Goal: Task Accomplishment & Management: Use online tool/utility

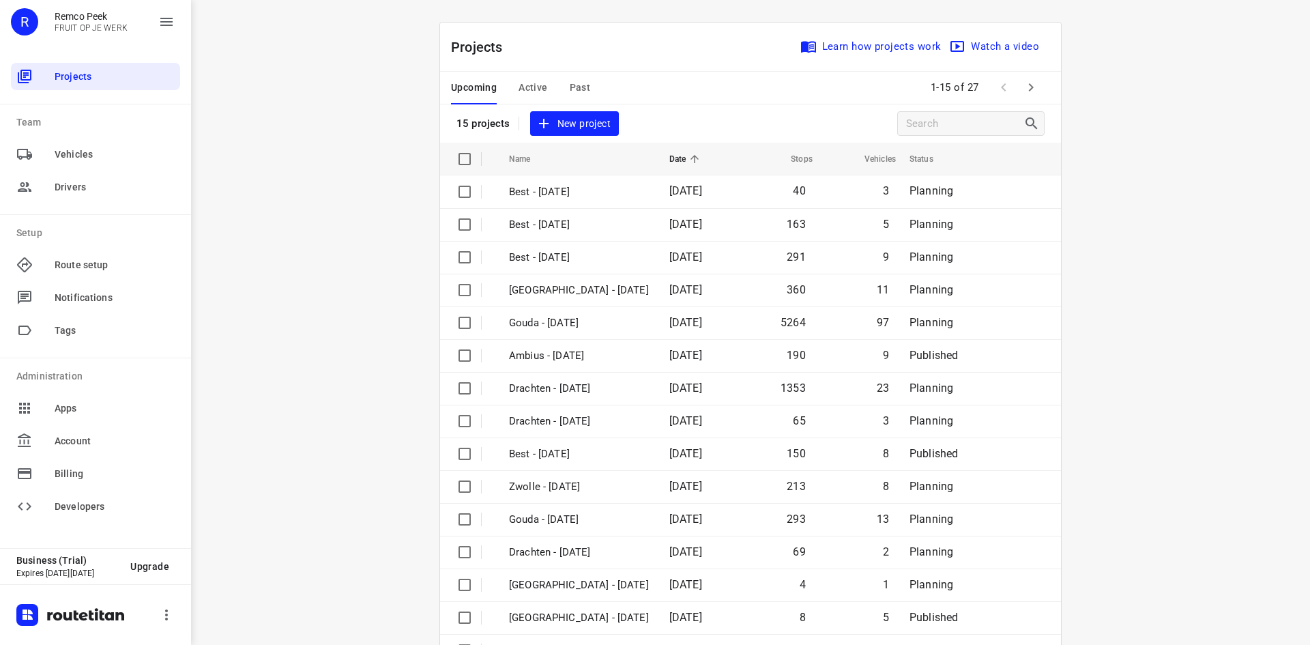
click at [528, 86] on span "Active" at bounding box center [532, 87] width 29 height 17
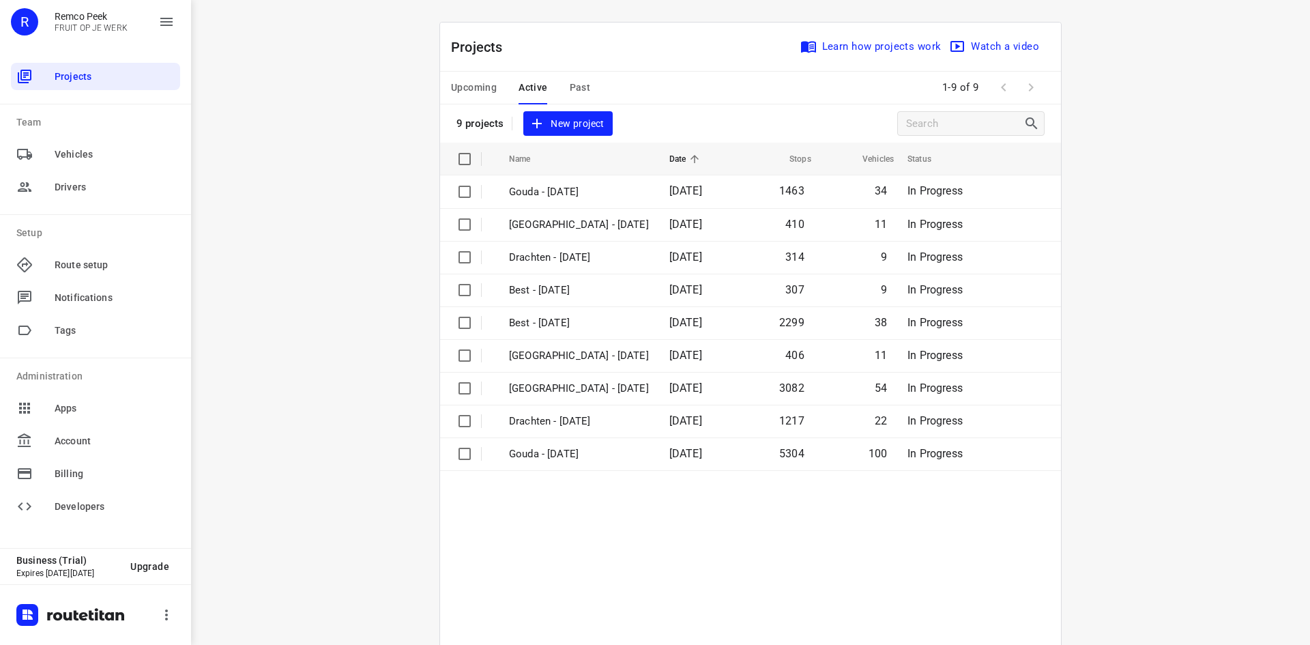
click at [541, 55] on div "Projects Learn how projects work Watch a video" at bounding box center [750, 47] width 621 height 49
click at [478, 85] on span "Upcoming" at bounding box center [474, 87] width 46 height 17
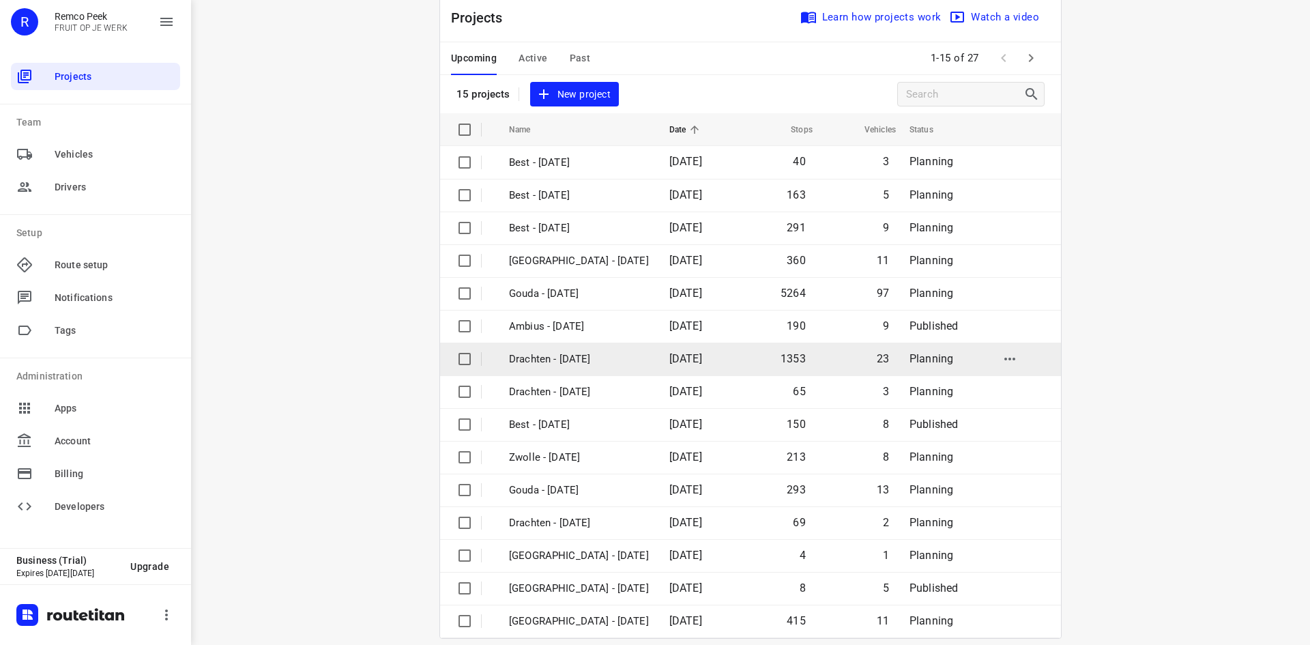
scroll to position [45, 0]
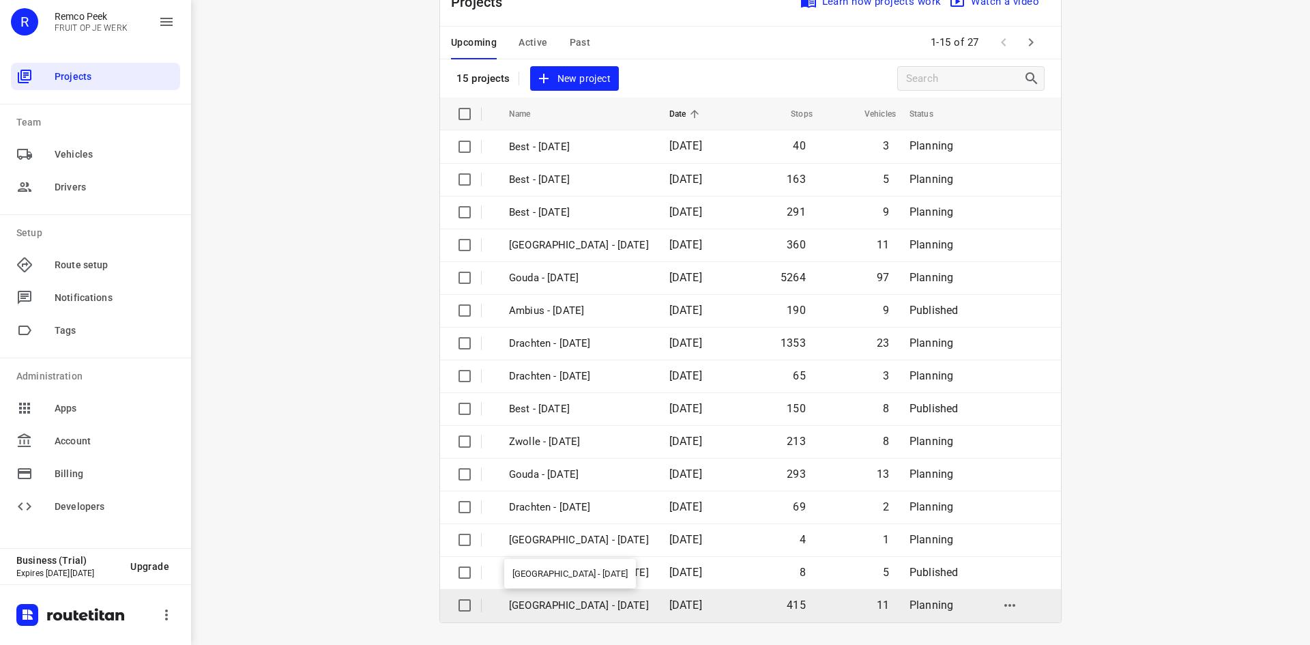
click at [589, 609] on p "[GEOGRAPHIC_DATA] - [DATE]" at bounding box center [579, 605] width 140 height 16
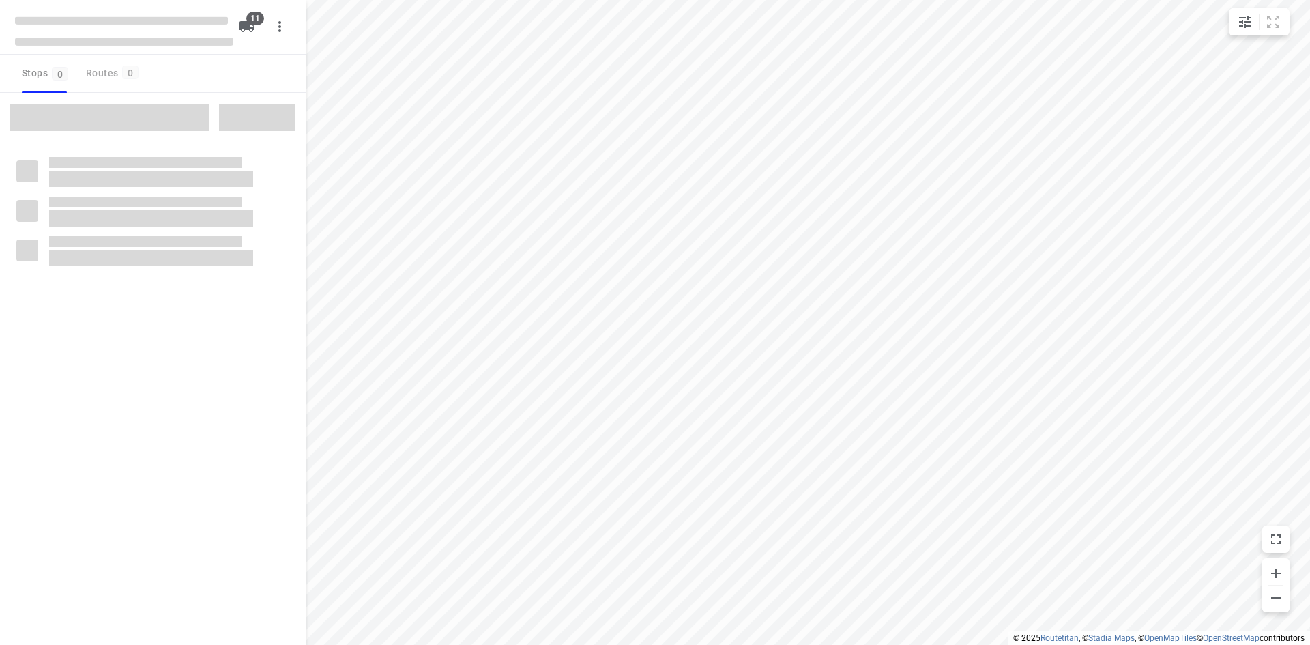
checkbox input "true"
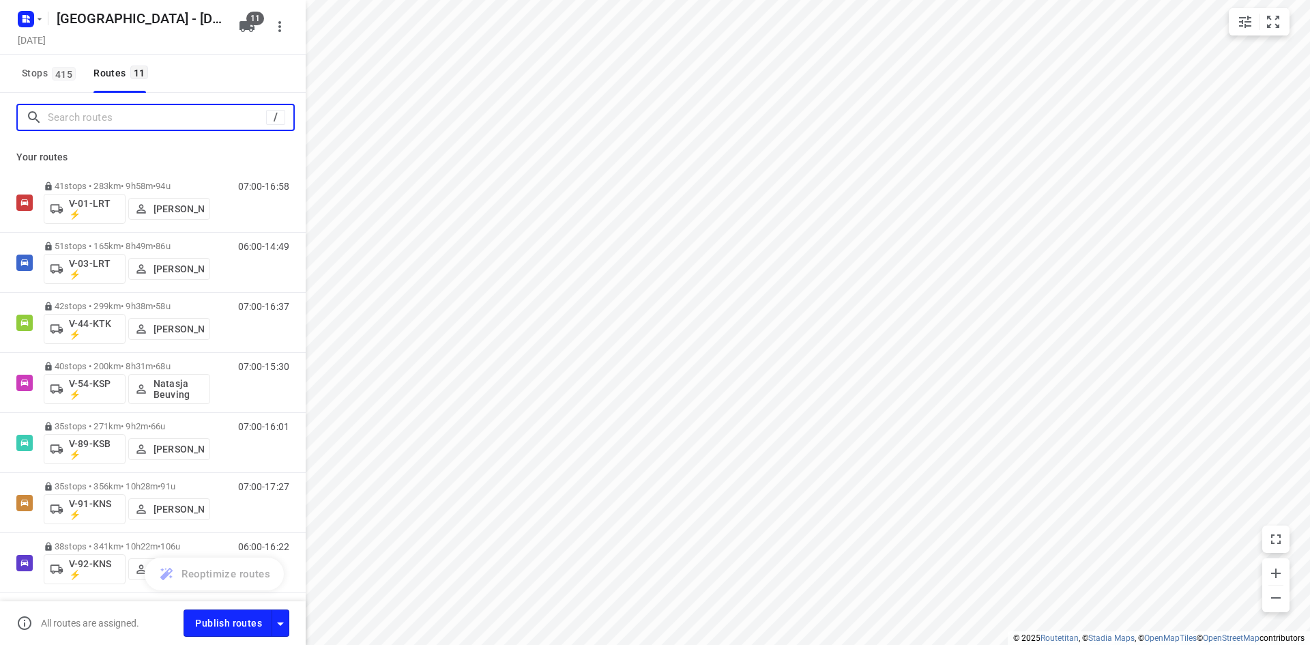
click at [162, 122] on input "Search routes" at bounding box center [157, 117] width 218 height 21
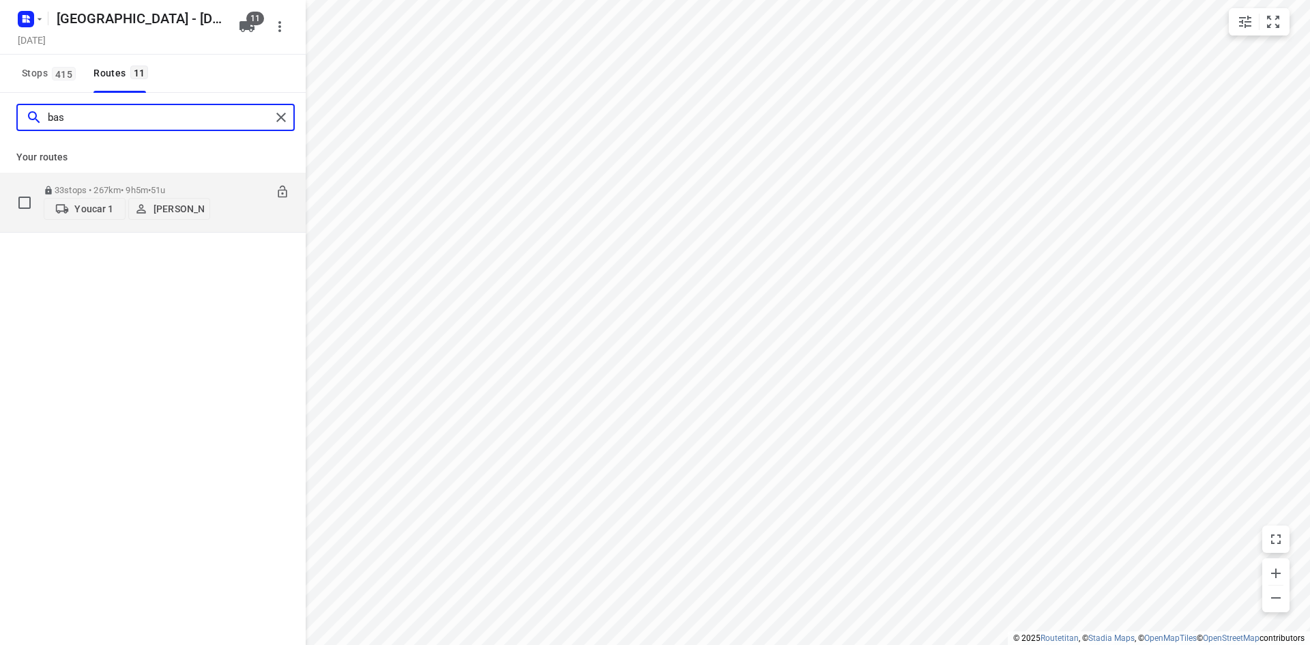
type input "bas"
click at [239, 213] on div "08:00-17:05" at bounding box center [255, 206] width 68 height 42
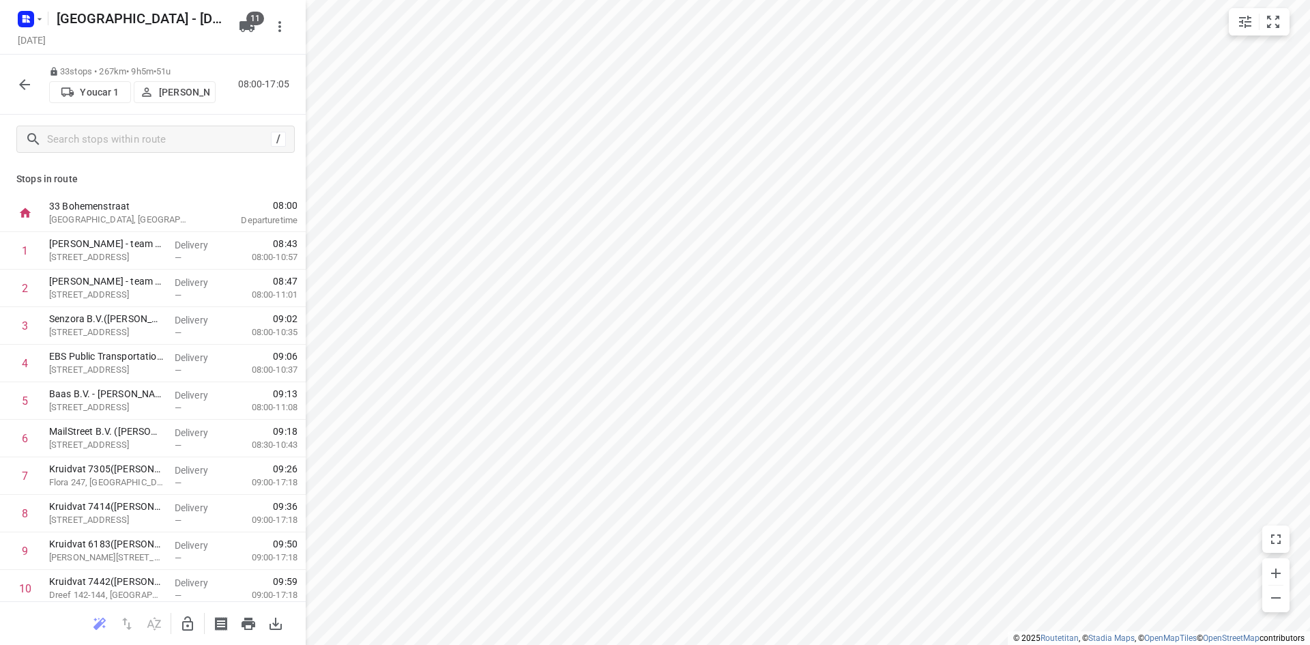
click at [19, 80] on icon "button" at bounding box center [24, 84] width 16 height 16
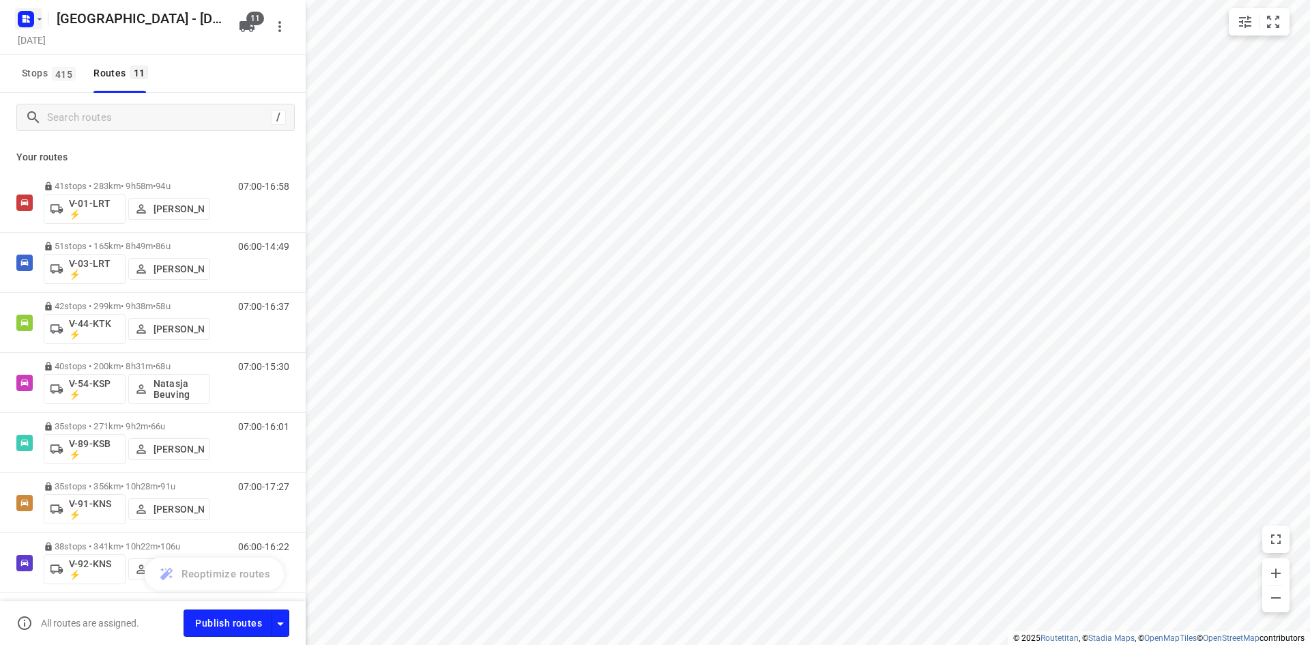
click at [30, 12] on rect "button" at bounding box center [26, 19] width 16 height 16
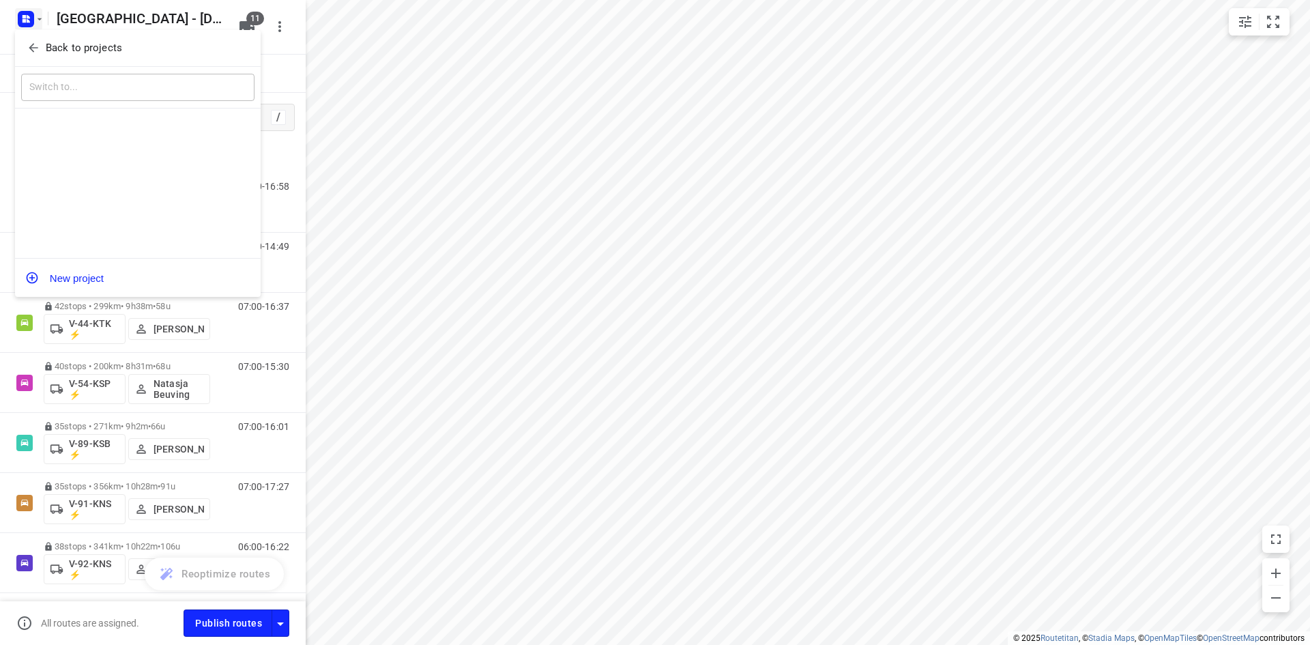
click at [42, 55] on span "Back to projects" at bounding box center [138, 48] width 222 height 16
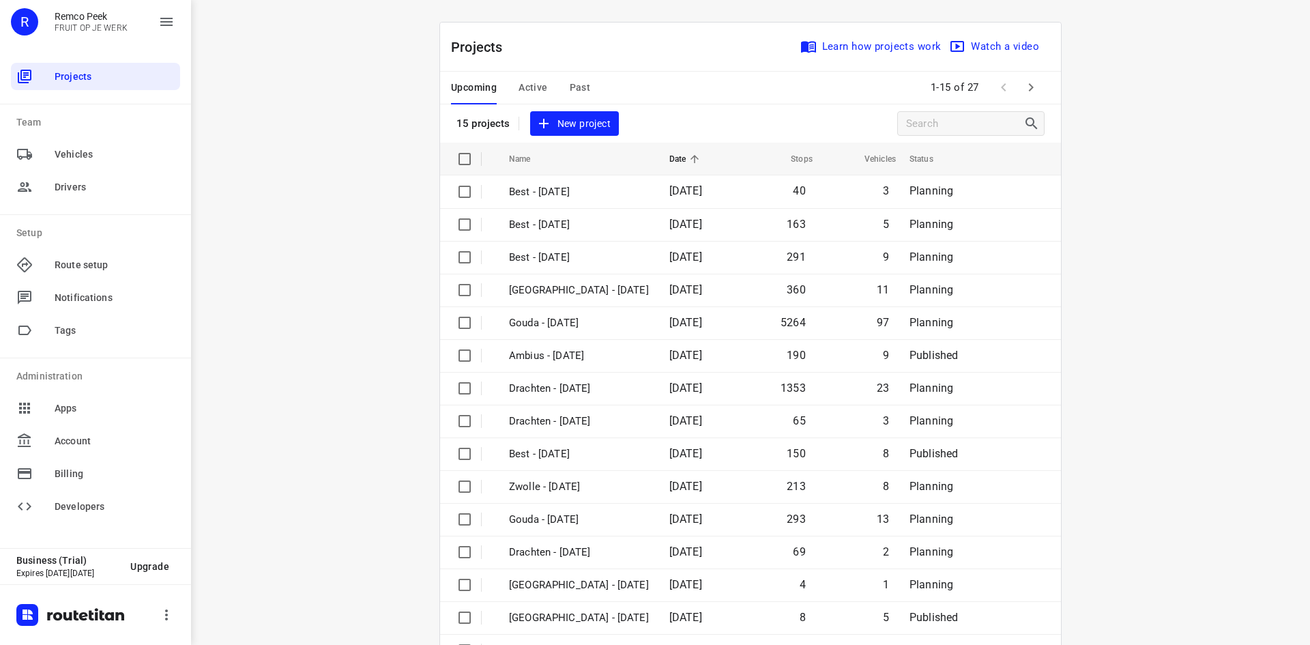
click at [518, 87] on span "Active" at bounding box center [532, 87] width 29 height 17
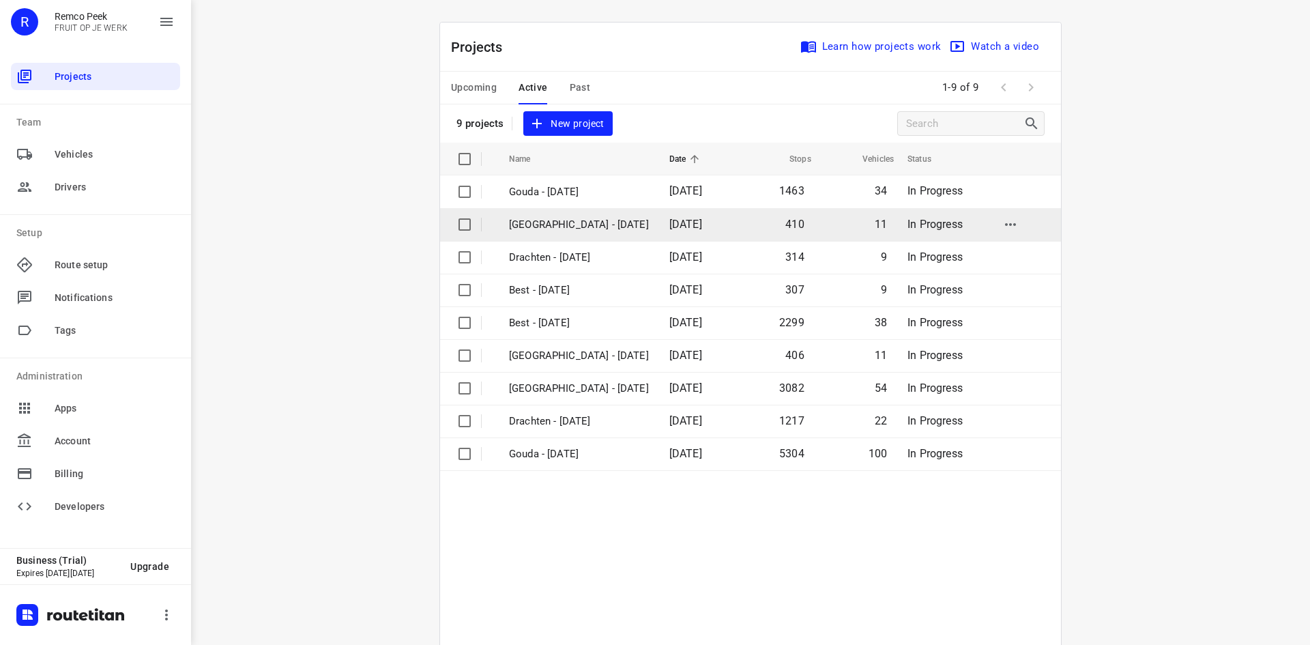
click at [548, 222] on p "[GEOGRAPHIC_DATA] - [DATE]" at bounding box center [579, 225] width 140 height 16
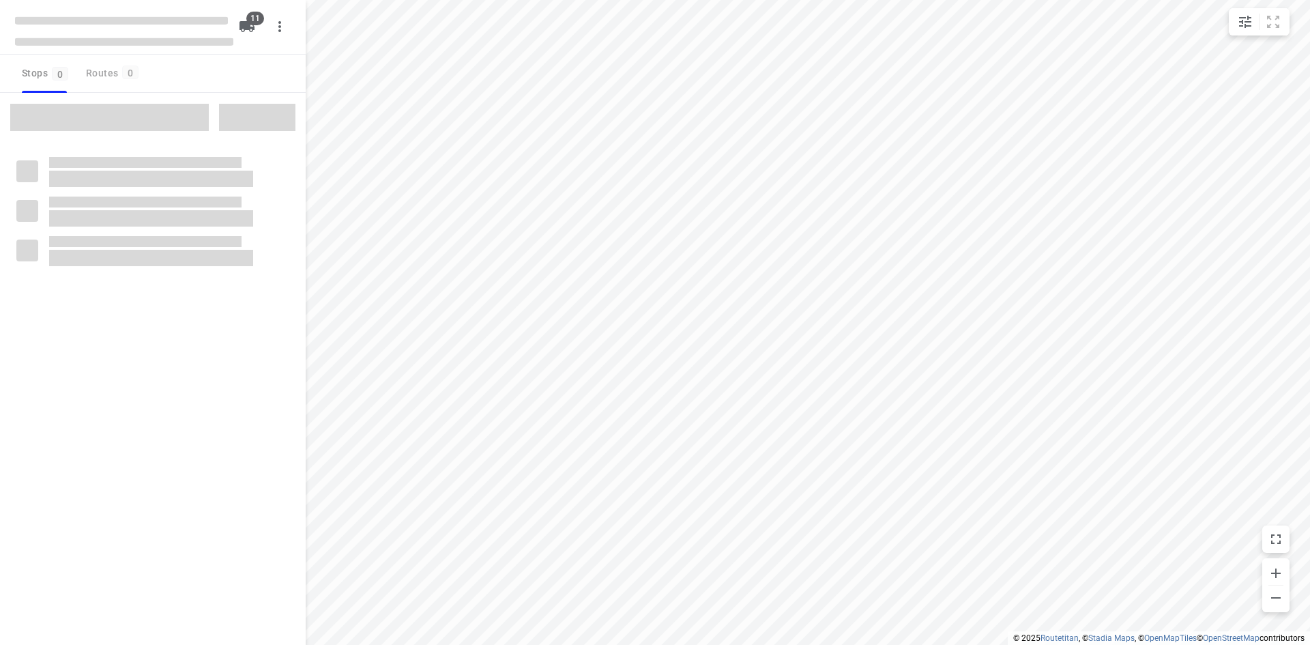
checkbox input "true"
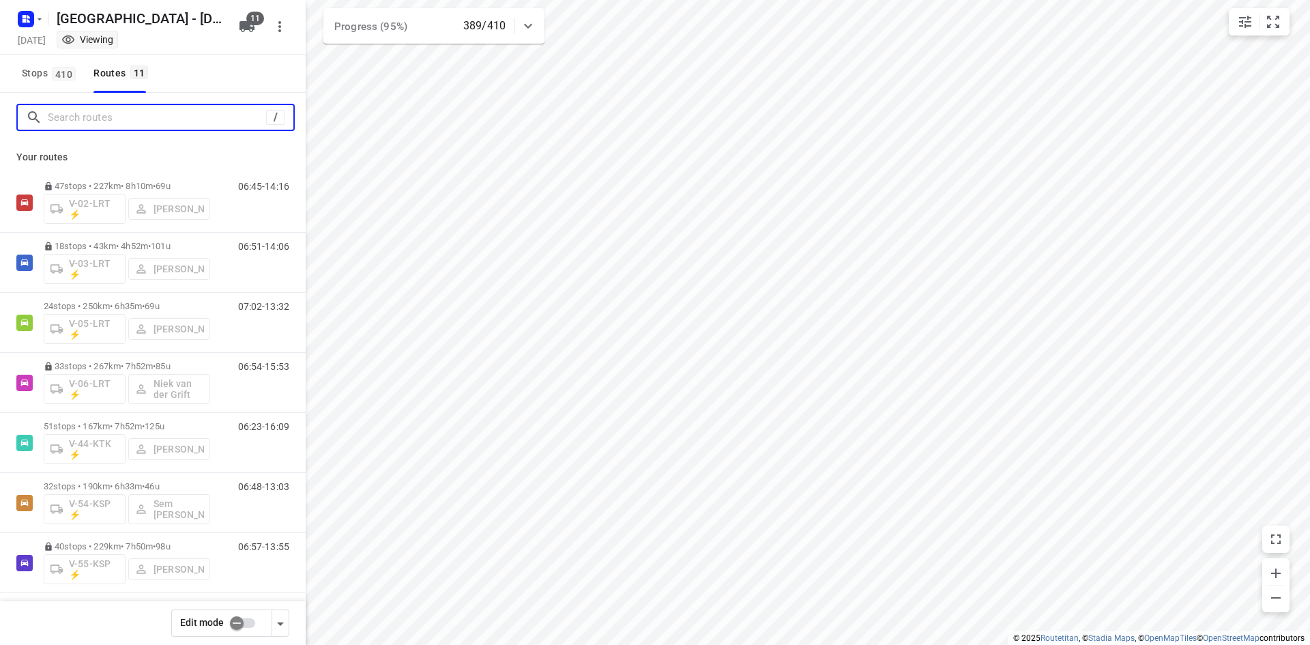
click at [89, 116] on input "Search routes" at bounding box center [157, 117] width 218 height 21
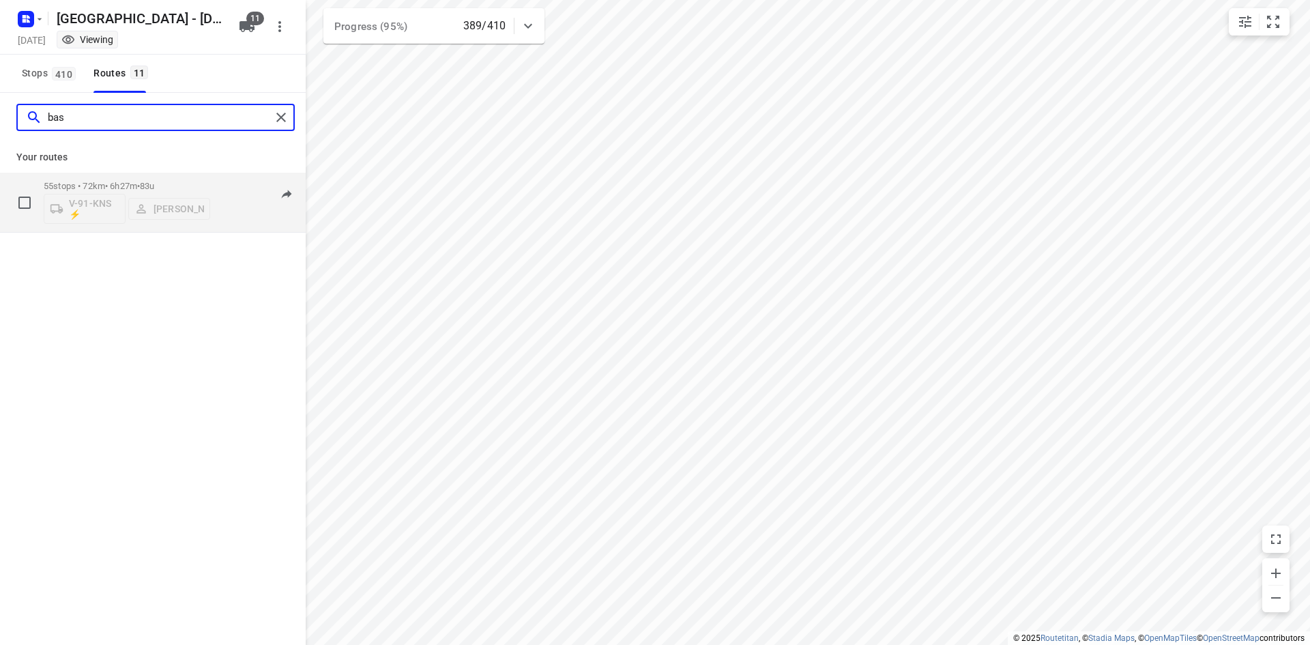
type input "bas"
click at [226, 211] on div "08:25-14:39" at bounding box center [255, 206] width 68 height 50
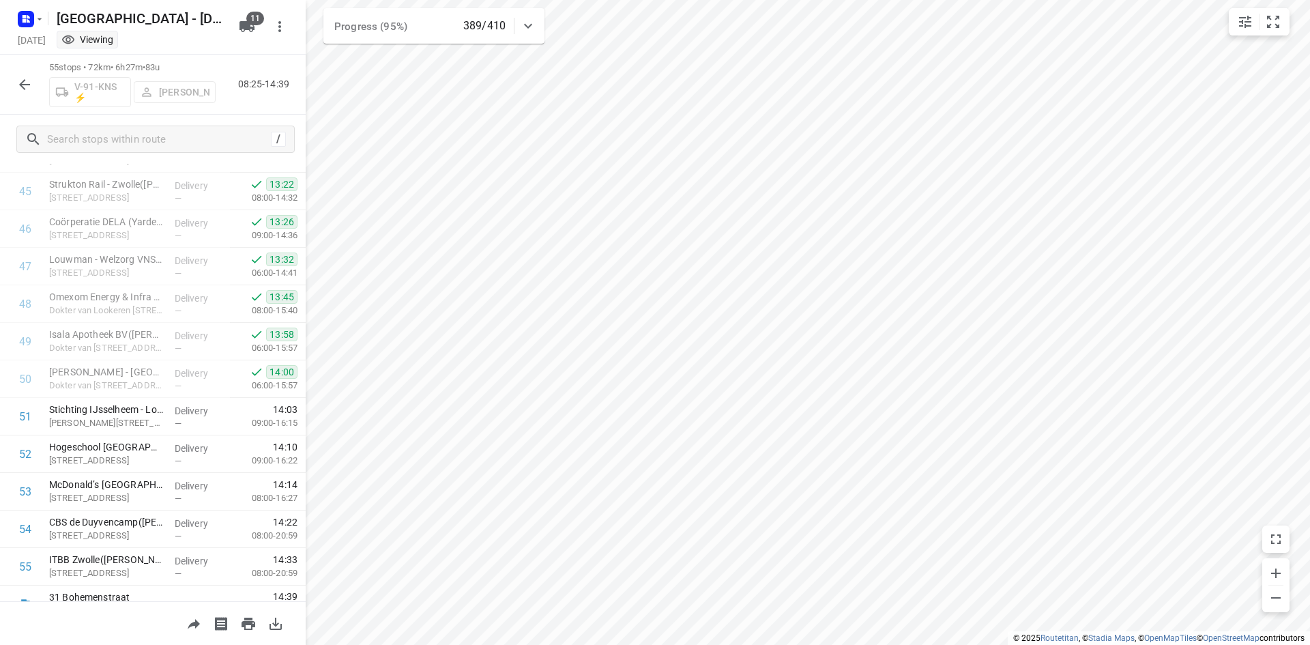
scroll to position [1732, 0]
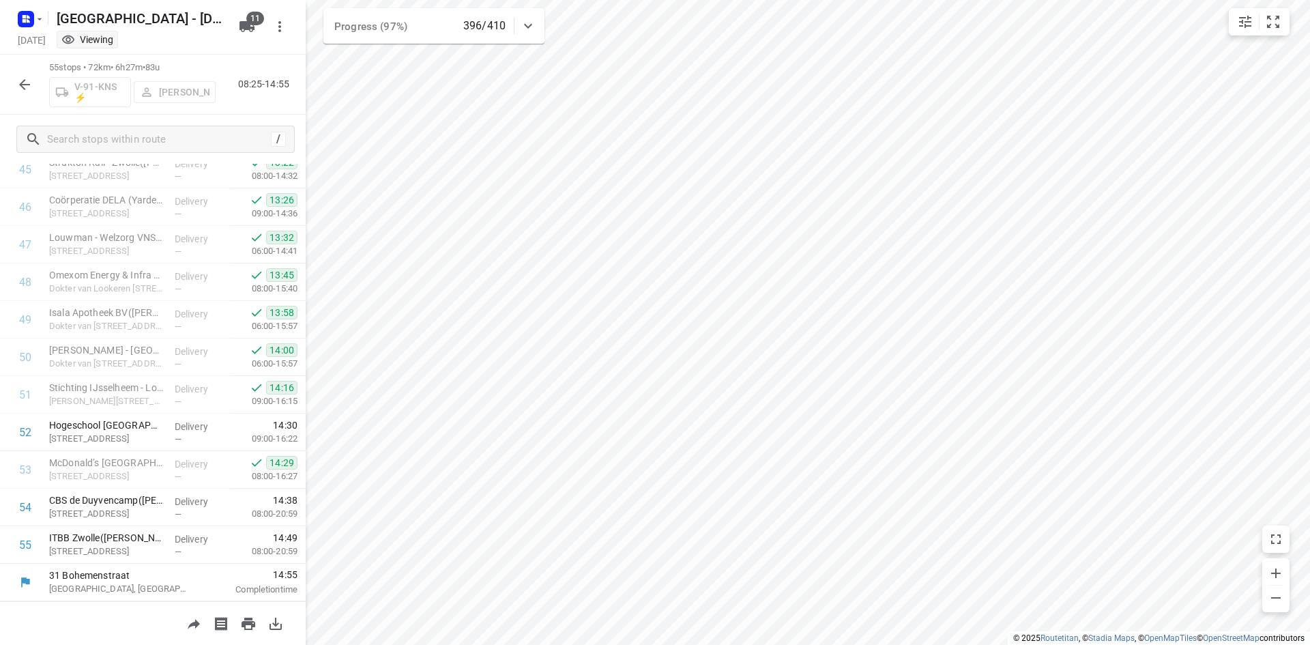
click at [14, 83] on button "button" at bounding box center [24, 84] width 27 height 27
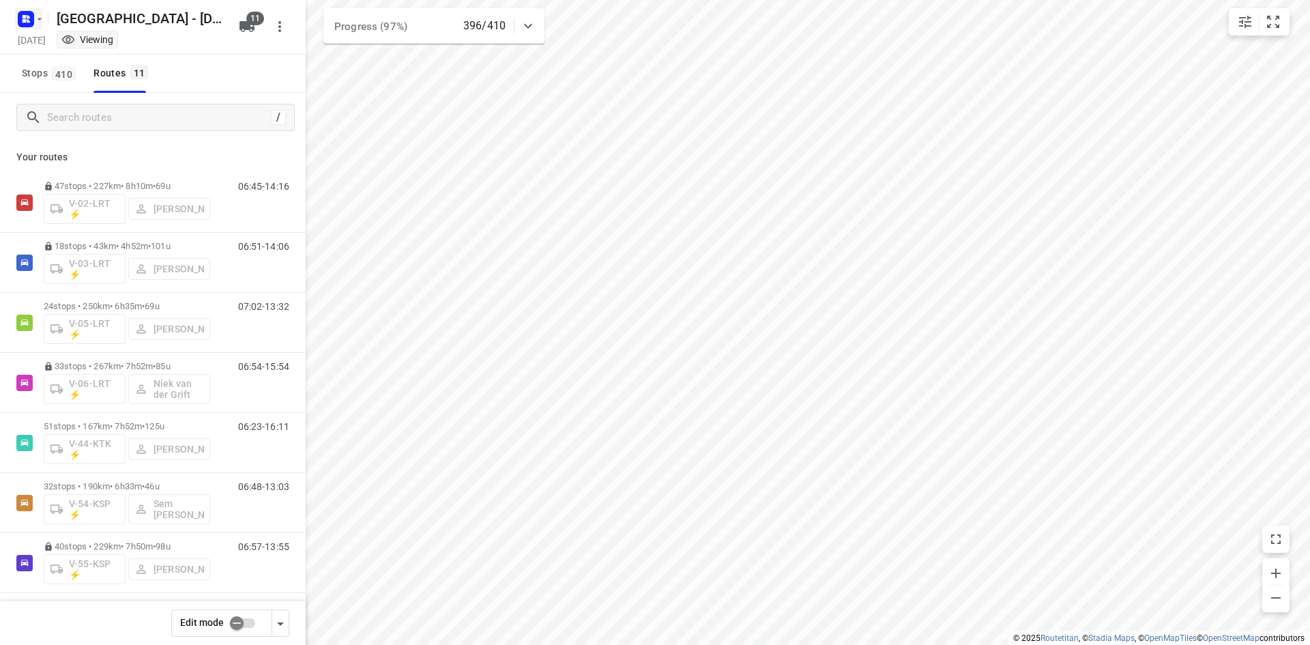
click at [28, 18] on rect "button" at bounding box center [26, 19] width 16 height 16
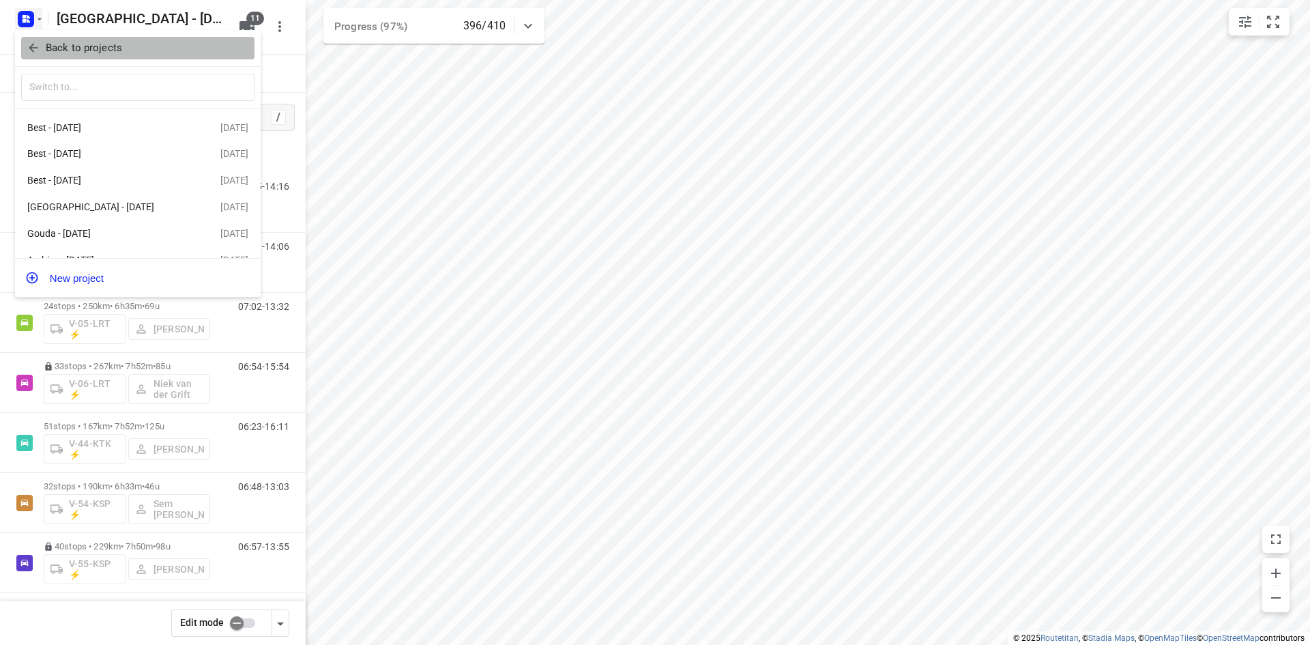
click at [35, 52] on icon "button" at bounding box center [34, 48] width 14 height 14
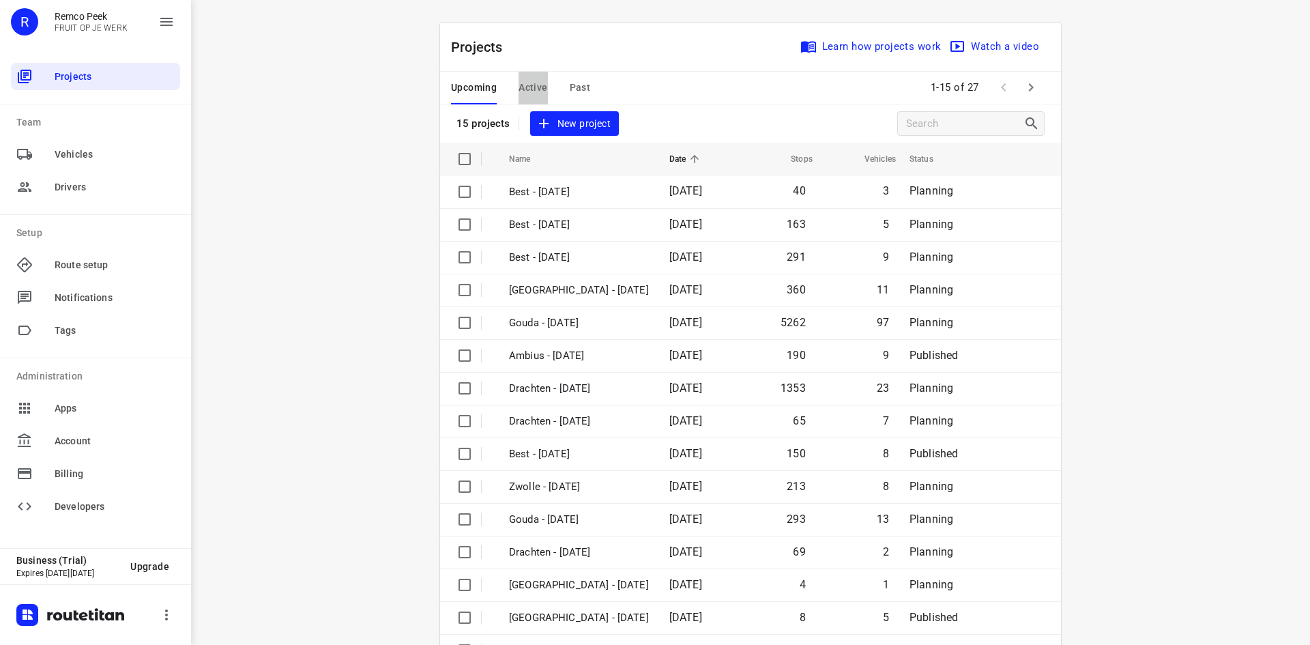
click at [525, 89] on span "Active" at bounding box center [532, 87] width 29 height 17
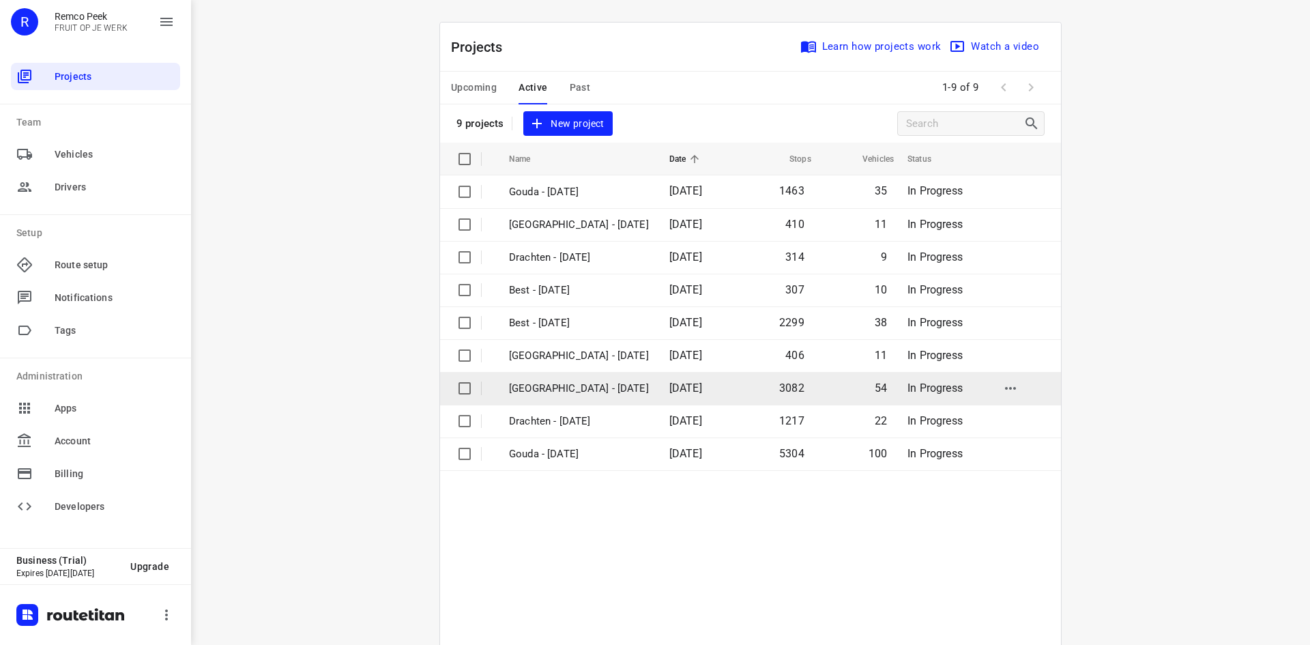
click at [563, 386] on p "[GEOGRAPHIC_DATA] - [DATE]" at bounding box center [579, 389] width 140 height 16
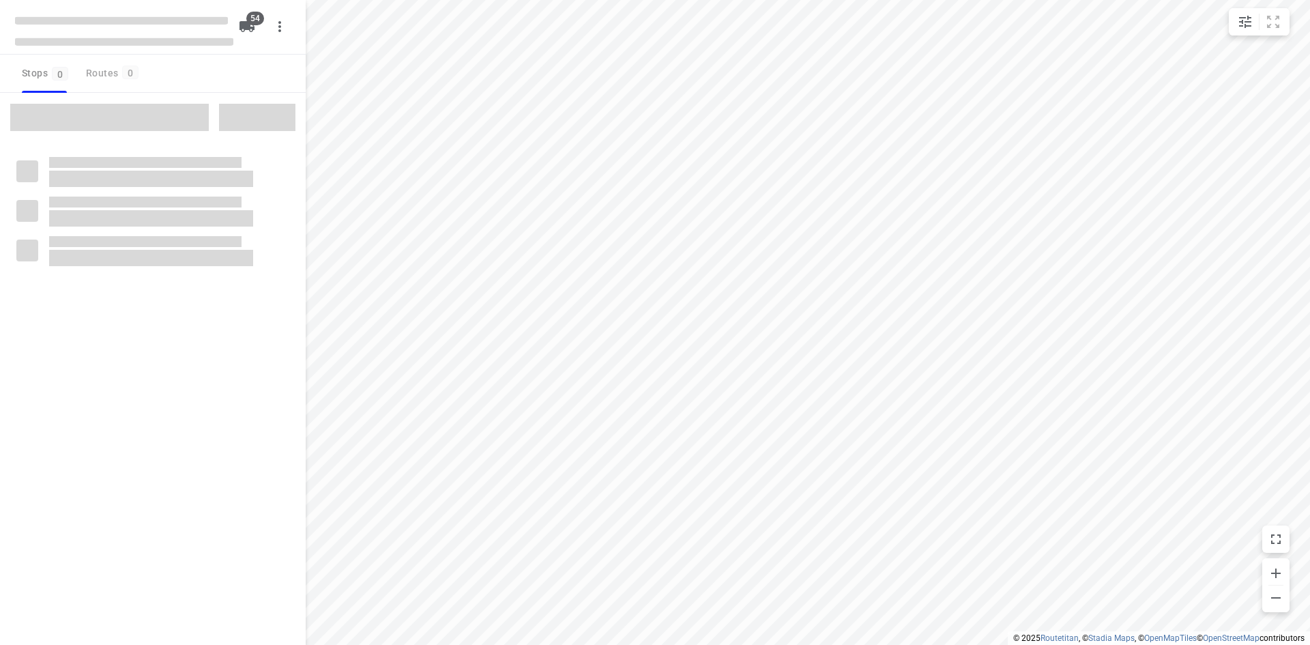
checkbox input "true"
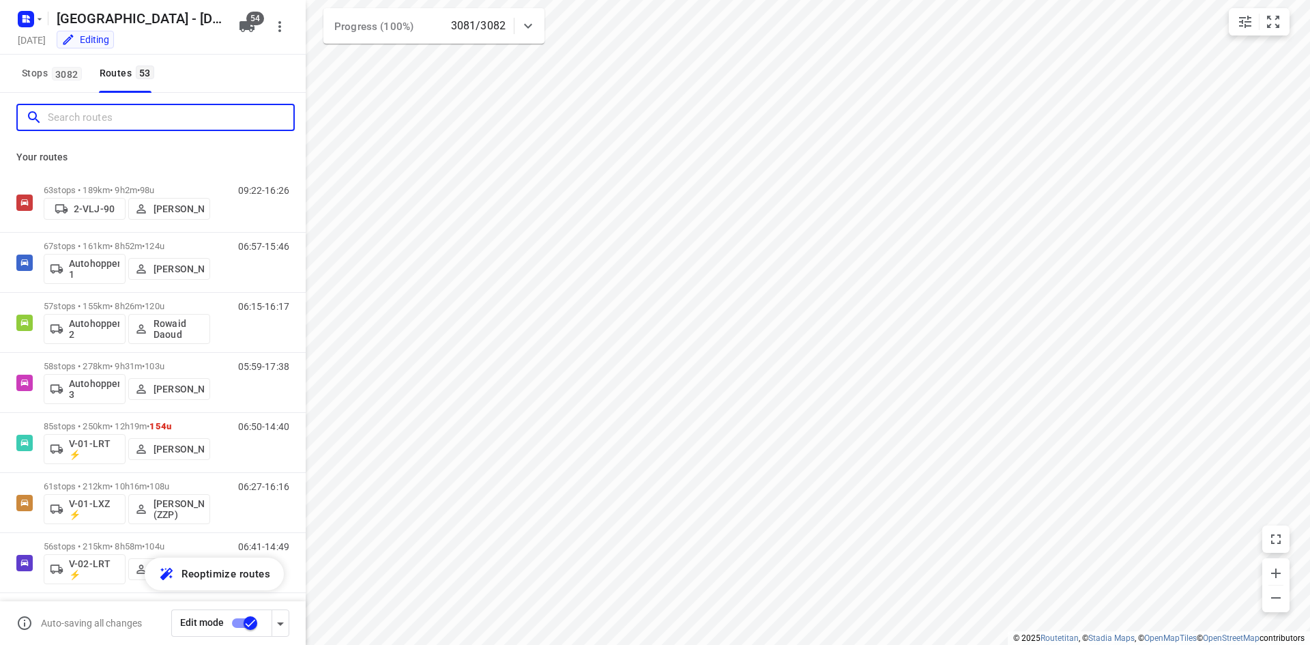
drag, startPoint x: 121, startPoint y: 114, endPoint x: 124, endPoint y: 121, distance: 8.2
click at [121, 114] on input "Search routes" at bounding box center [171, 117] width 246 height 21
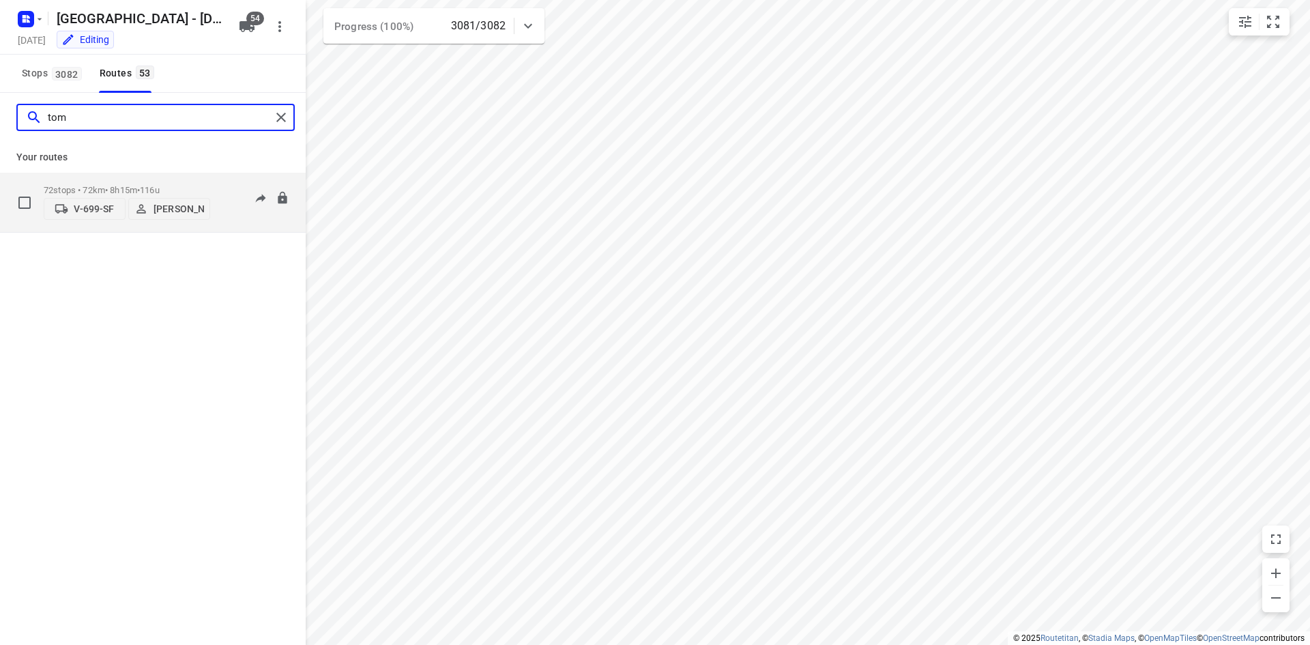
type input "tom"
click at [238, 222] on div "07:57-17:08" at bounding box center [255, 206] width 68 height 42
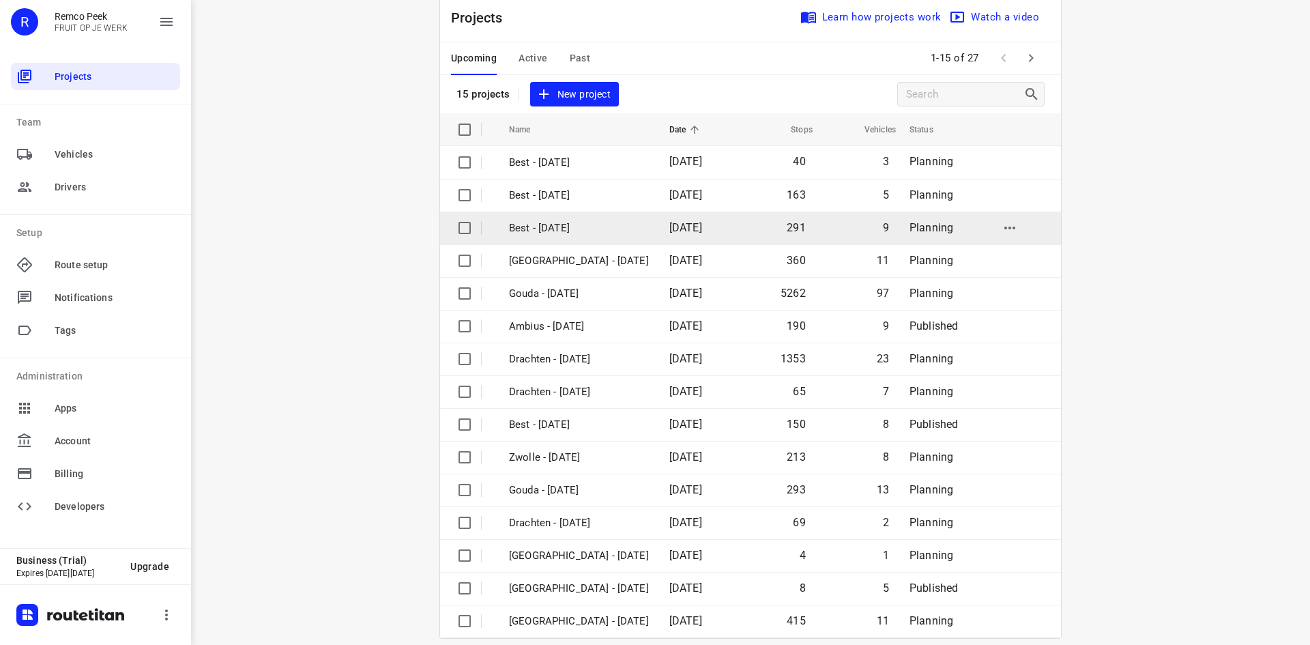
scroll to position [45, 0]
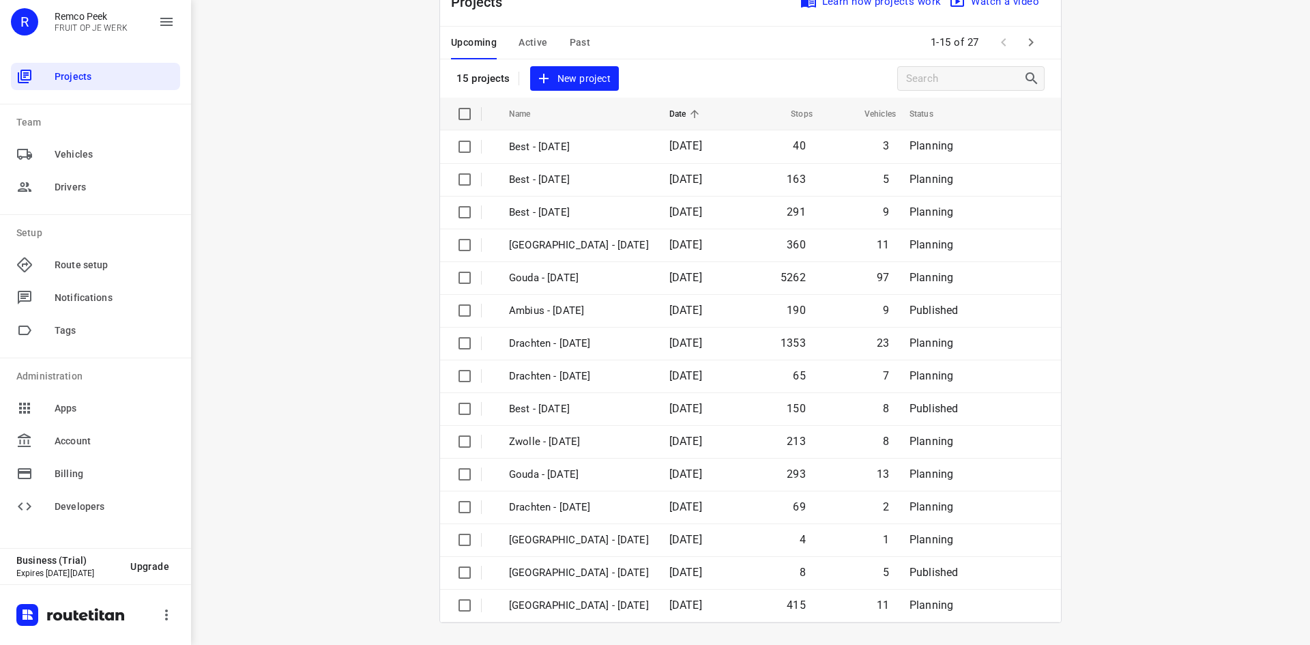
click at [524, 38] on span "Active" at bounding box center [532, 42] width 29 height 17
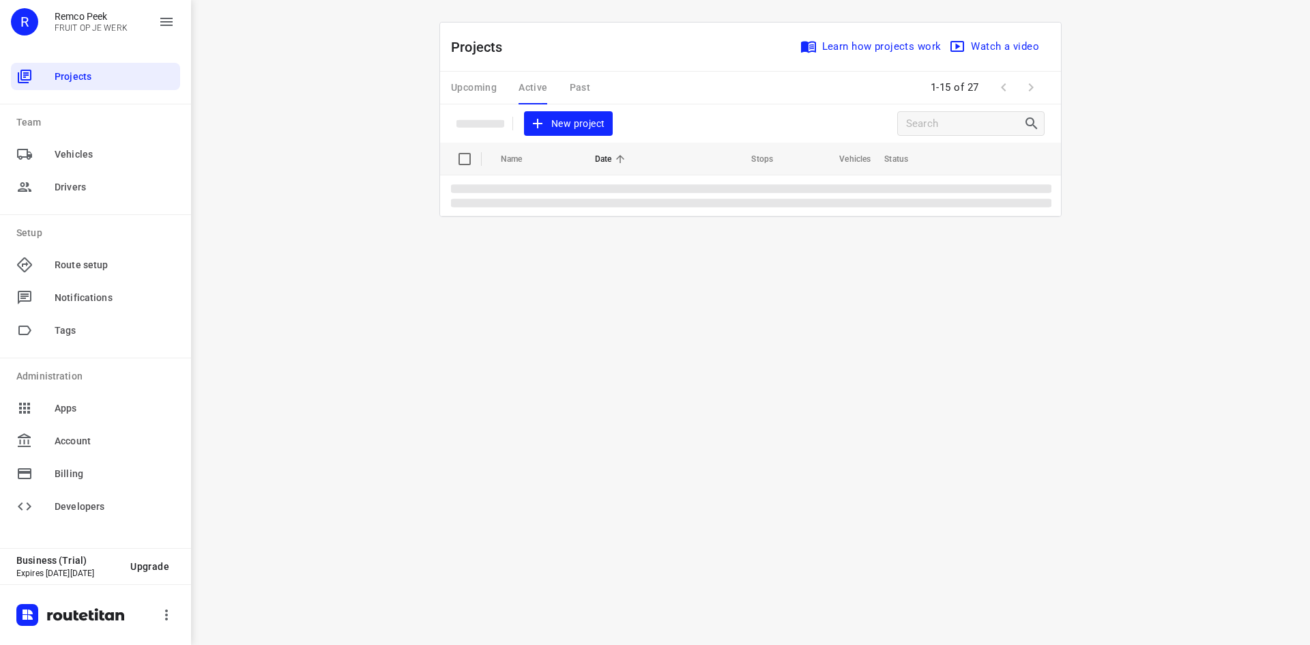
scroll to position [0, 0]
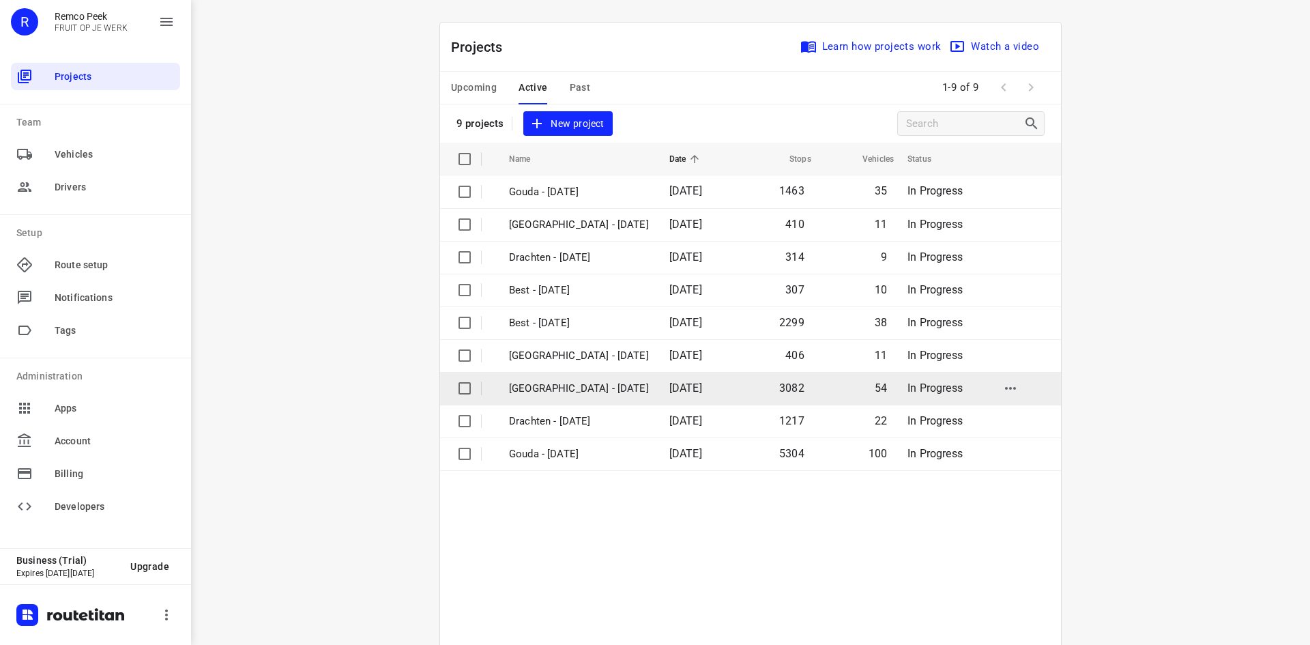
click at [542, 388] on p "[GEOGRAPHIC_DATA] - [DATE]" at bounding box center [579, 389] width 140 height 16
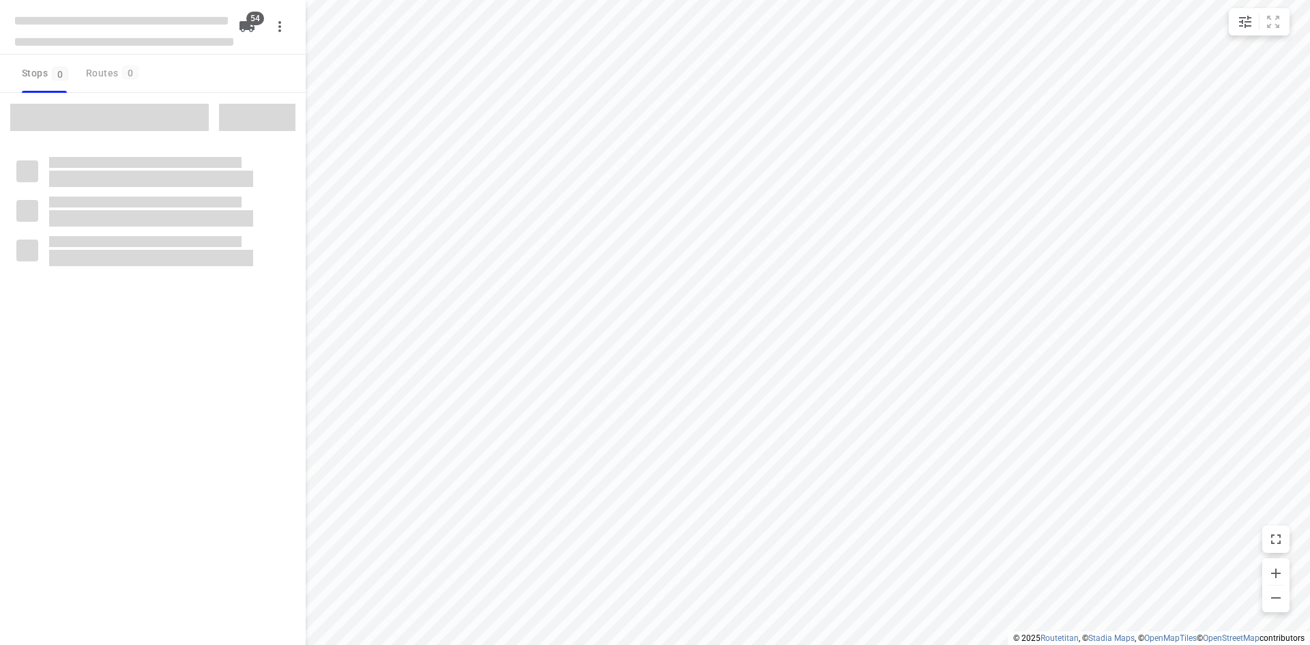
checkbox input "true"
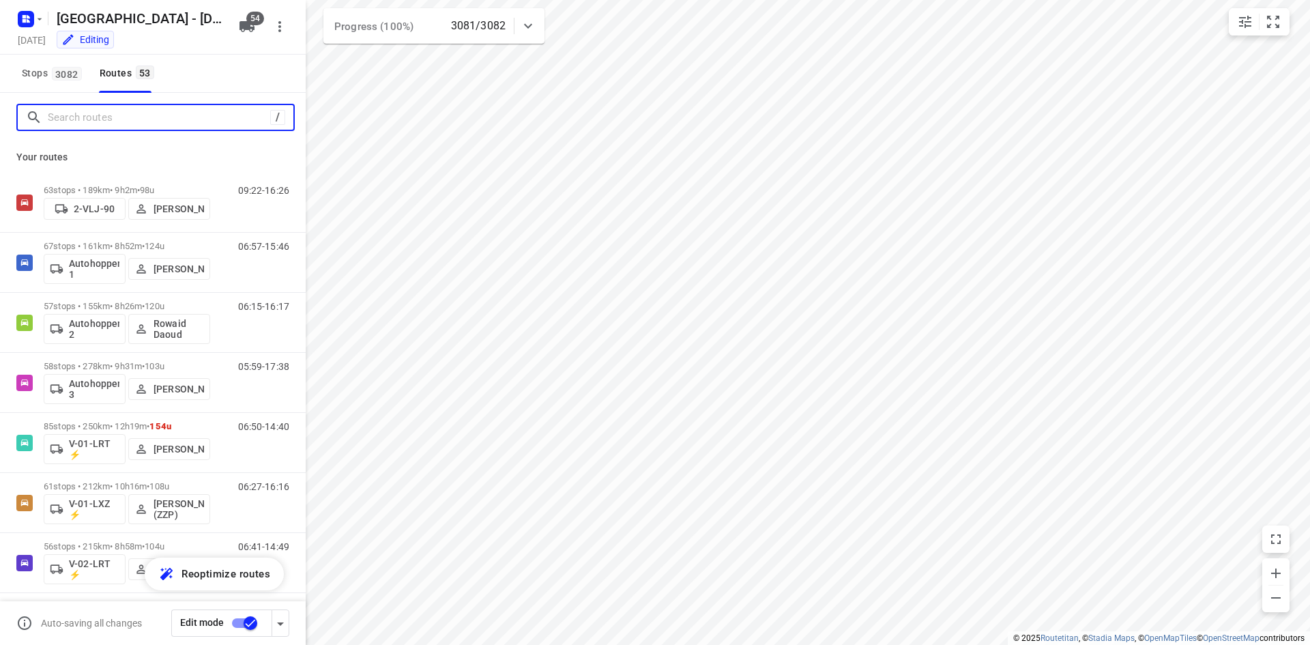
drag, startPoint x: 198, startPoint y: 125, endPoint x: 231, endPoint y: 104, distance: 38.4
click at [198, 125] on input "Search routes" at bounding box center [159, 117] width 222 height 21
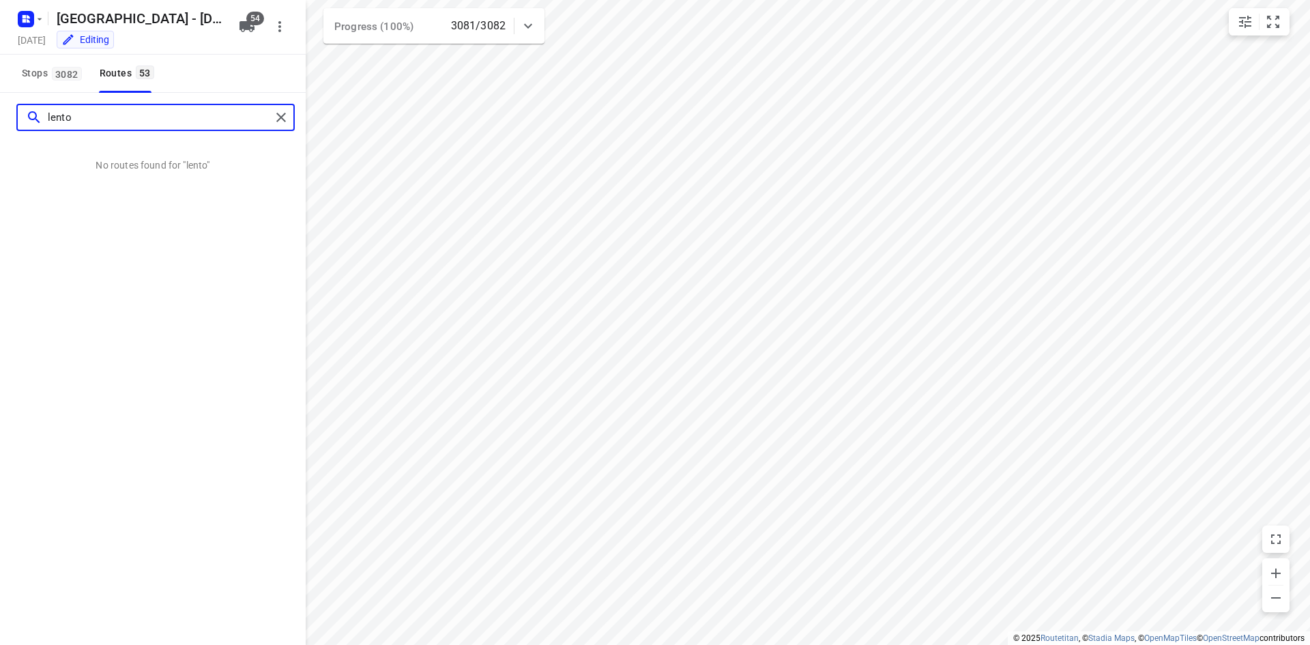
type input "lento"
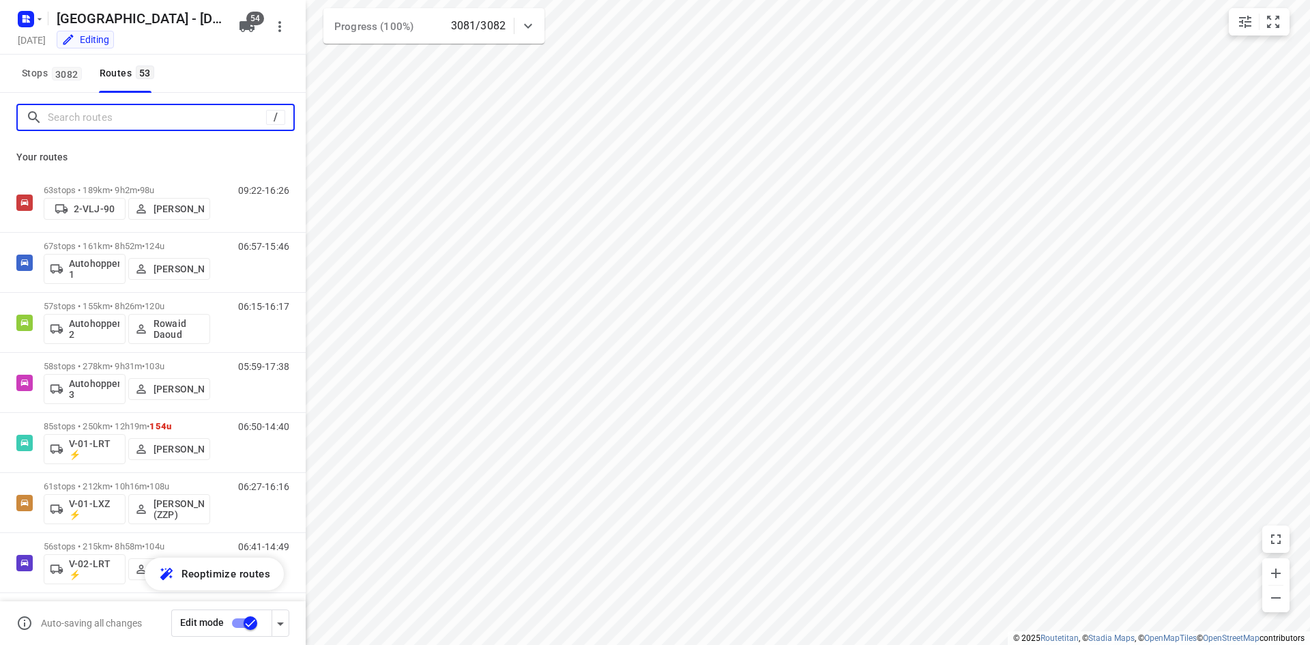
click at [128, 121] on input "Search routes" at bounding box center [157, 117] width 218 height 21
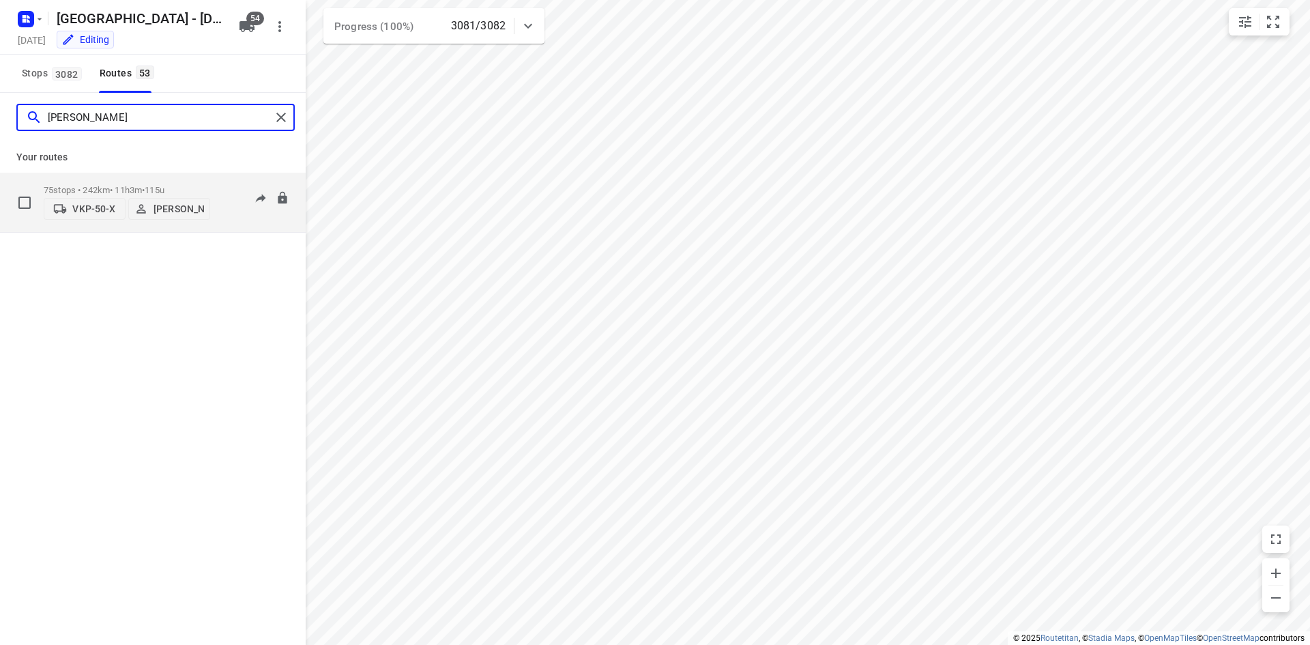
type input "[PERSON_NAME]"
click at [230, 223] on div "06:09-16:32" at bounding box center [255, 206] width 68 height 42
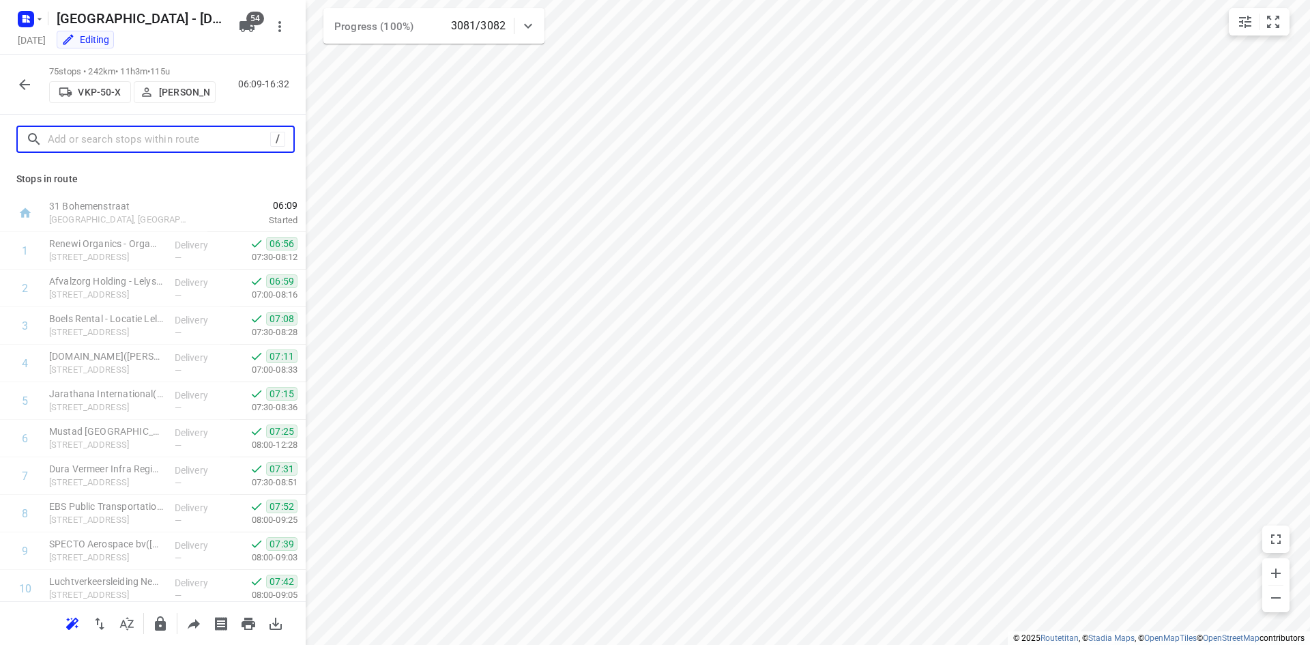
click at [164, 131] on input "text" at bounding box center [159, 139] width 222 height 21
click at [22, 81] on icon "button" at bounding box center [24, 84] width 16 height 16
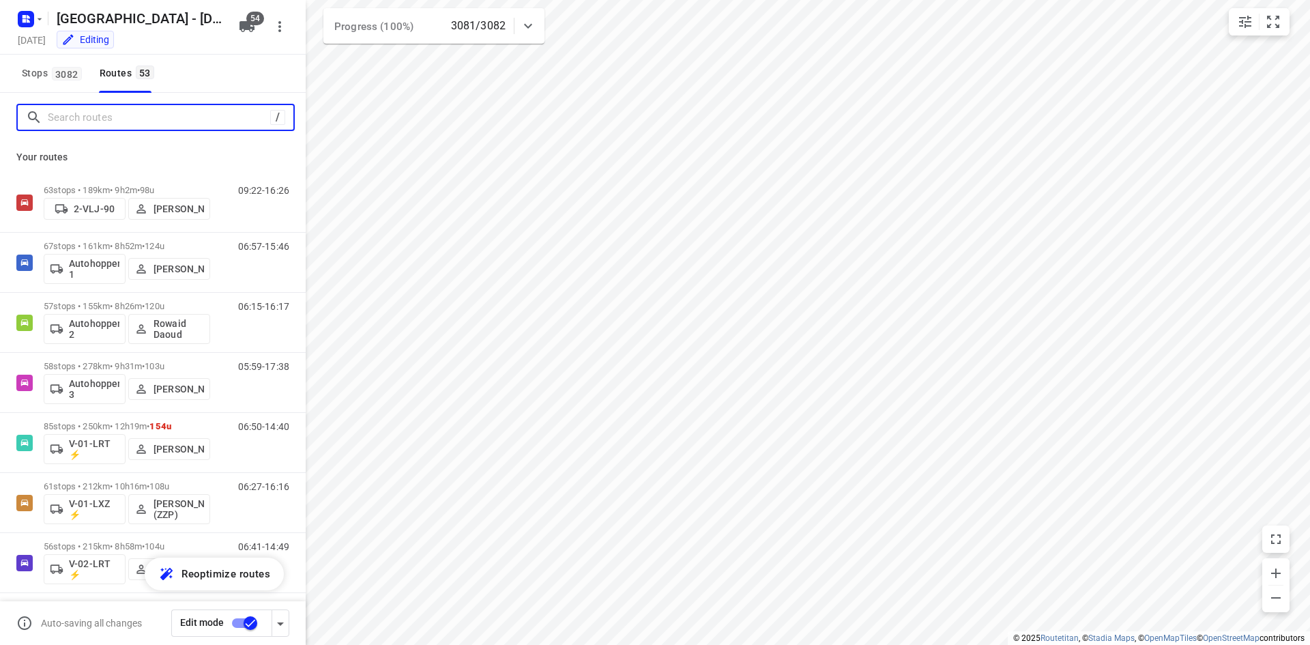
click at [102, 122] on input "Search routes" at bounding box center [159, 117] width 222 height 21
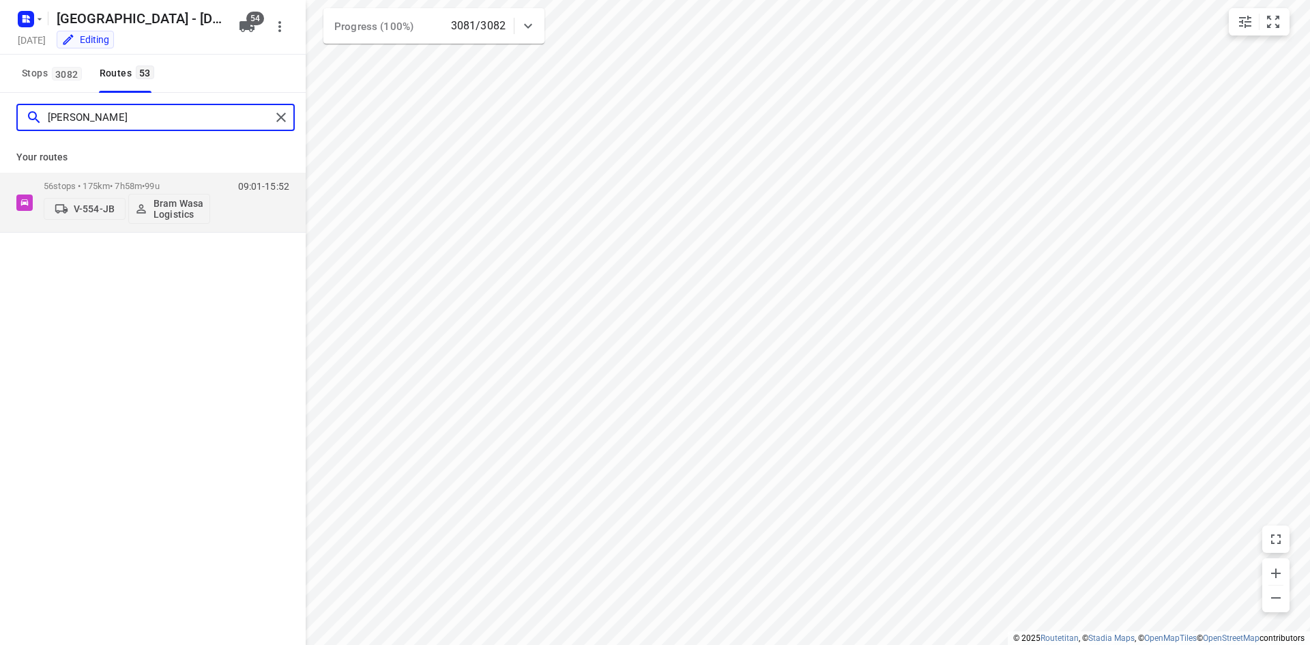
type input "[PERSON_NAME]"
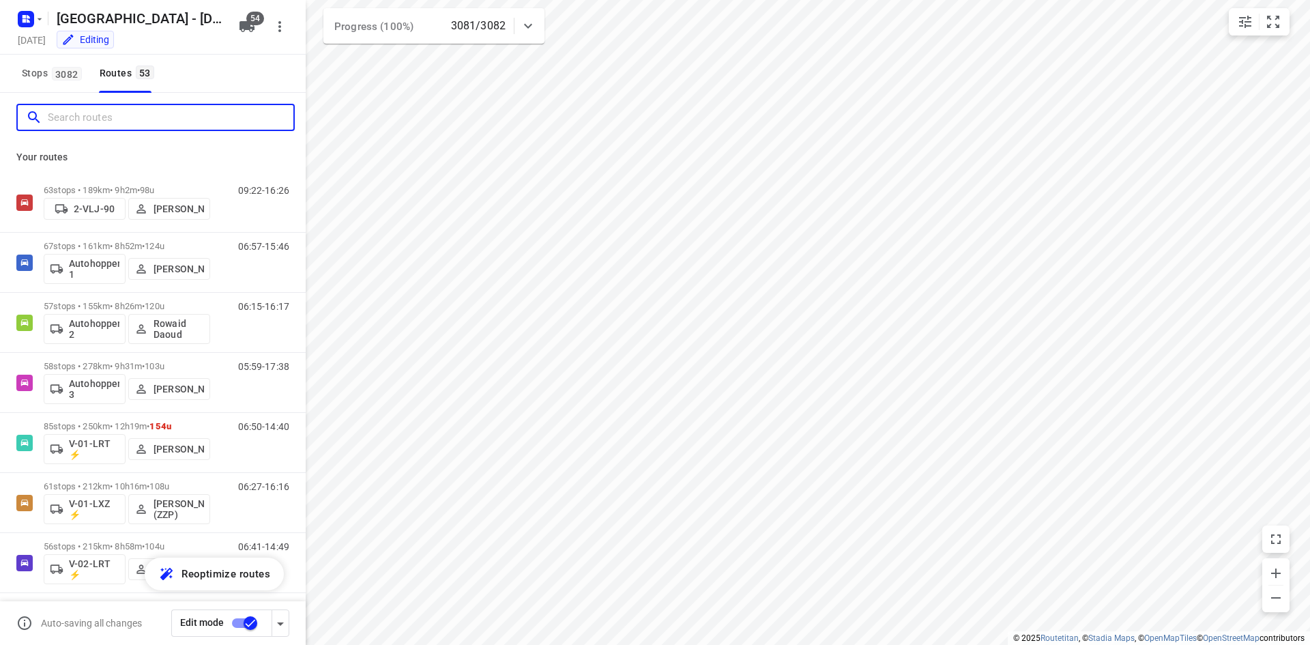
click at [218, 119] on input "Search routes" at bounding box center [171, 117] width 246 height 21
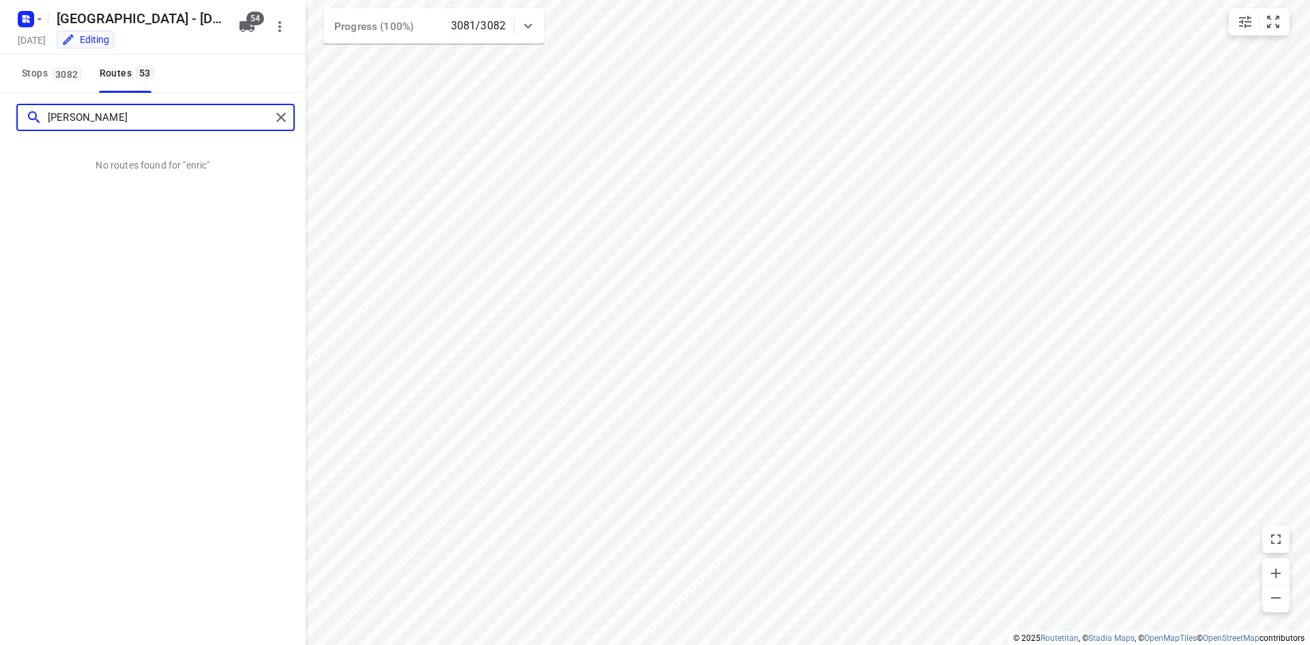
type input "[PERSON_NAME]"
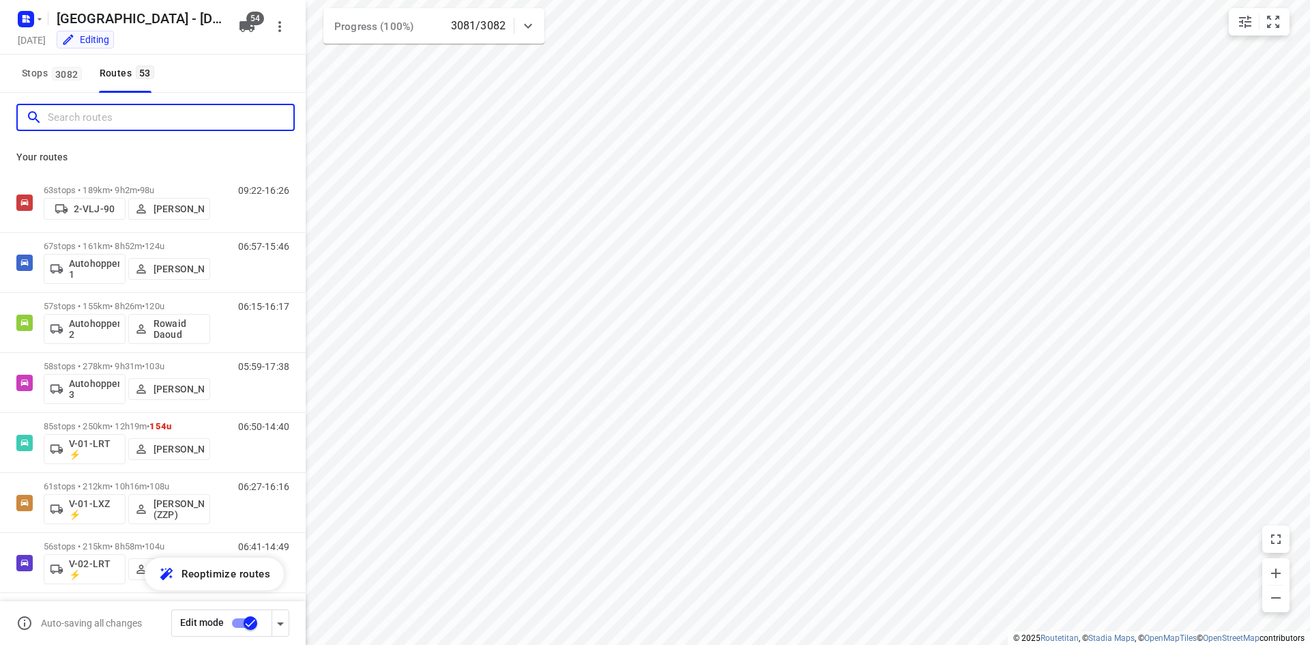
click at [223, 110] on input "Search routes" at bounding box center [171, 117] width 246 height 21
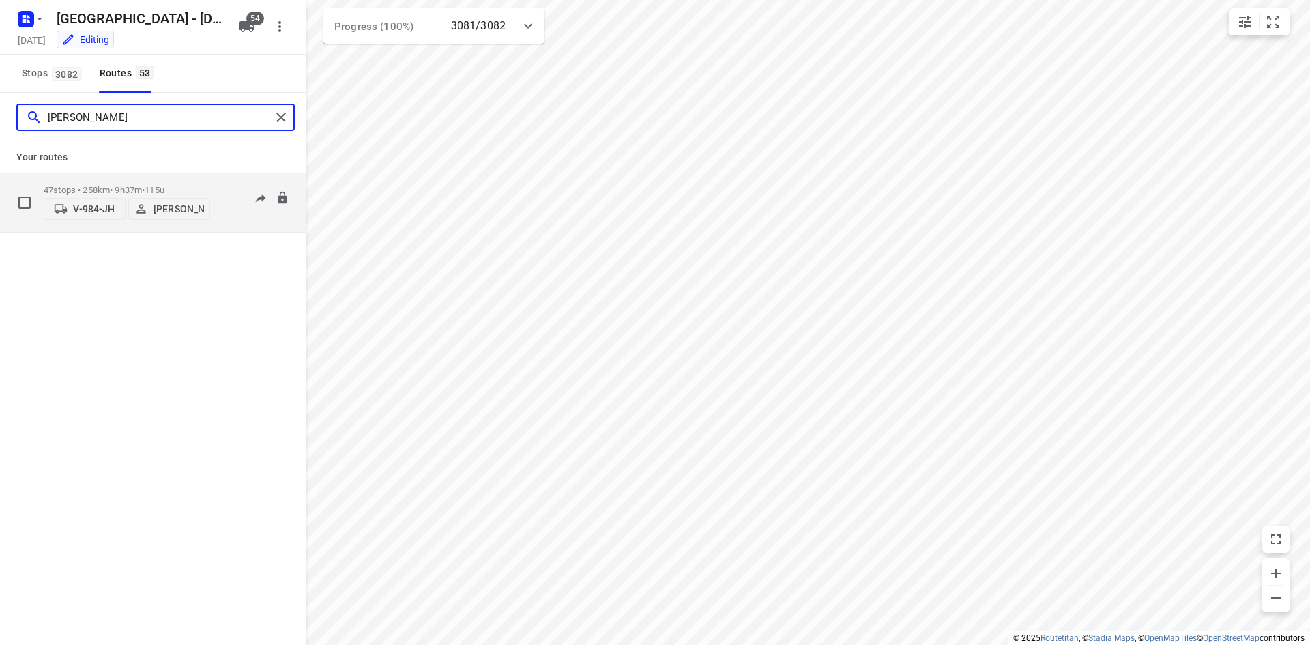
type input "[PERSON_NAME]"
click at [243, 218] on div "06:20-17:03" at bounding box center [255, 206] width 68 height 42
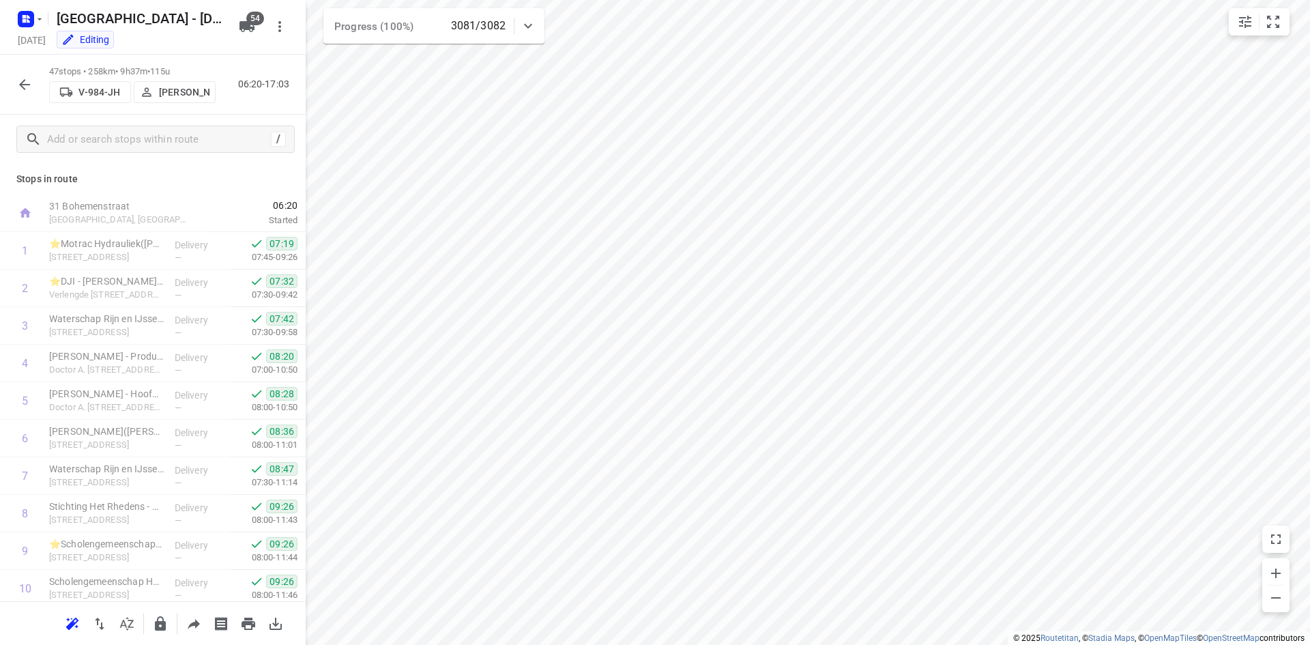
click at [35, 80] on button "button" at bounding box center [24, 84] width 27 height 27
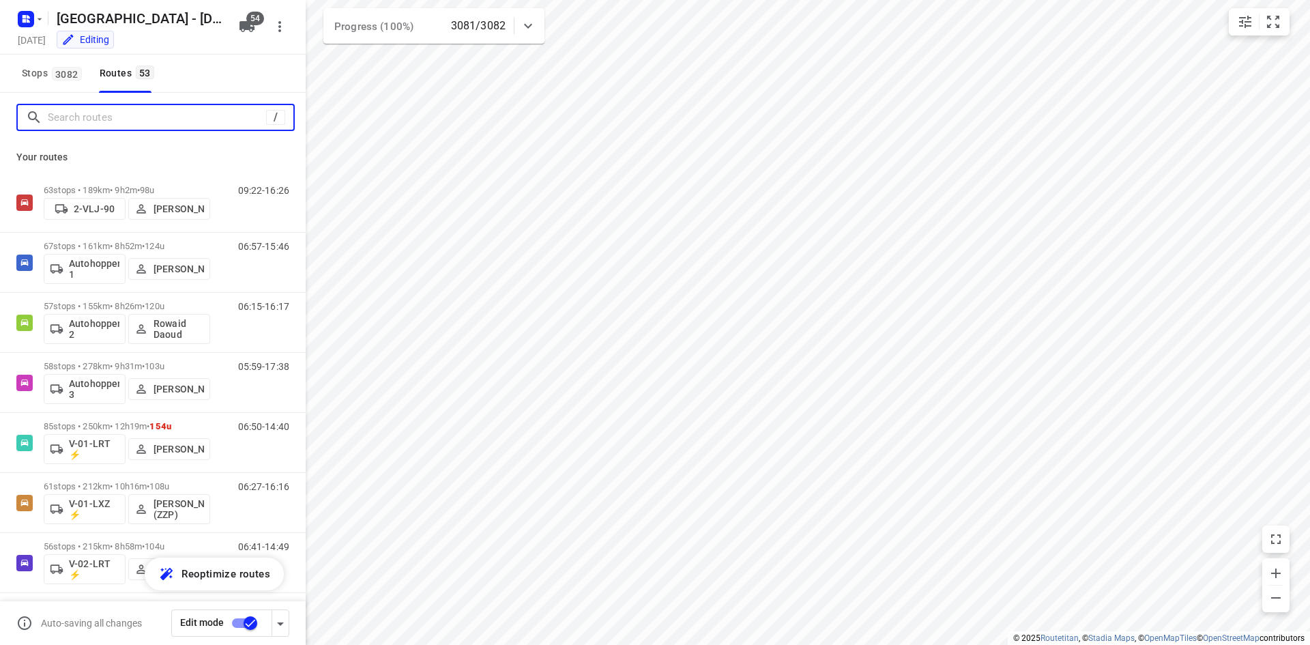
click at [123, 115] on input "Search routes" at bounding box center [157, 117] width 218 height 21
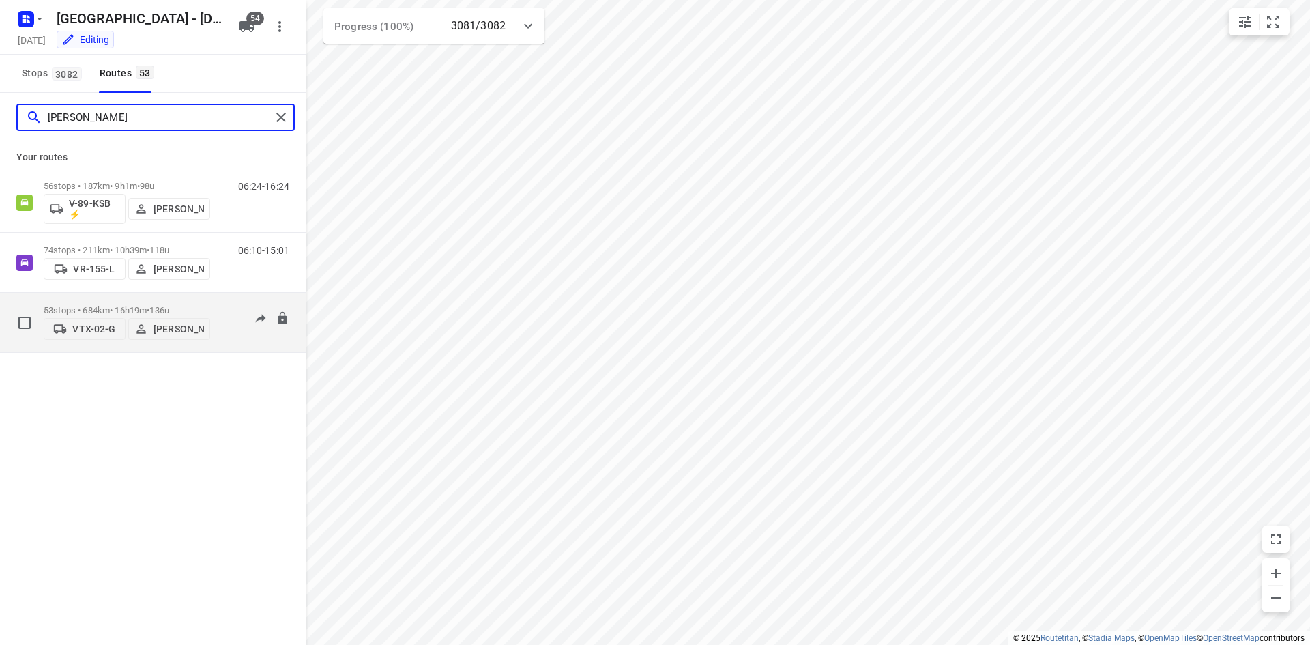
type input "[PERSON_NAME]"
click at [233, 329] on div "06:27-13:41" at bounding box center [255, 326] width 68 height 42
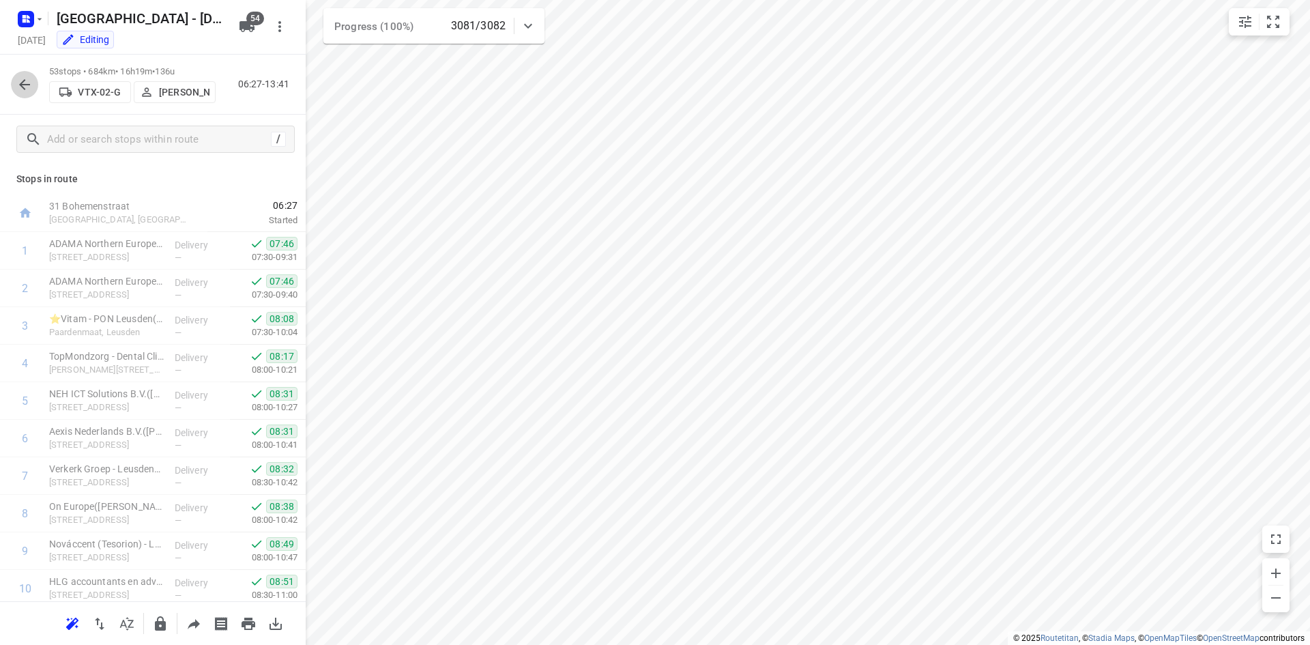
click at [20, 85] on icon "button" at bounding box center [24, 84] width 16 height 16
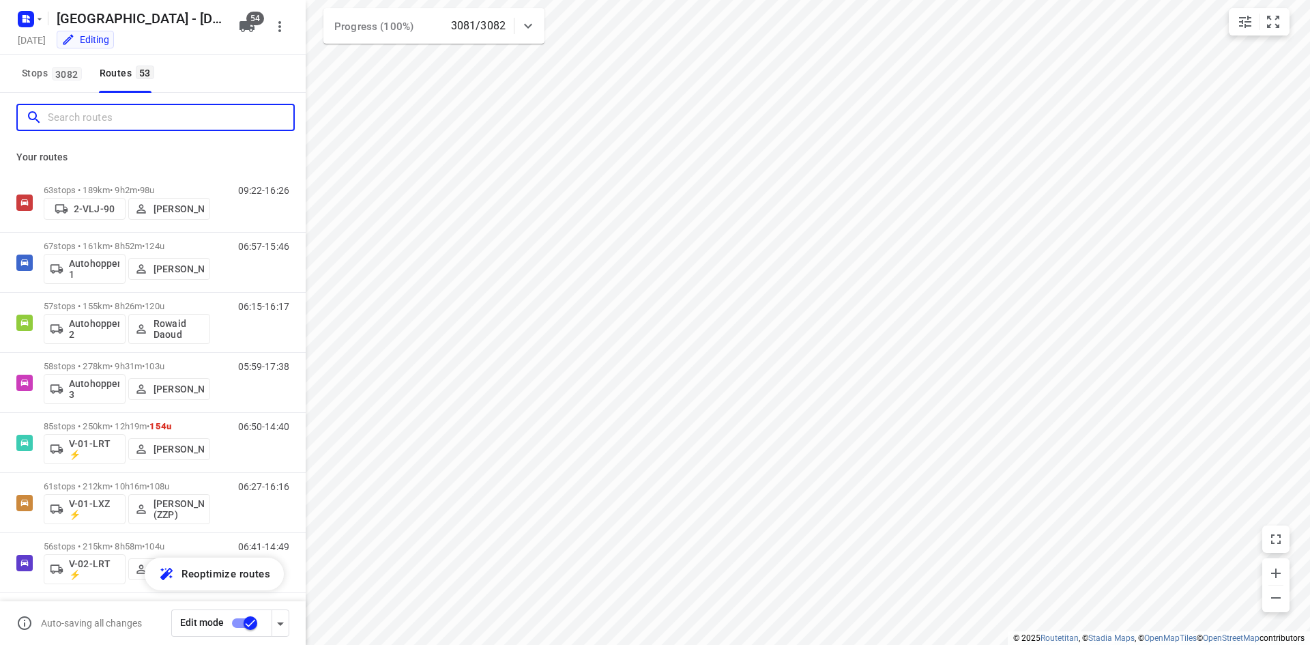
click at [124, 107] on input "Search routes" at bounding box center [171, 117] width 246 height 21
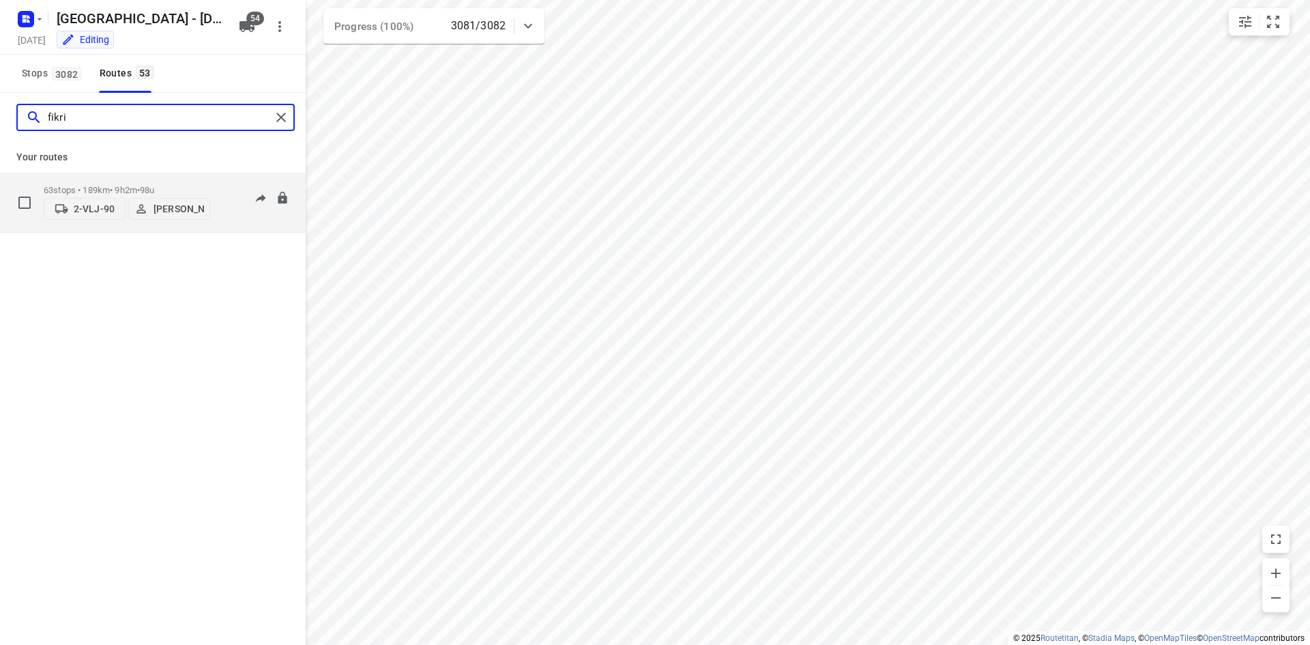
type input "fikri"
click at [226, 210] on div "09:22-16:26" at bounding box center [255, 206] width 68 height 42
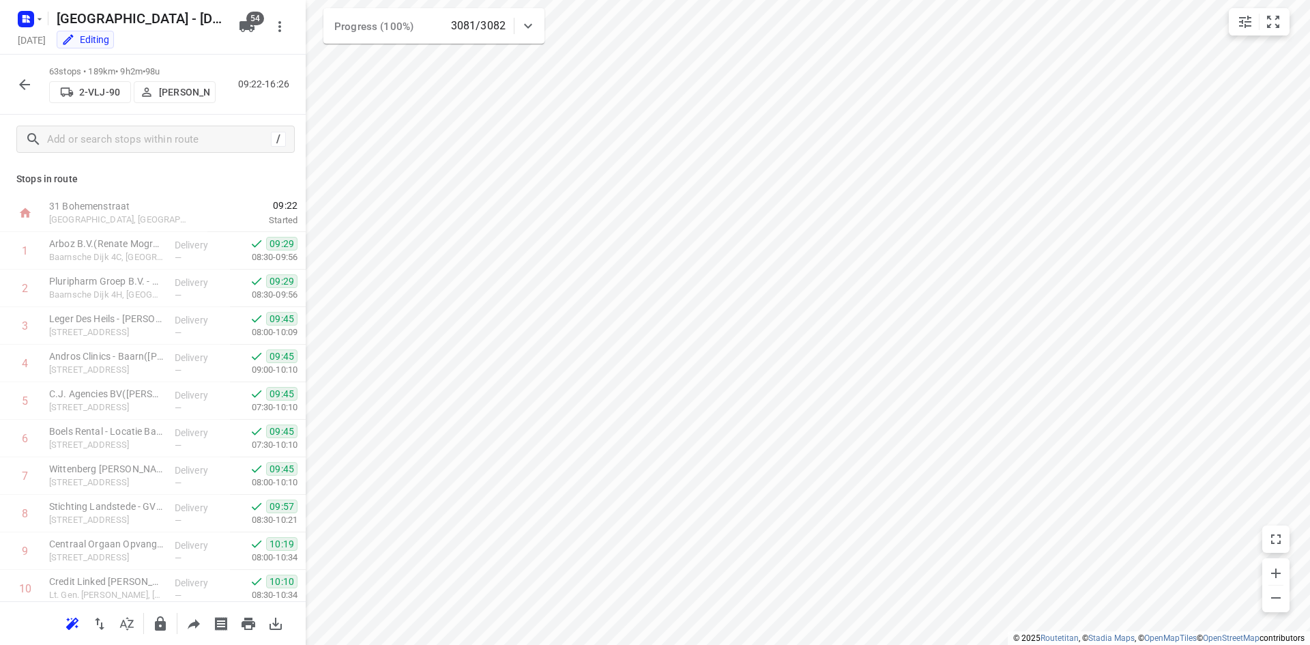
click at [23, 78] on icon "button" at bounding box center [24, 84] width 16 height 16
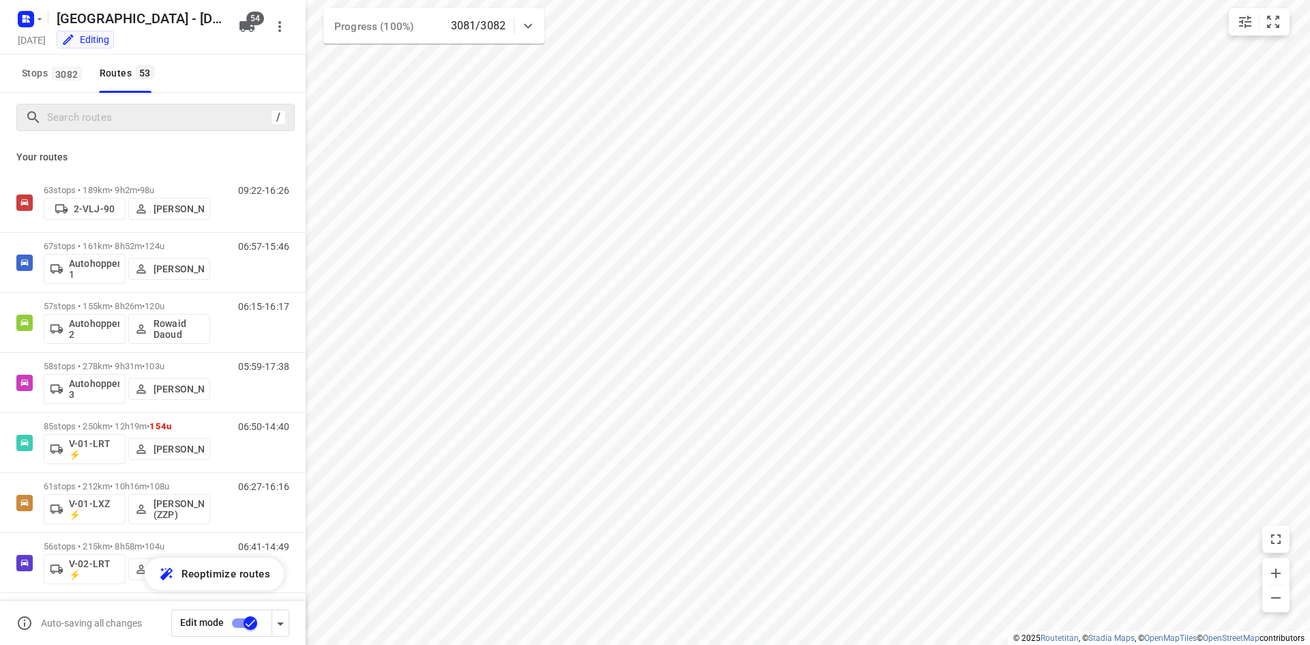
click at [111, 104] on div "/" at bounding box center [155, 117] width 278 height 27
click at [114, 117] on input "Search routes" at bounding box center [171, 117] width 246 height 21
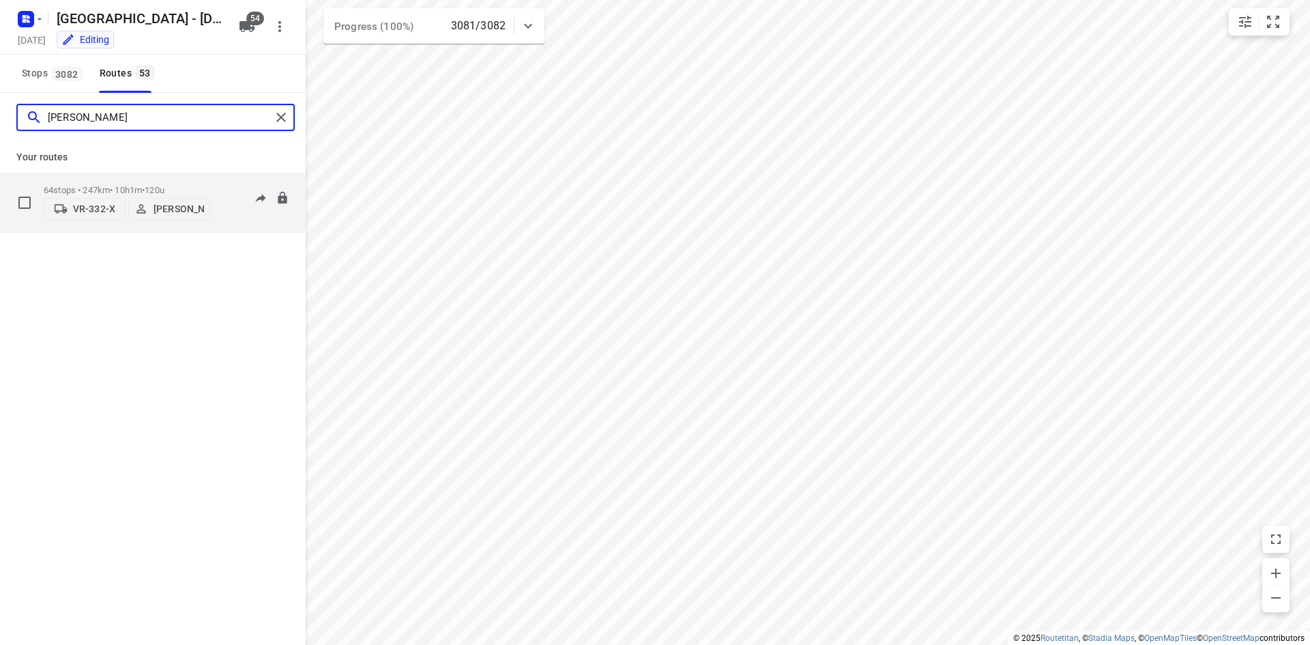
type input "[PERSON_NAME]"
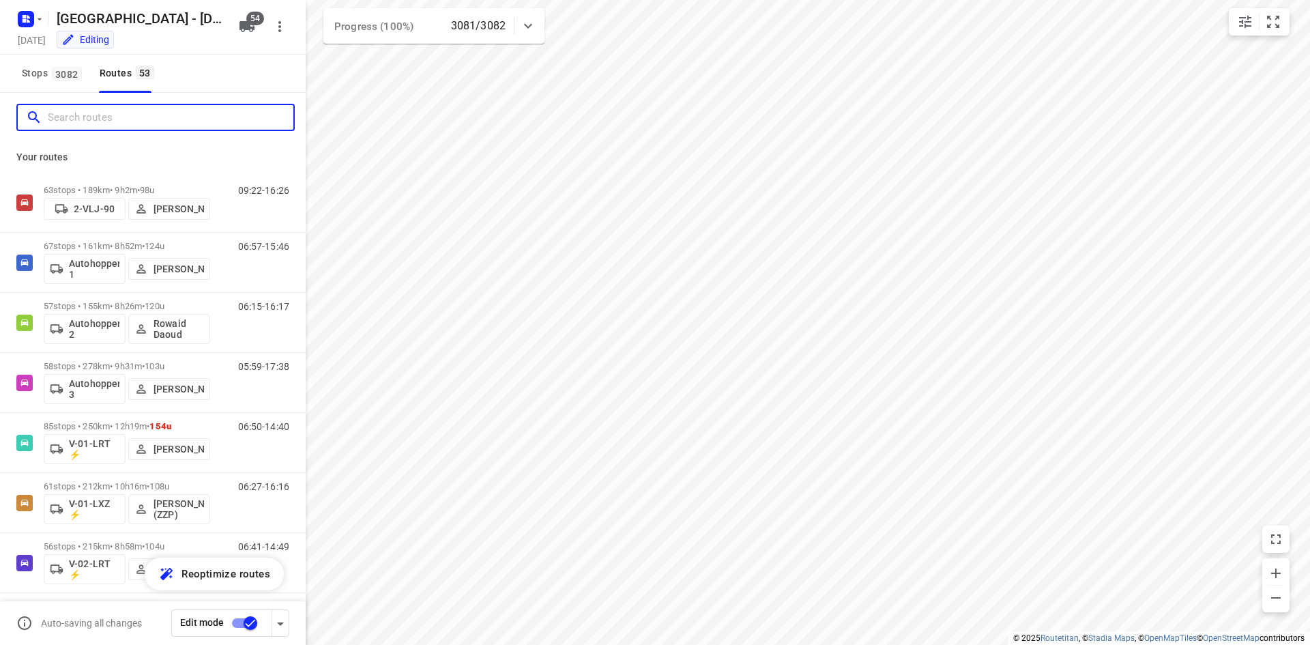
drag, startPoint x: 155, startPoint y: 114, endPoint x: 149, endPoint y: 126, distance: 13.4
click at [152, 117] on input "Search routes" at bounding box center [171, 117] width 246 height 21
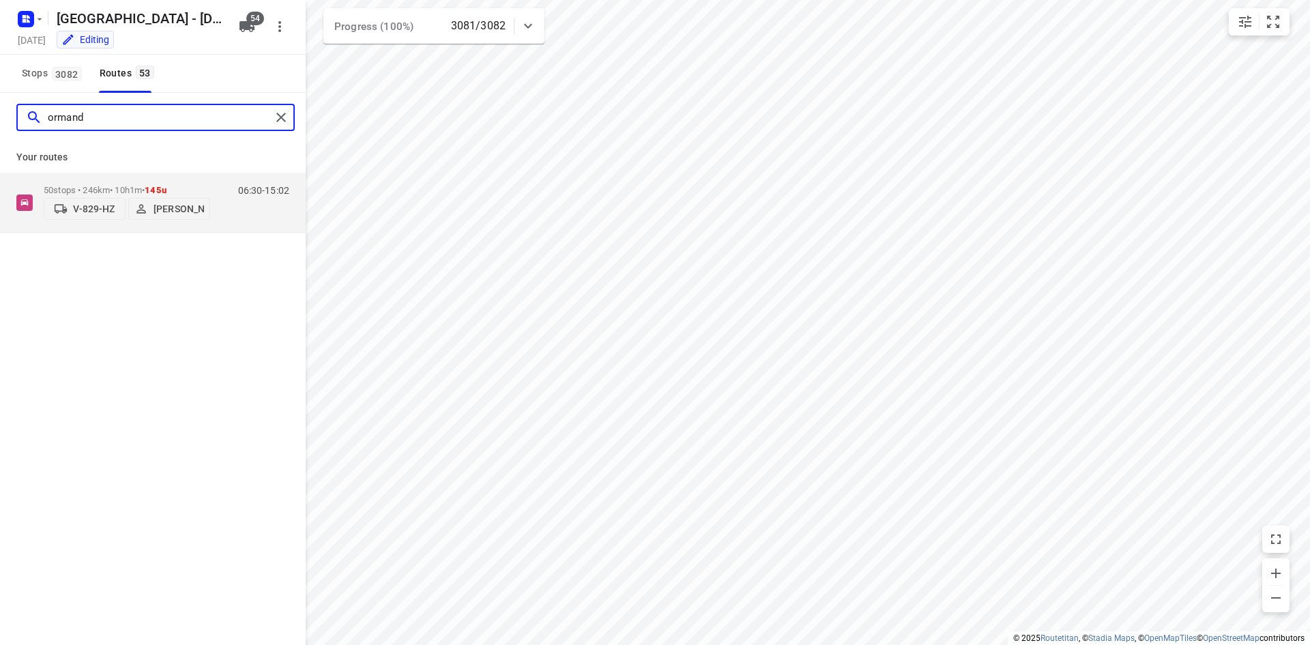
type input "ormand"
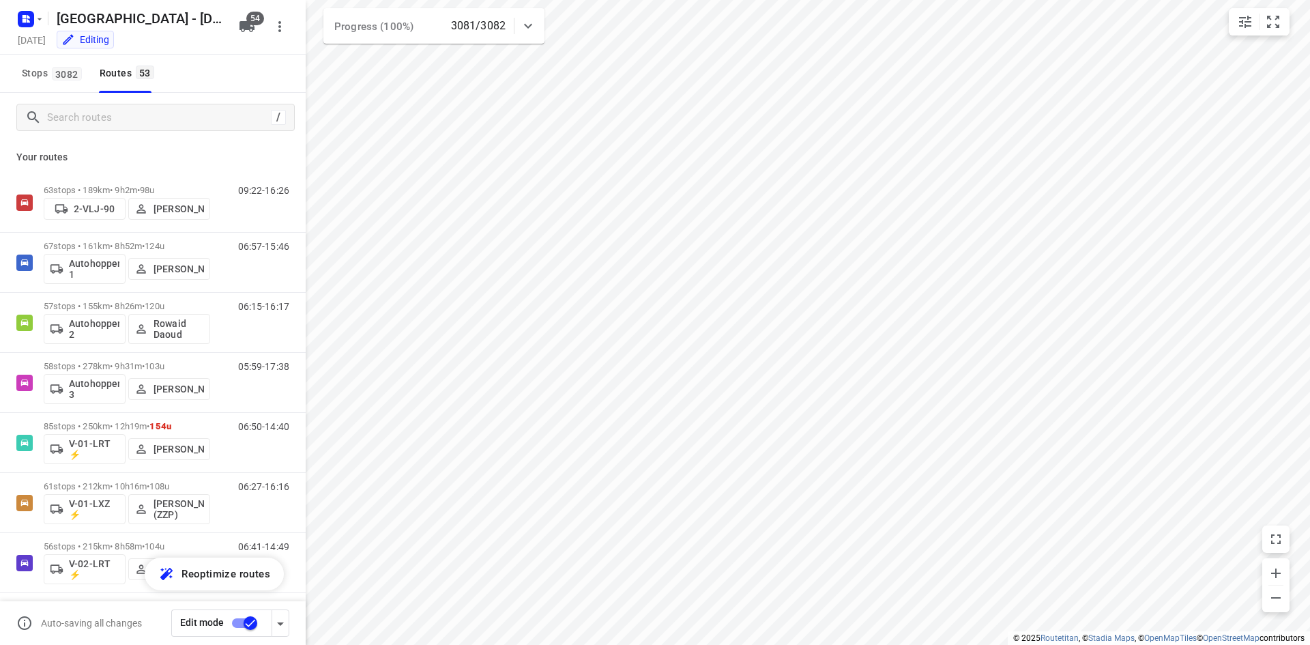
click at [213, 83] on div "Stops [STREET_ADDRESS]" at bounding box center [153, 74] width 306 height 38
click at [100, 121] on input "Search routes" at bounding box center [159, 117] width 222 height 21
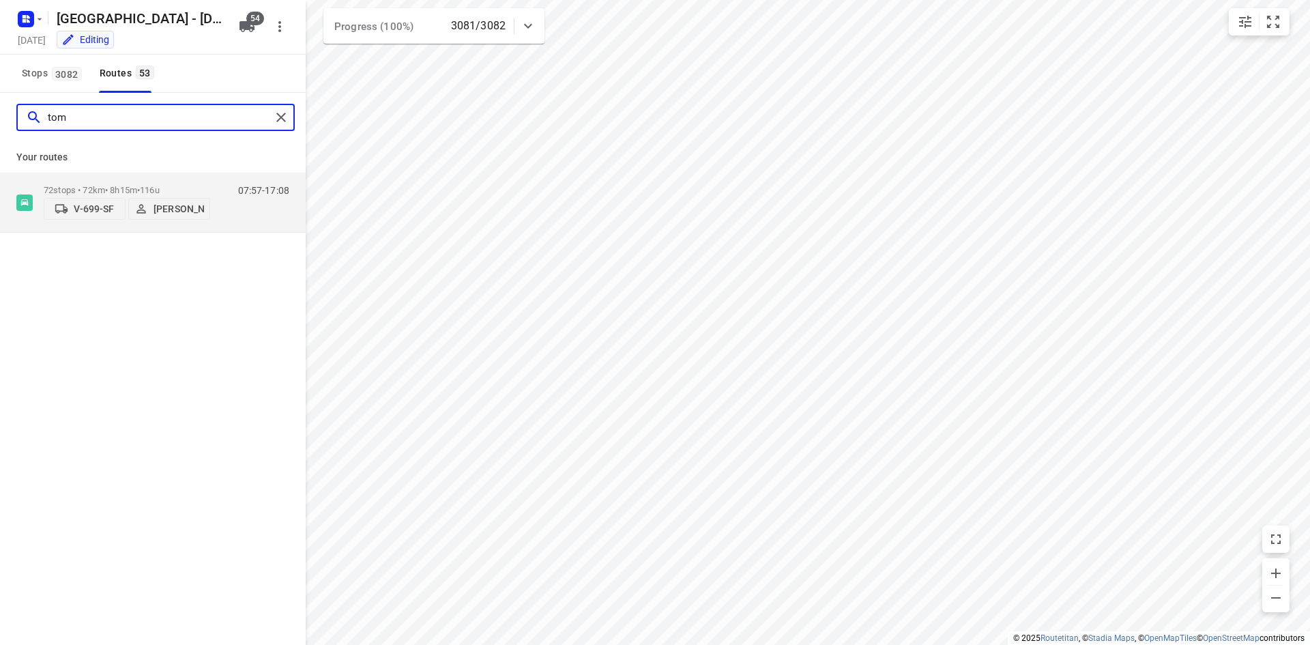
type input "tom"
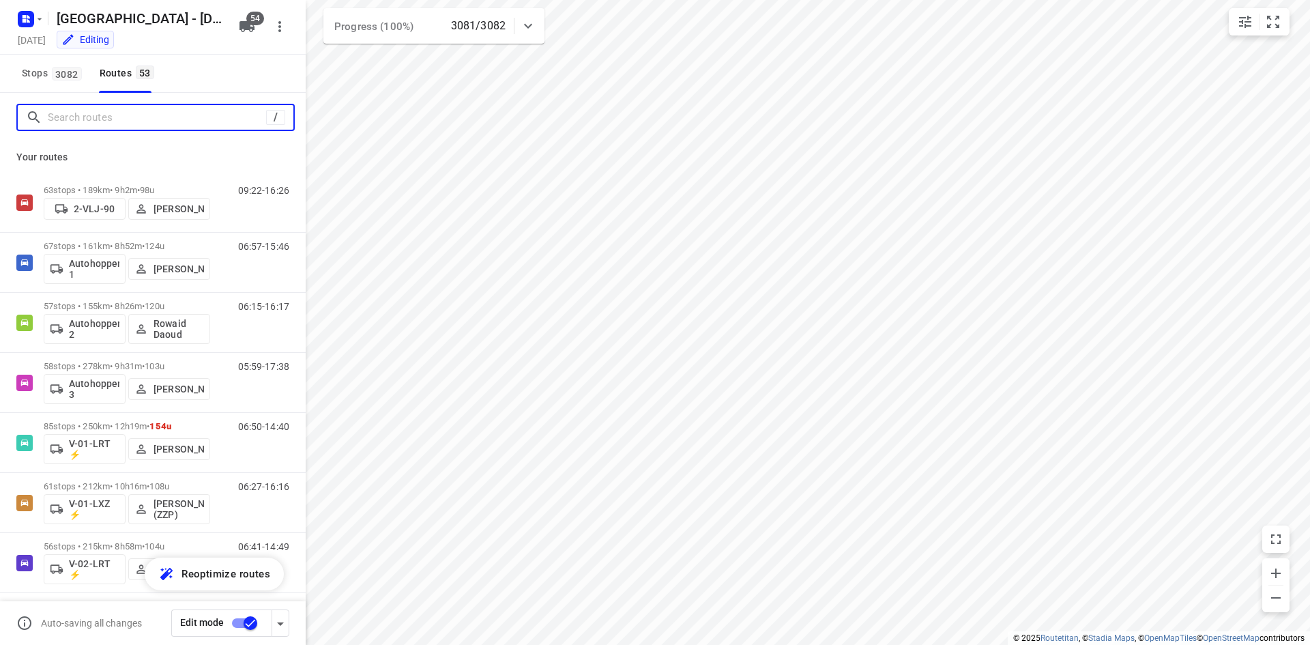
click at [198, 117] on input "Search routes" at bounding box center [157, 117] width 218 height 21
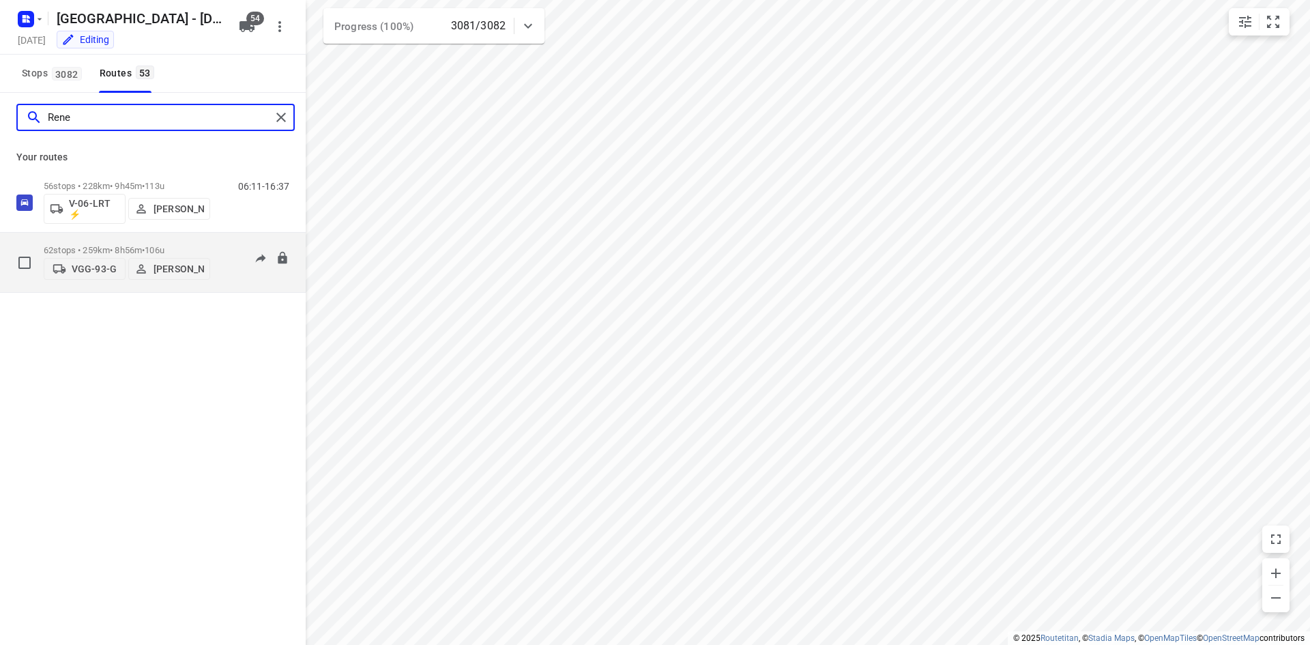
type input "Rene"
click at [233, 267] on div "06:11-14:23" at bounding box center [255, 266] width 68 height 42
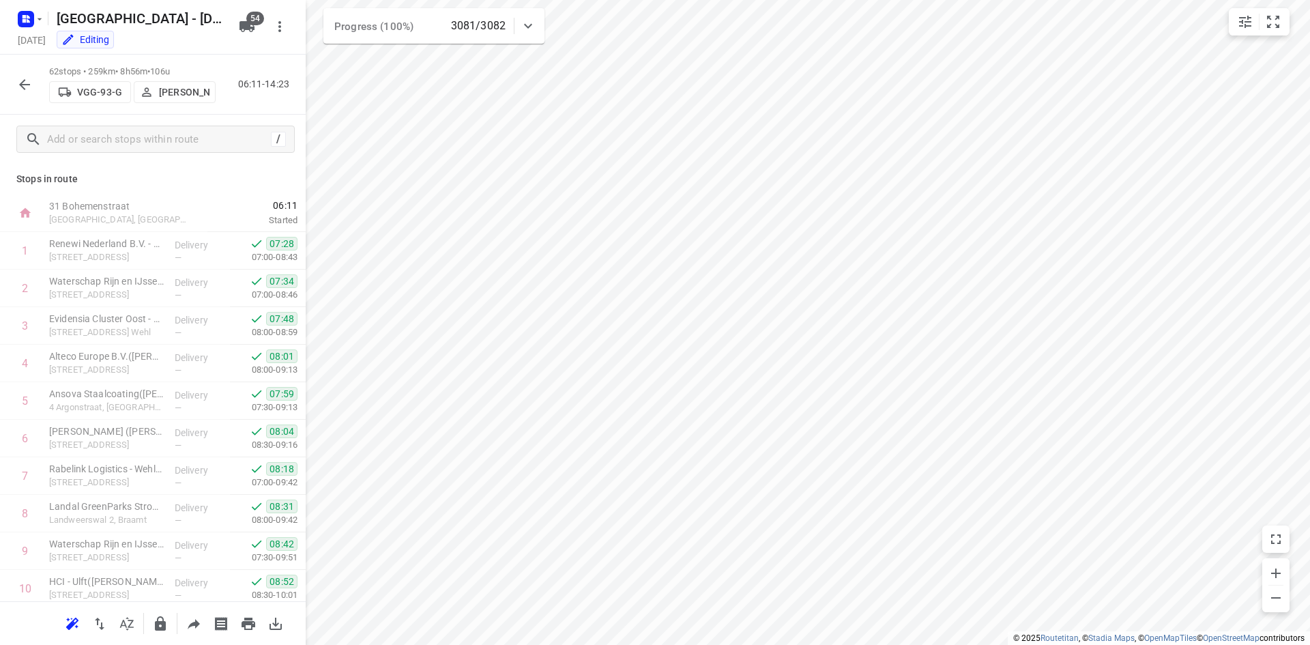
click at [30, 91] on icon "button" at bounding box center [24, 84] width 16 height 16
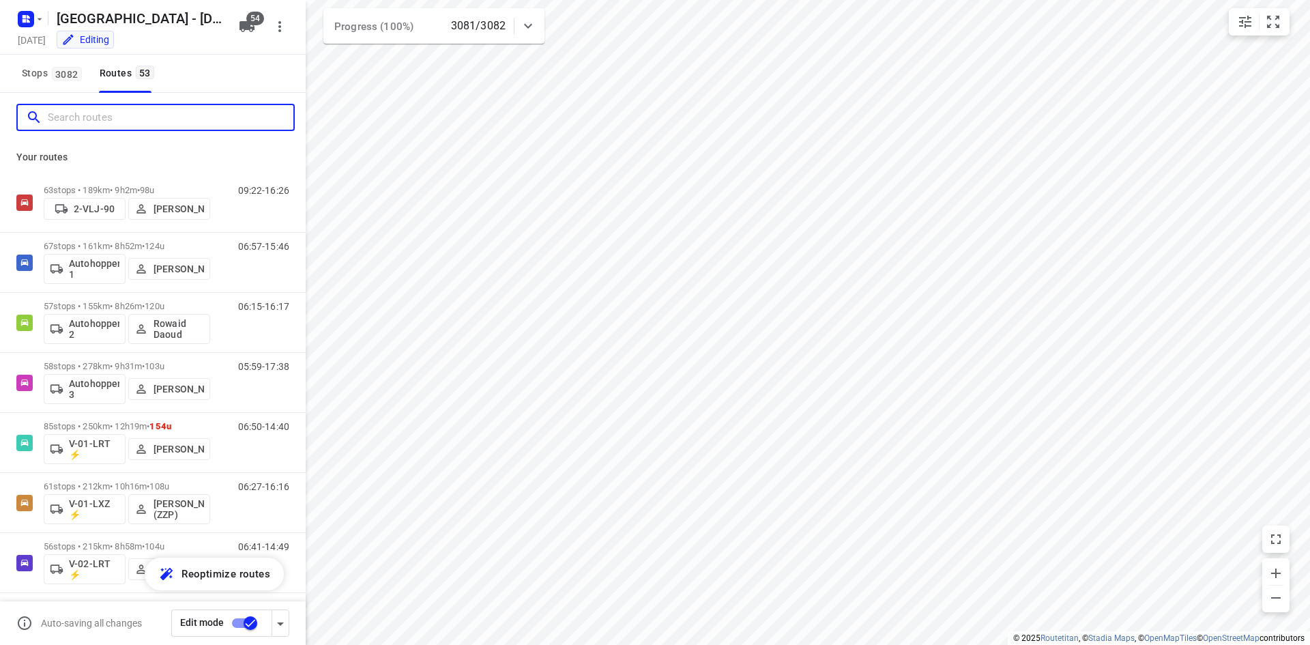
click at [90, 114] on input "Search routes" at bounding box center [171, 117] width 246 height 21
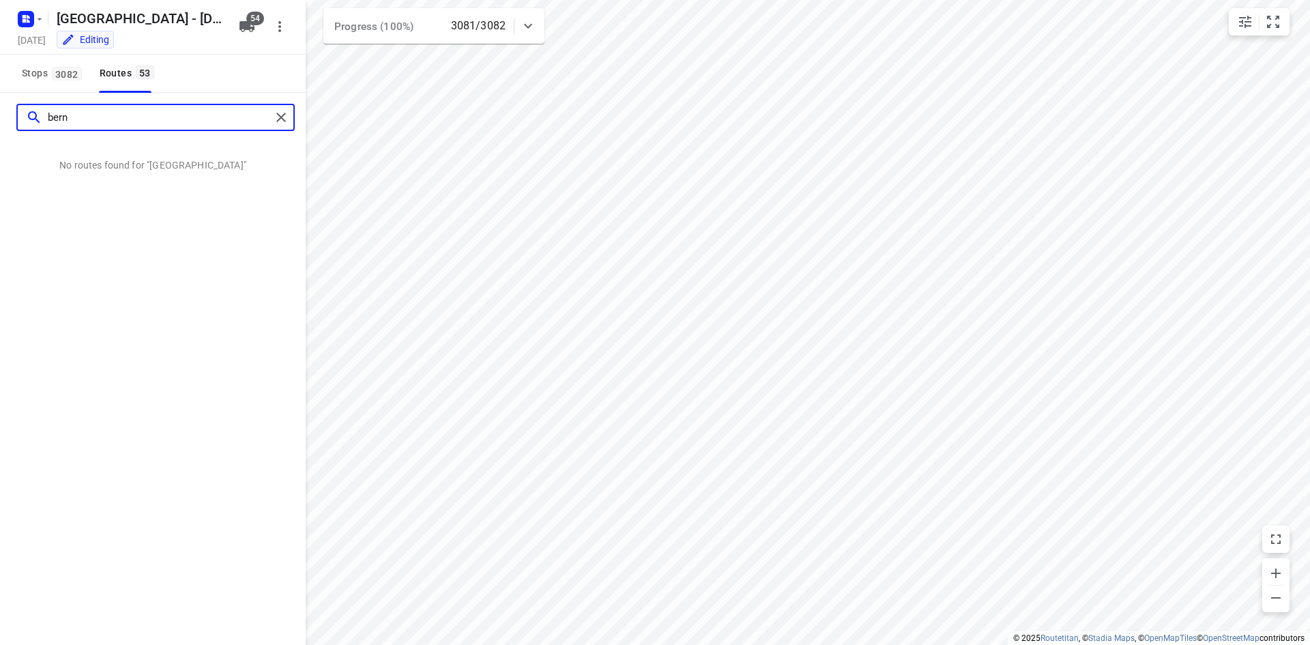
drag, startPoint x: 91, startPoint y: 108, endPoint x: 23, endPoint y: 108, distance: 68.2
click at [23, 108] on div "bern" at bounding box center [144, 117] width 253 height 21
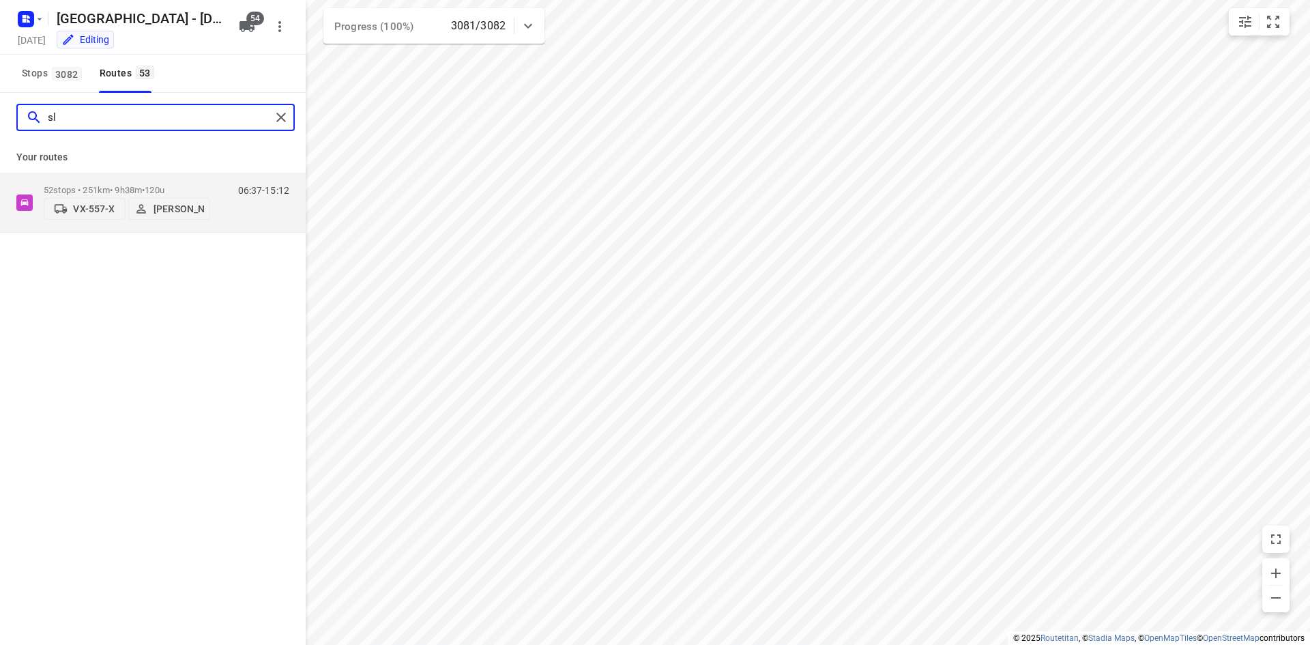
type input "s"
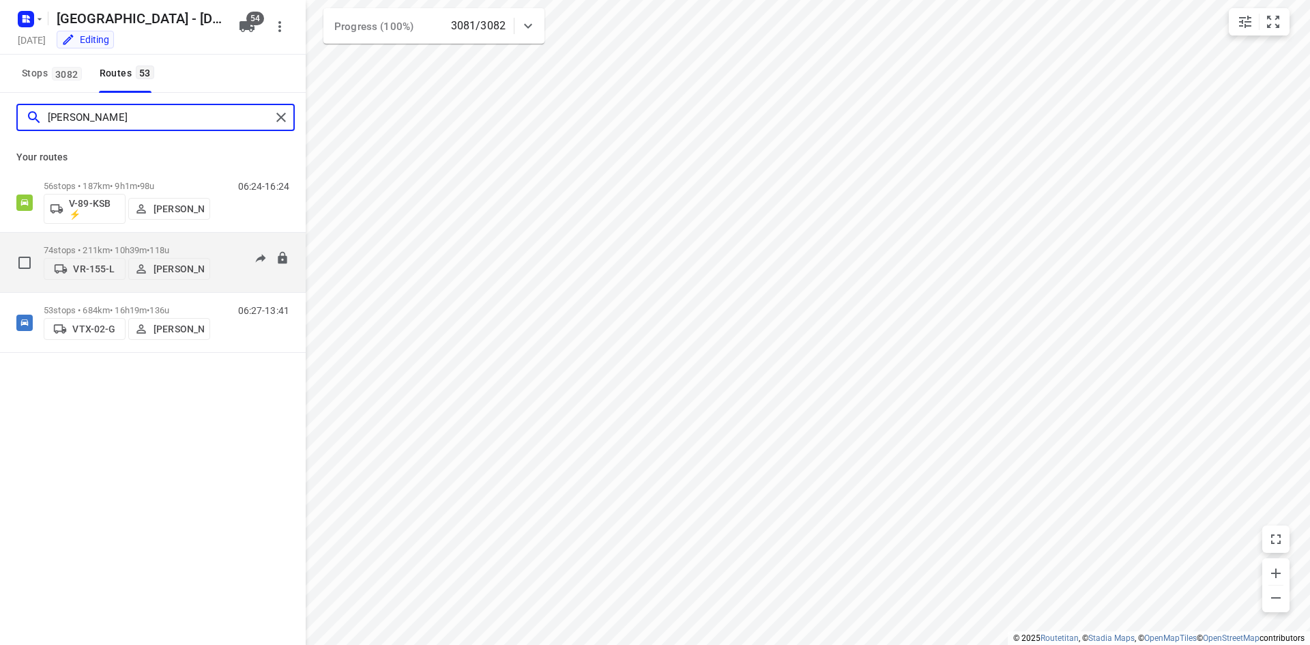
type input "[PERSON_NAME]"
click at [230, 270] on div "06:10-15:01" at bounding box center [255, 266] width 68 height 42
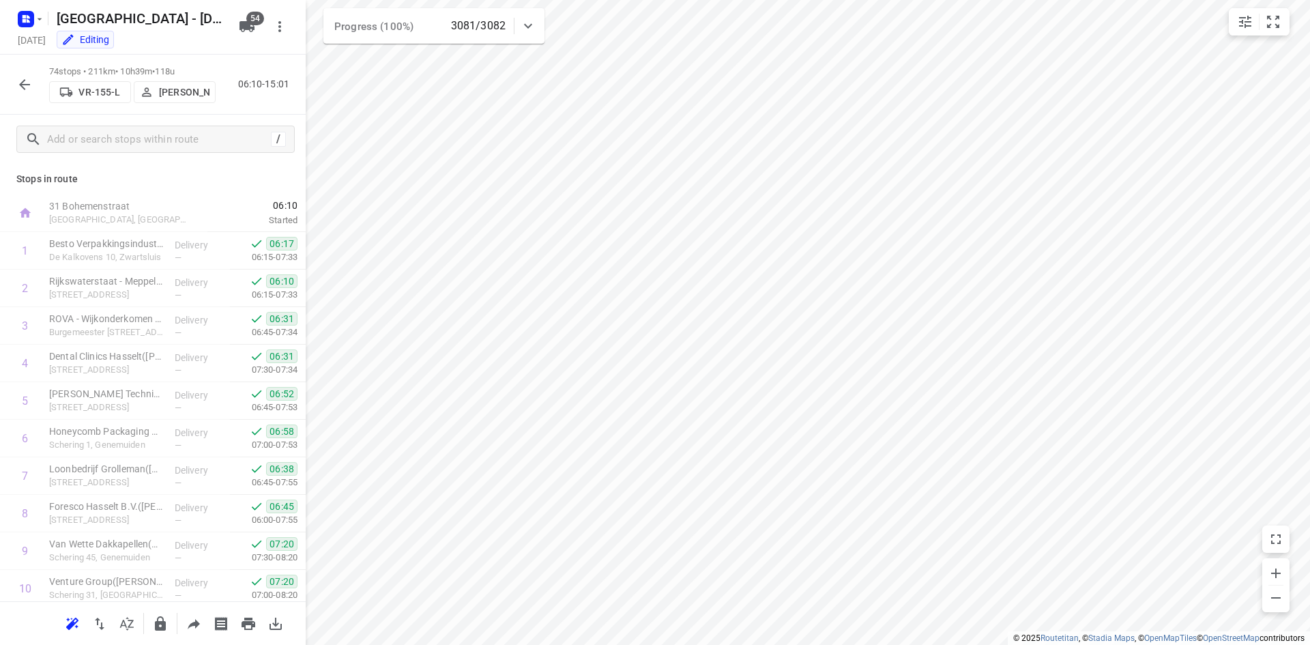
click at [26, 88] on icon "button" at bounding box center [24, 84] width 16 height 16
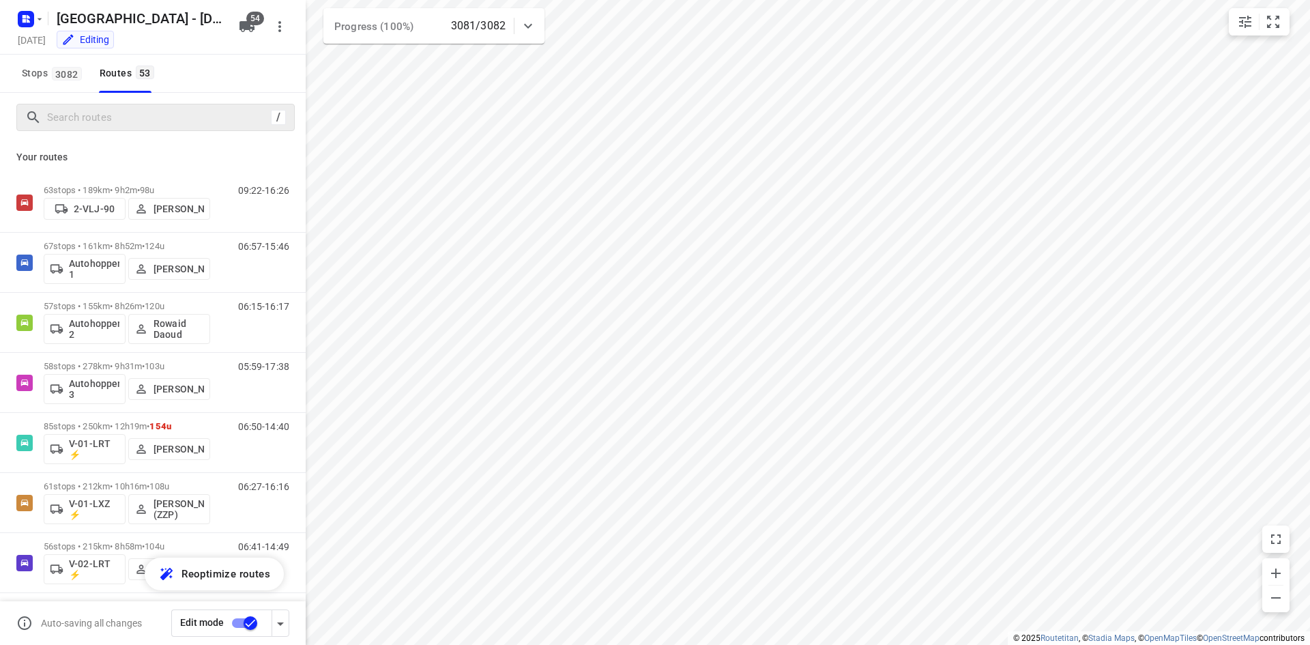
click at [156, 106] on div "/" at bounding box center [155, 117] width 278 height 27
click at [153, 115] on input "Search routes" at bounding box center [159, 117] width 222 height 21
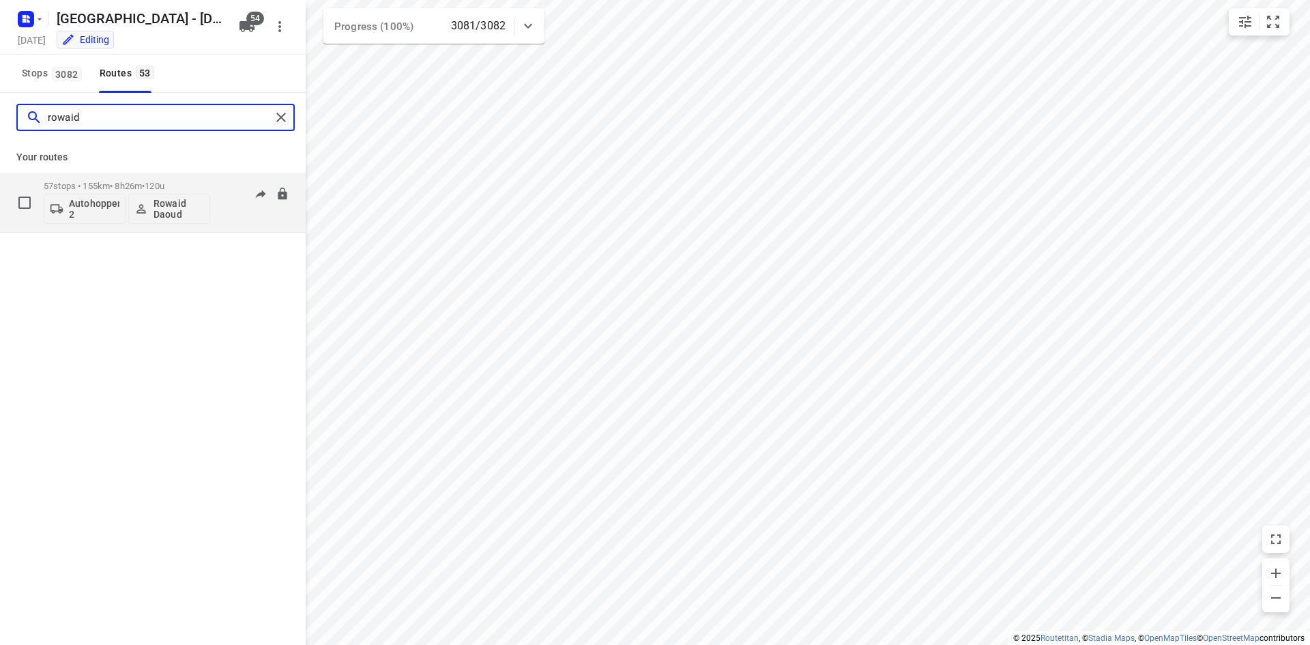
type input "rowaid"
click at [222, 208] on div "06:15-16:17" at bounding box center [255, 206] width 68 height 50
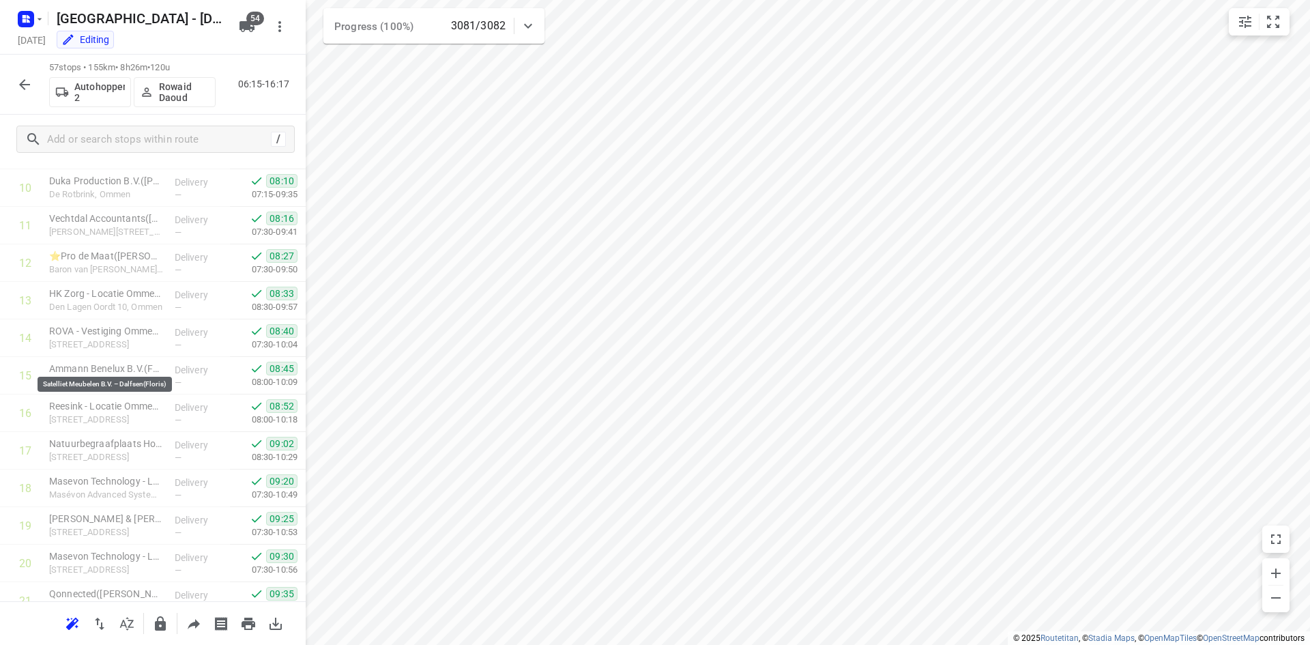
scroll to position [33, 0]
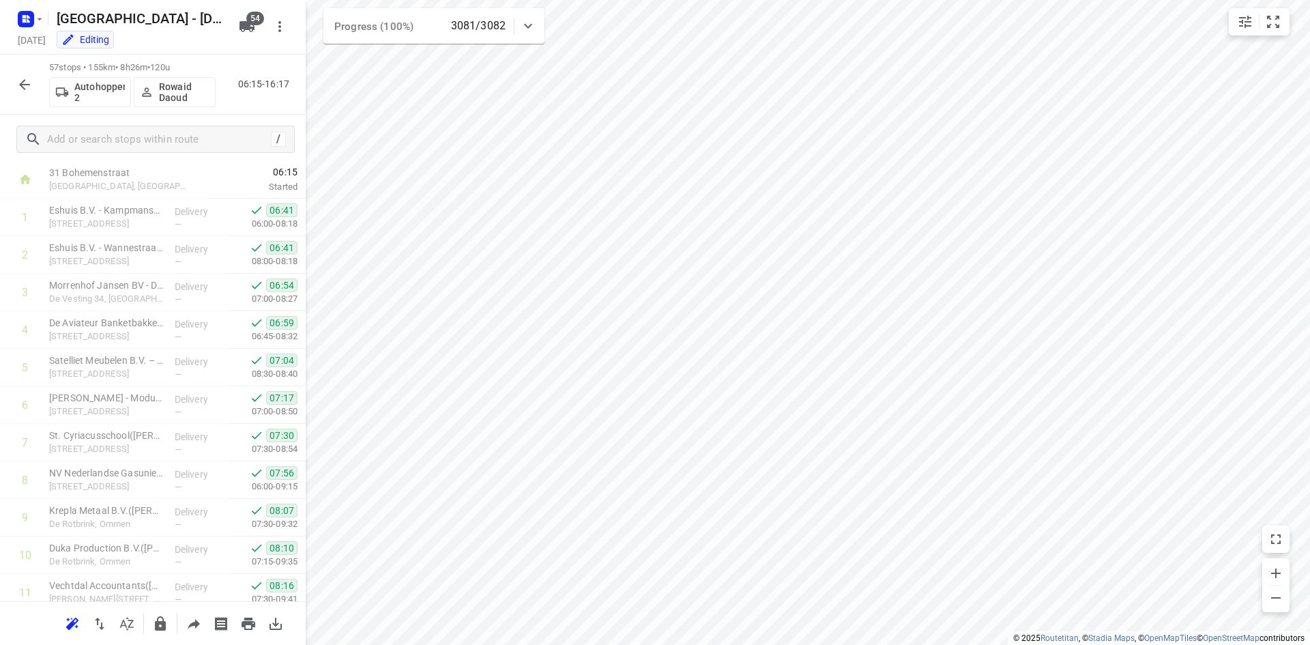
click at [14, 80] on button "button" at bounding box center [24, 84] width 27 height 27
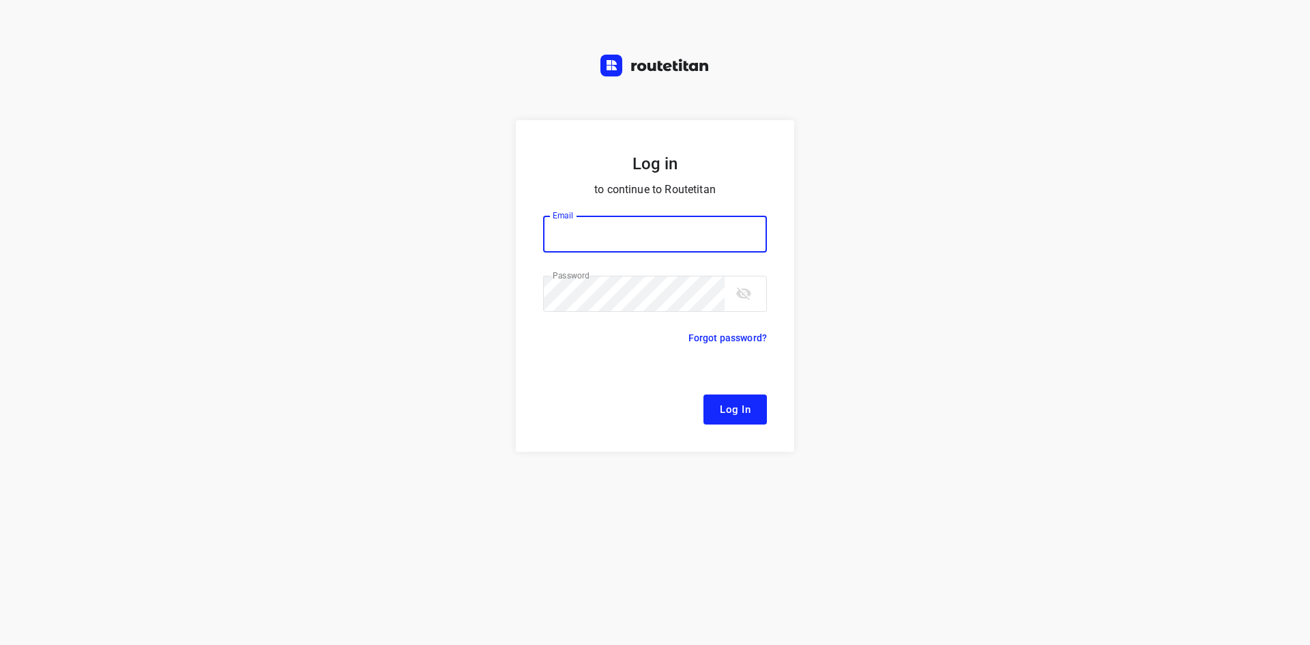
type input "remco@fruitopjewerk.nl"
click at [728, 415] on span "Log In" at bounding box center [735, 409] width 31 height 18
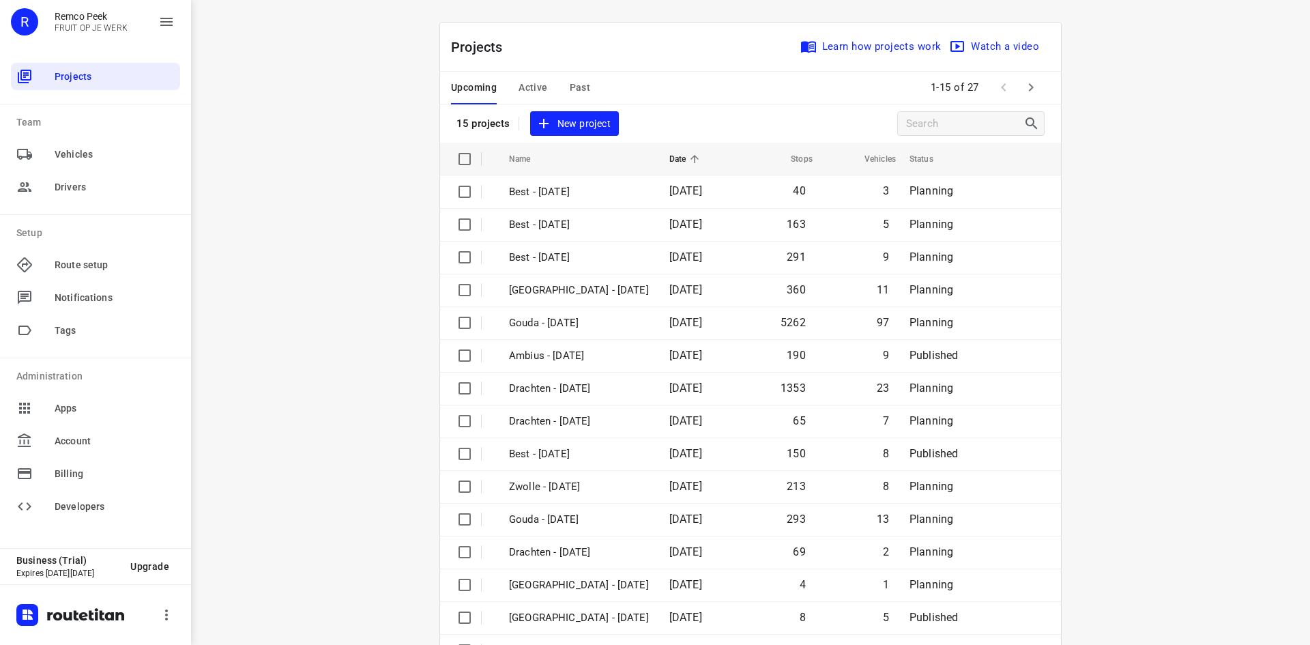
click at [577, 85] on span "Past" at bounding box center [580, 87] width 21 height 17
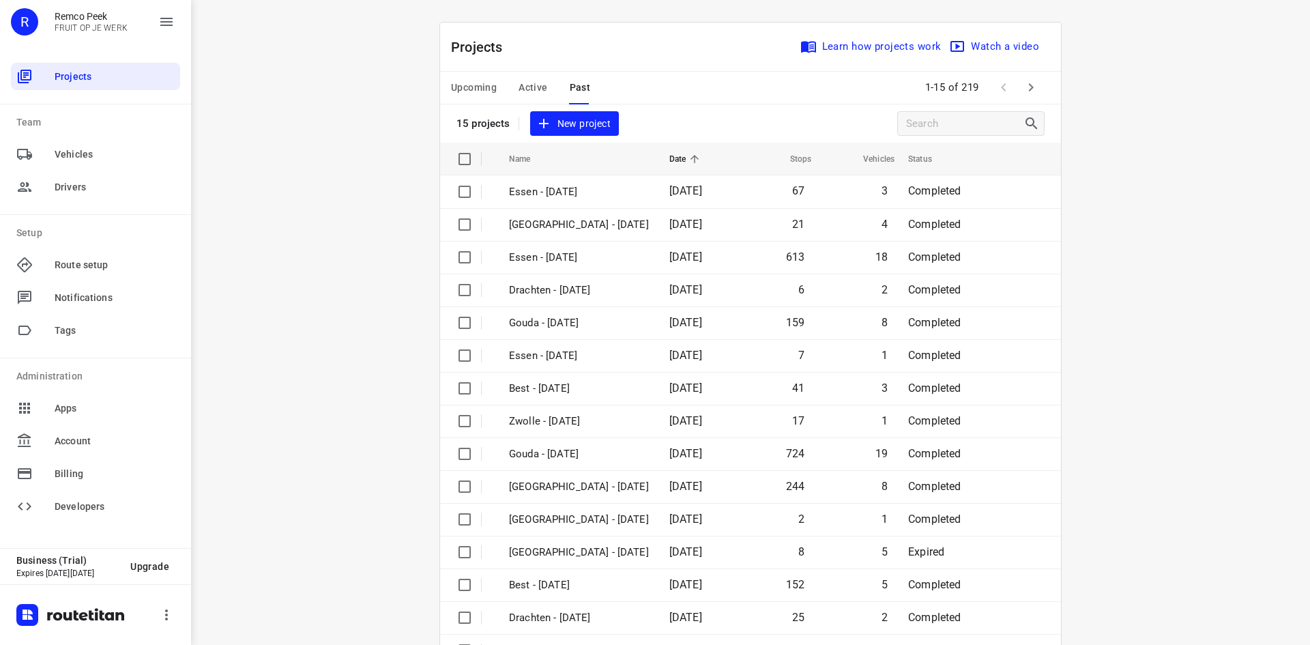
click at [1031, 86] on icon "button" at bounding box center [1030, 87] width 16 height 16
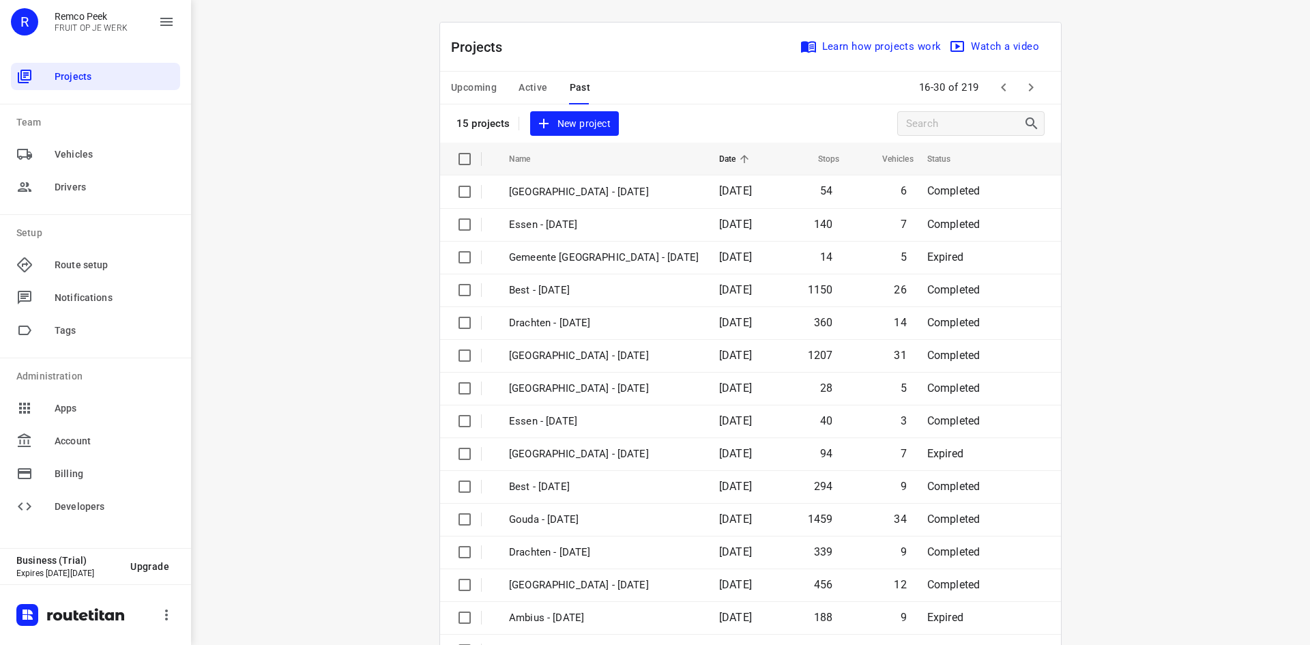
click at [1031, 87] on icon "button" at bounding box center [1030, 87] width 16 height 16
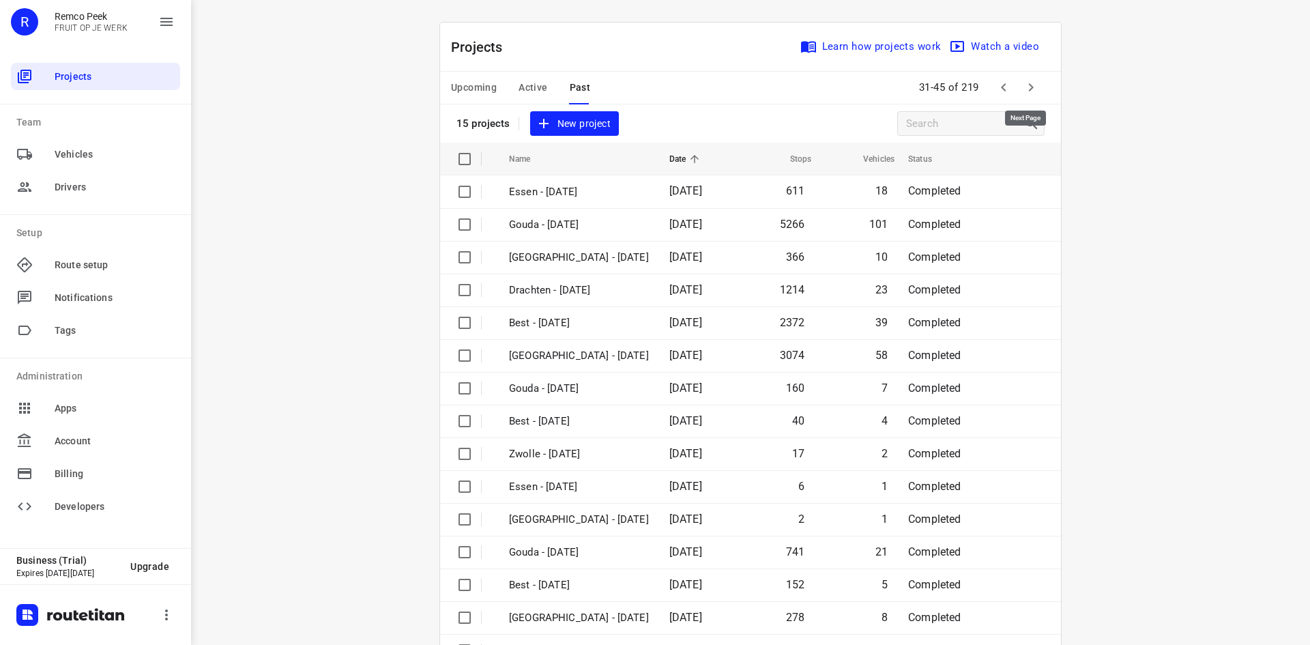
click at [1031, 87] on icon "button" at bounding box center [1030, 87] width 16 height 16
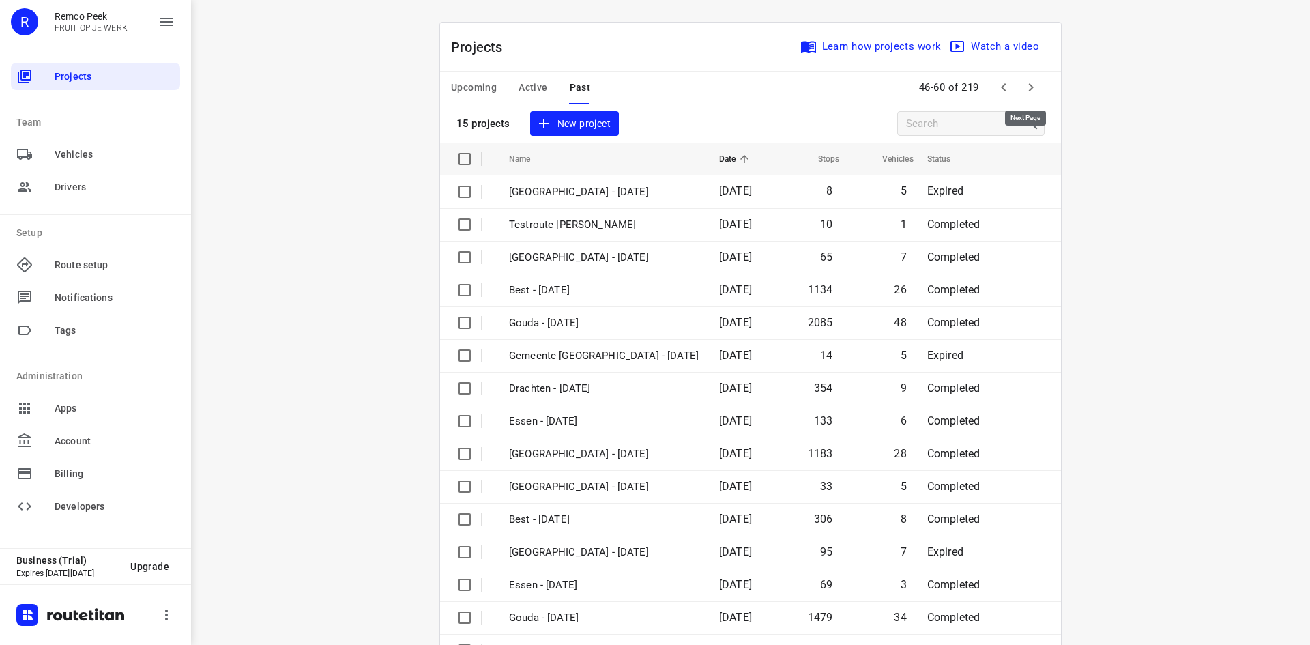
click at [1031, 87] on icon "button" at bounding box center [1030, 87] width 16 height 16
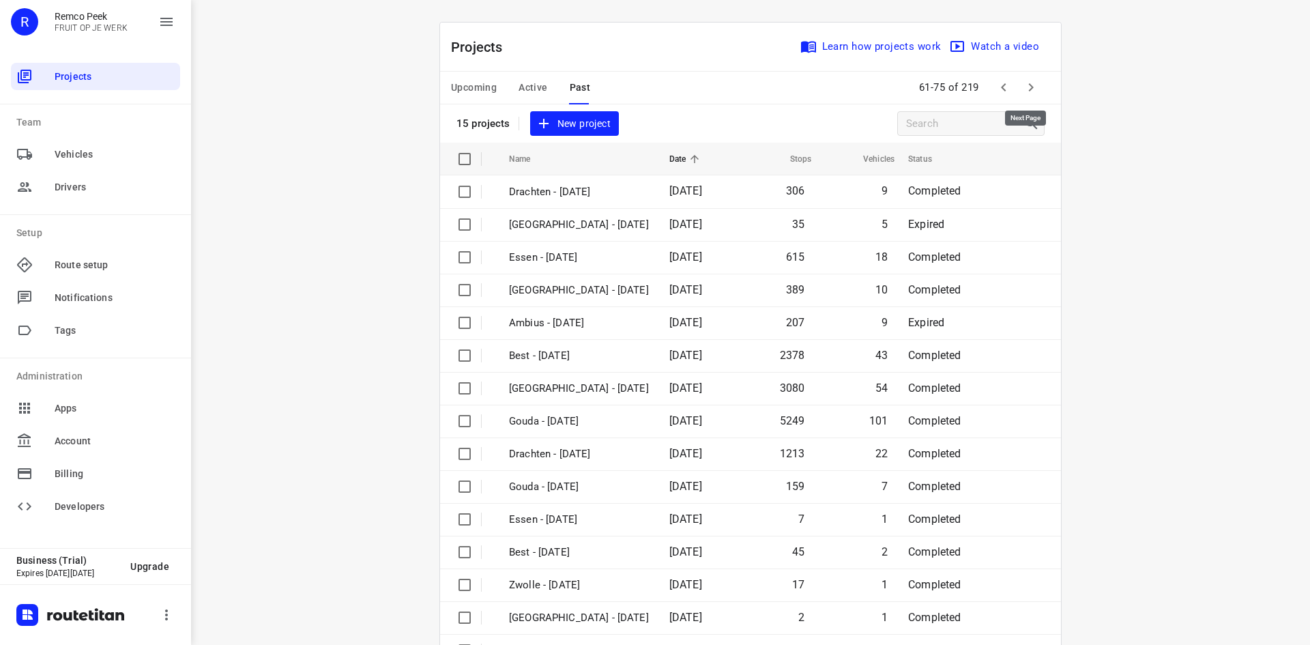
click at [1031, 87] on icon "button" at bounding box center [1030, 87] width 16 height 16
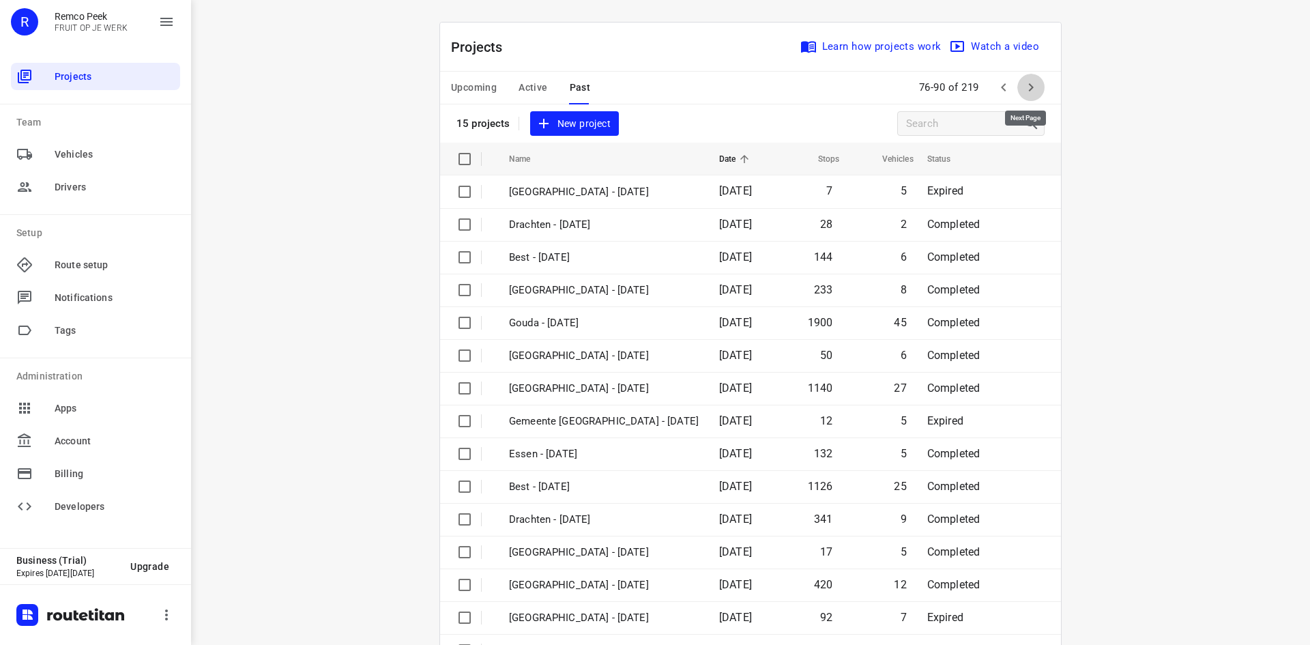
click at [1031, 87] on icon "button" at bounding box center [1030, 87] width 16 height 16
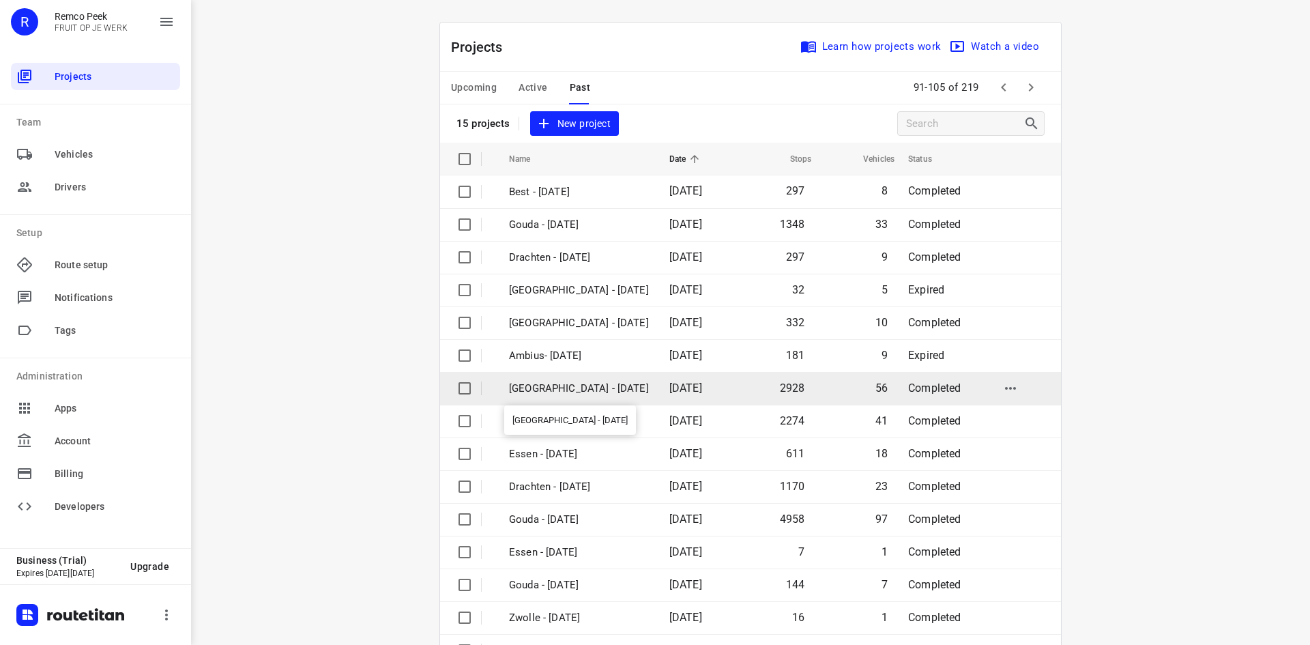
click at [567, 389] on p "[GEOGRAPHIC_DATA] - [DATE]" at bounding box center [579, 389] width 140 height 16
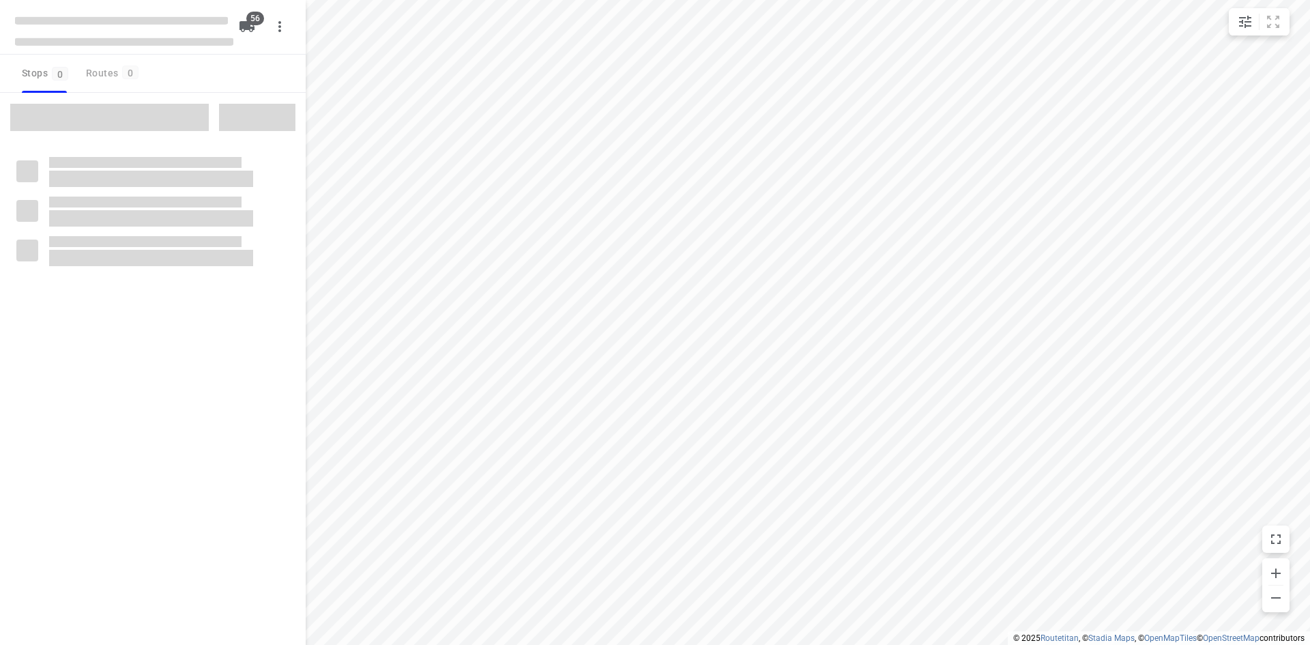
checkbox input "true"
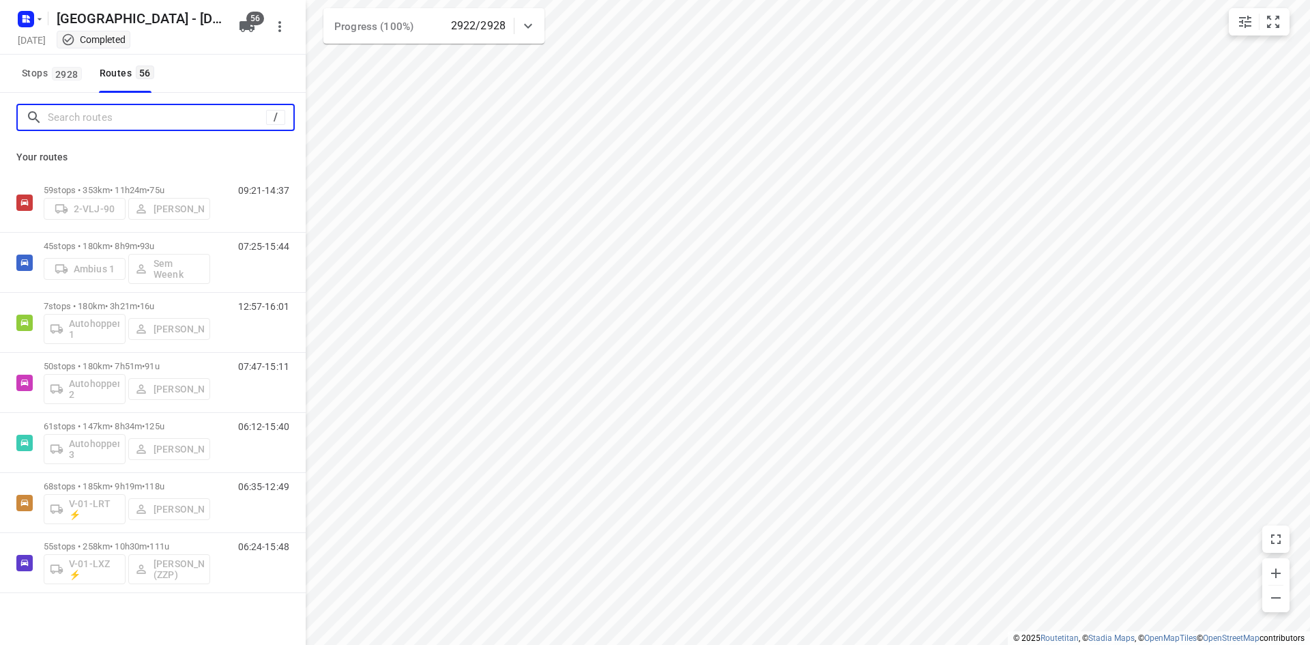
click at [120, 110] on input "Search routes" at bounding box center [157, 117] width 218 height 21
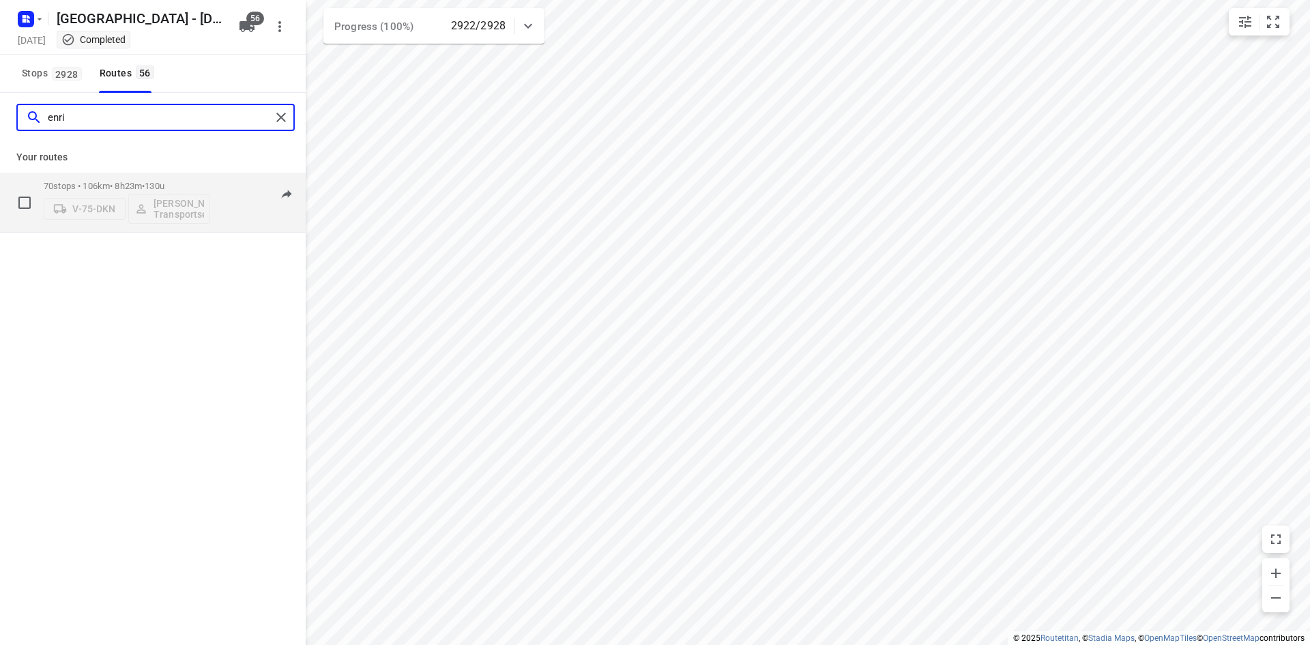
type input "enri"
click at [233, 220] on div "07:18-13:35" at bounding box center [255, 206] width 68 height 50
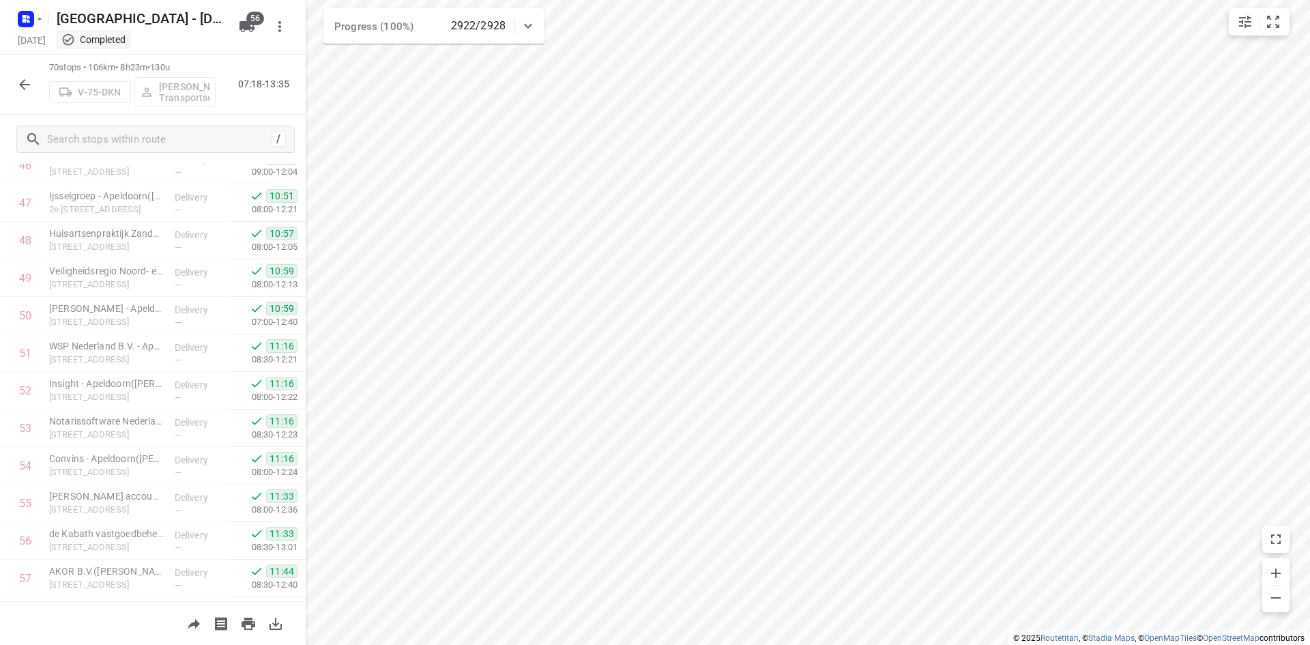
scroll to position [2294, 0]
click at [29, 83] on icon "button" at bounding box center [24, 84] width 16 height 16
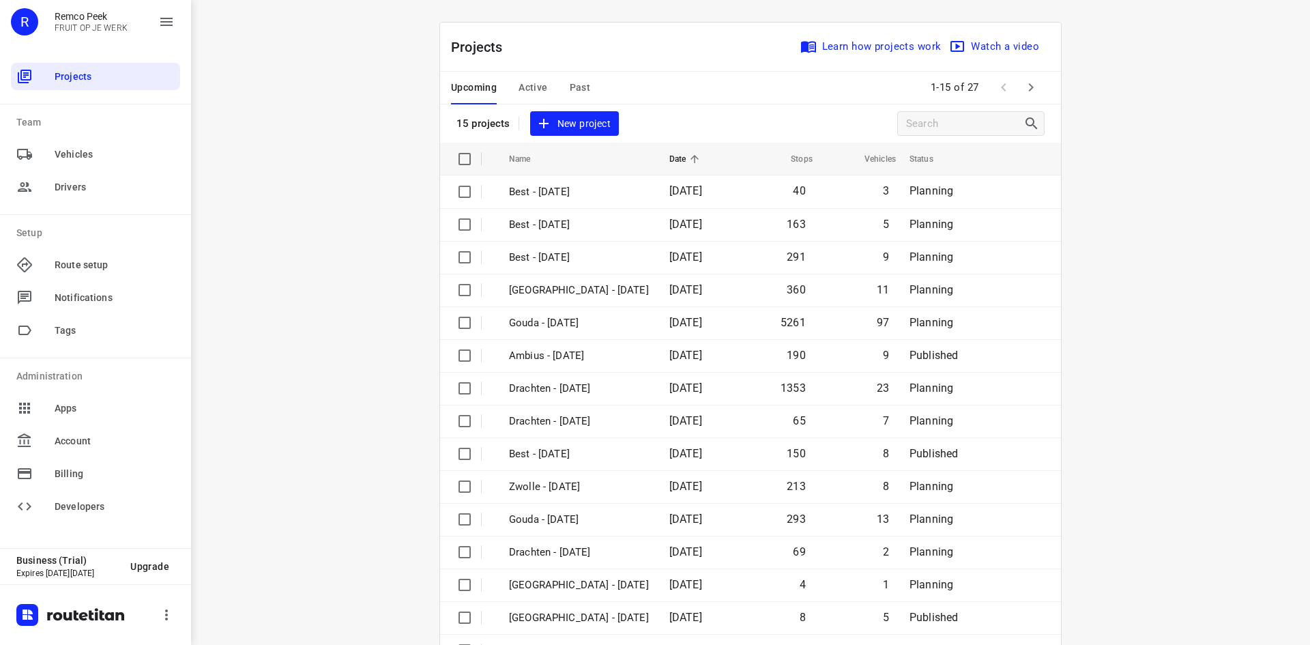
click at [534, 87] on span "Active" at bounding box center [532, 87] width 29 height 17
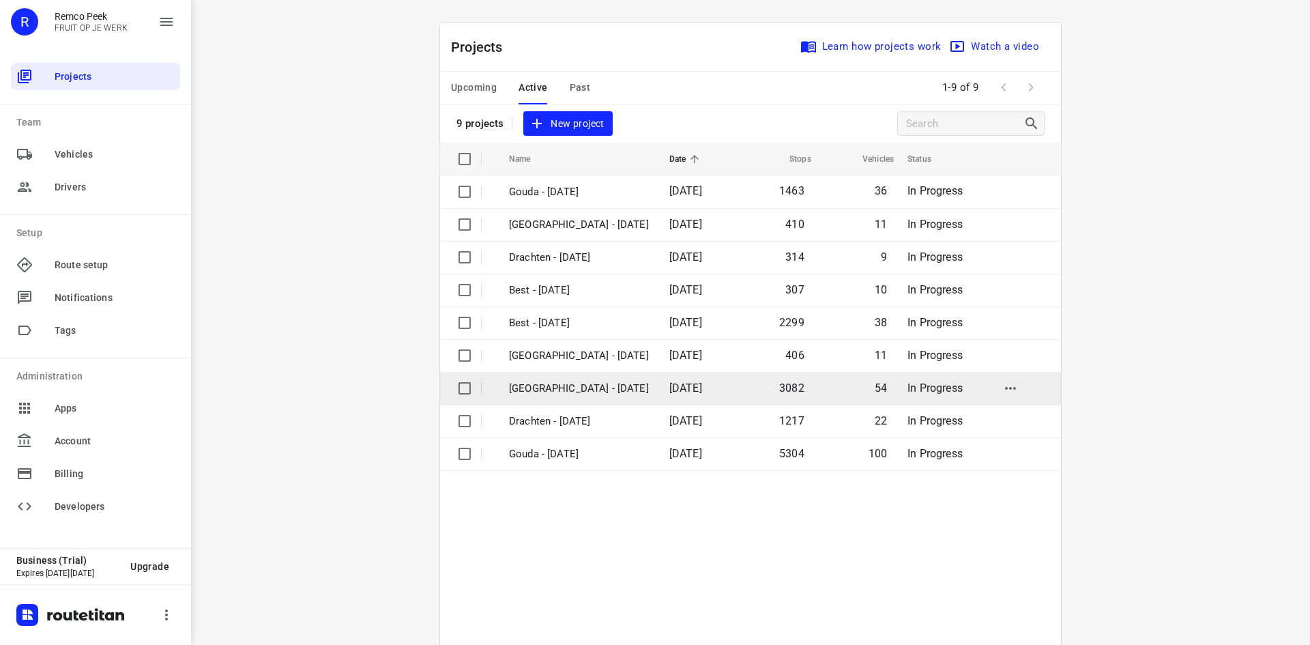
click at [565, 386] on p "[GEOGRAPHIC_DATA] - [DATE]" at bounding box center [579, 389] width 140 height 16
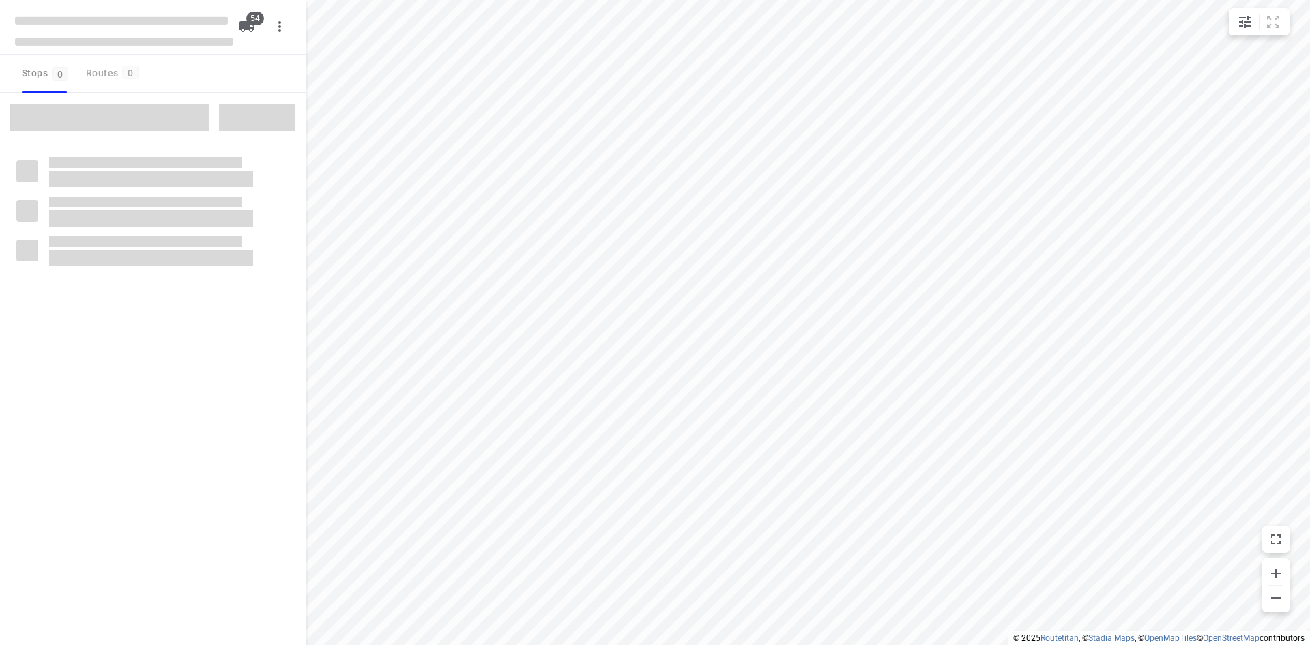
checkbox input "true"
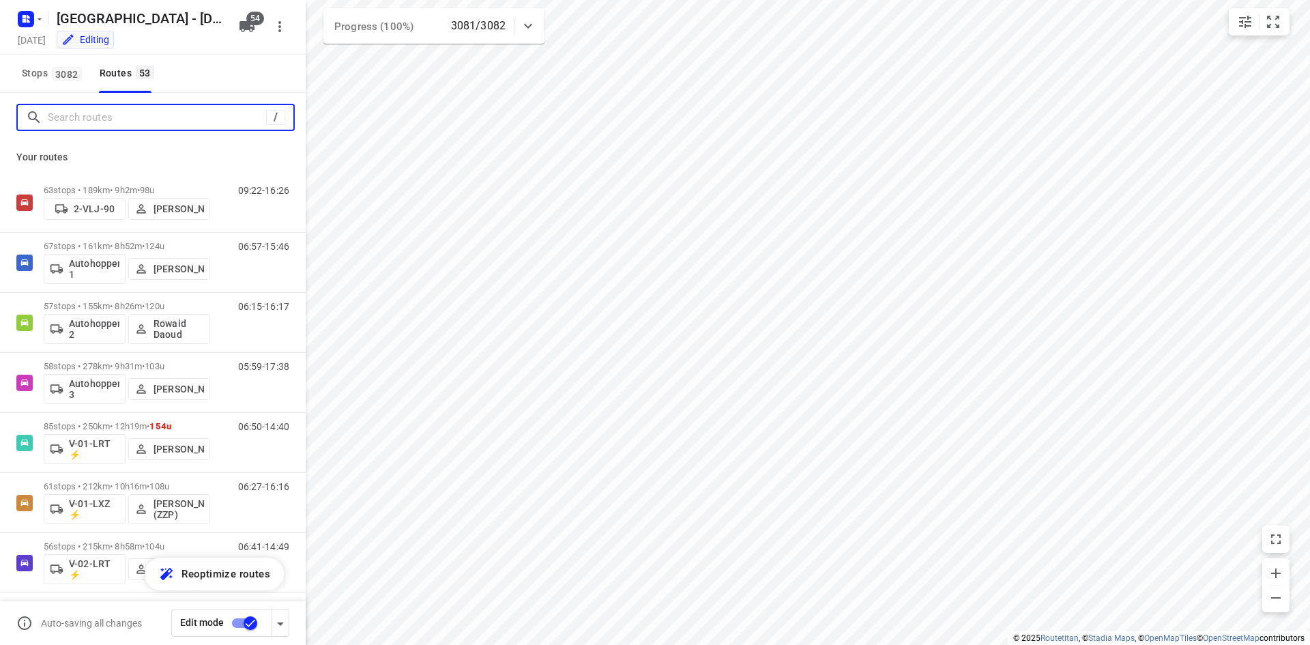
click at [142, 119] on input "Search routes" at bounding box center [157, 117] width 218 height 21
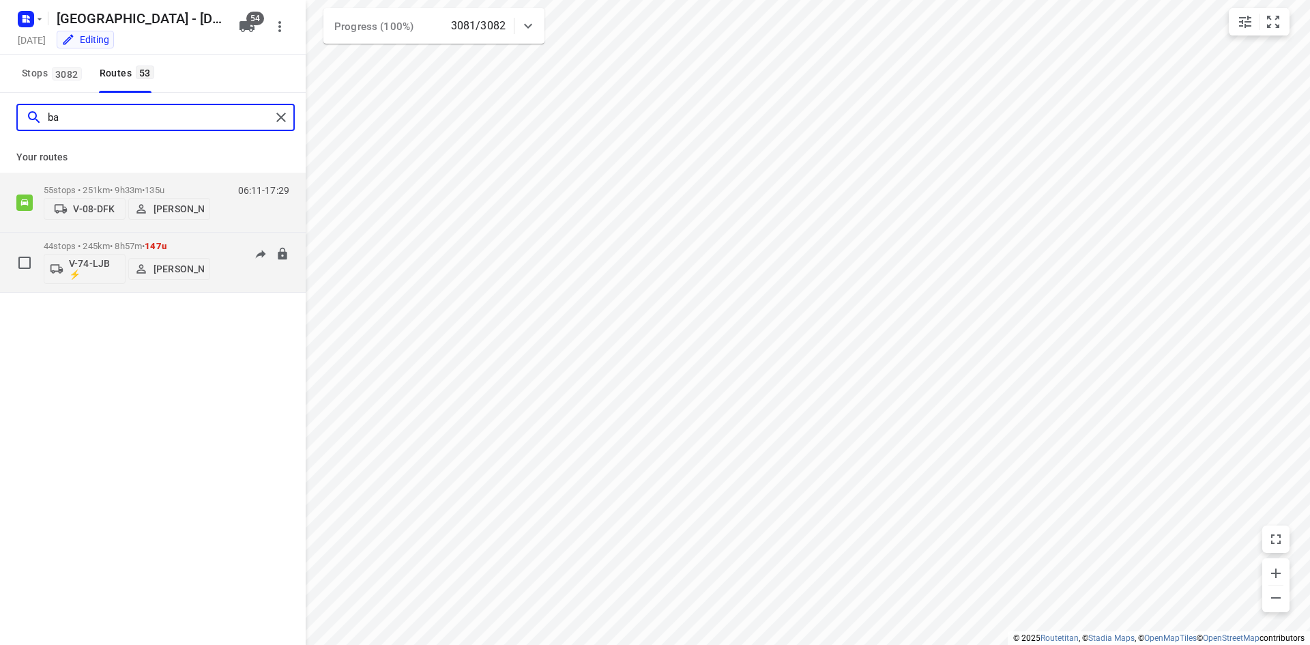
type input "ba"
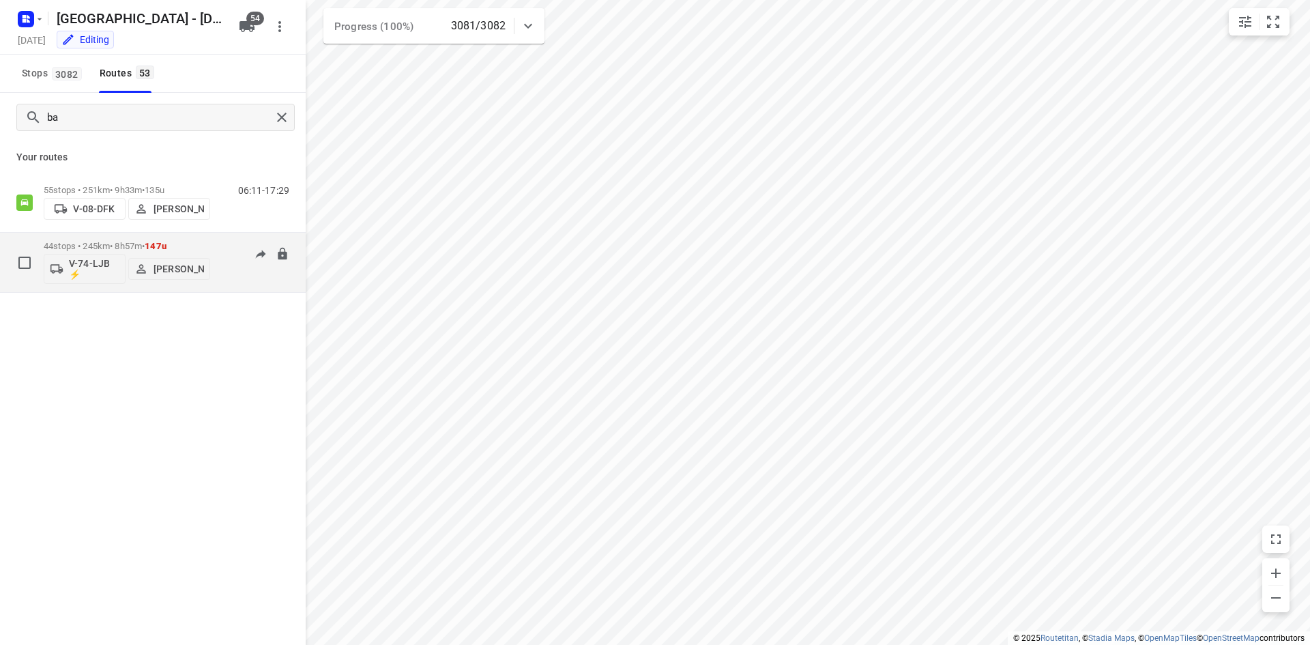
click at [246, 276] on div "07:15-13:10" at bounding box center [255, 266] width 68 height 50
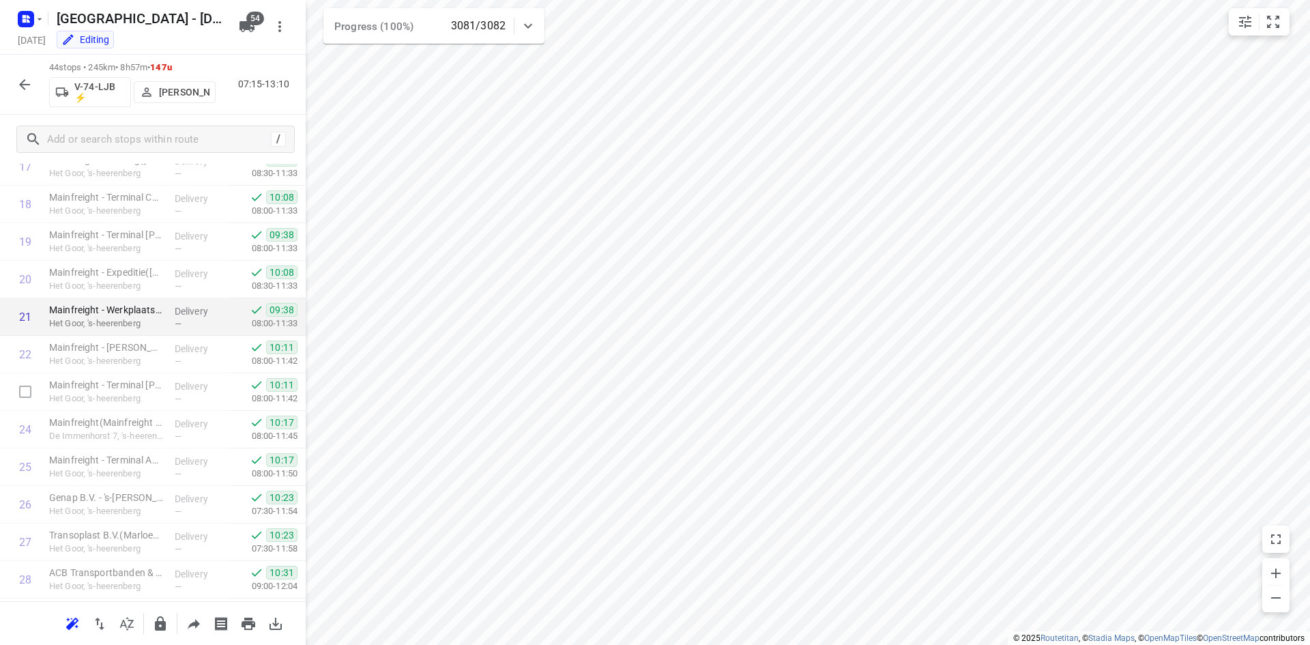
scroll to position [750, 0]
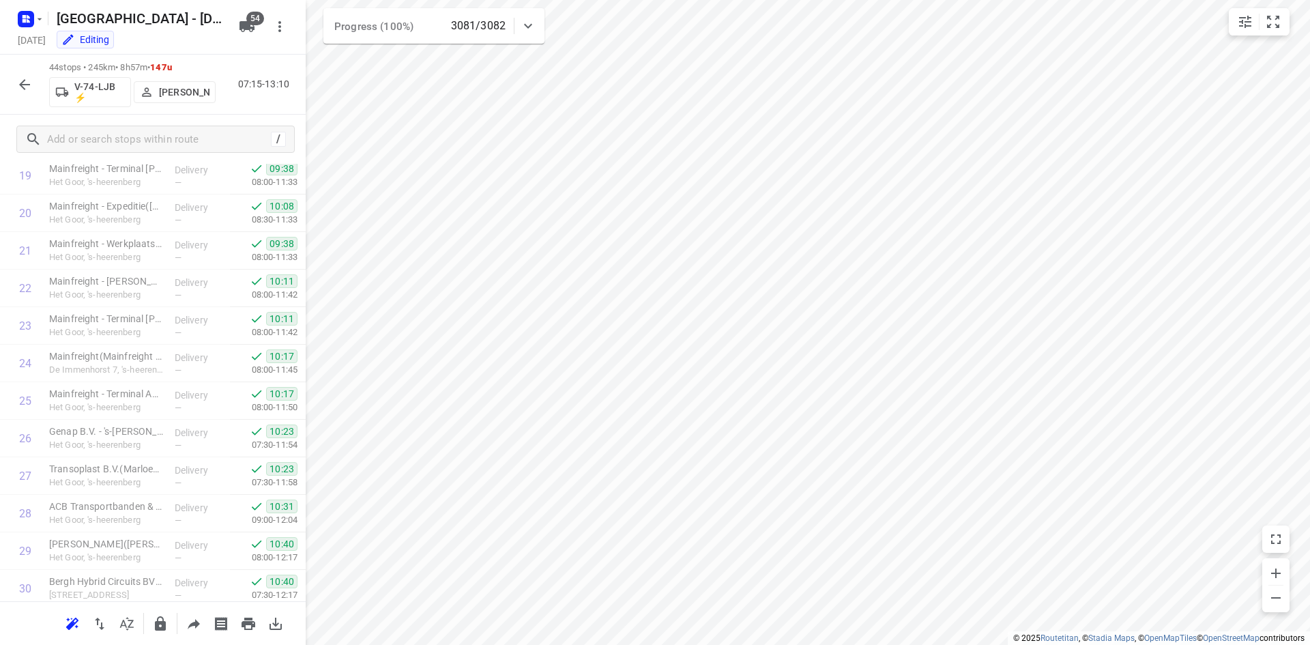
click at [20, 86] on icon "button" at bounding box center [24, 84] width 16 height 16
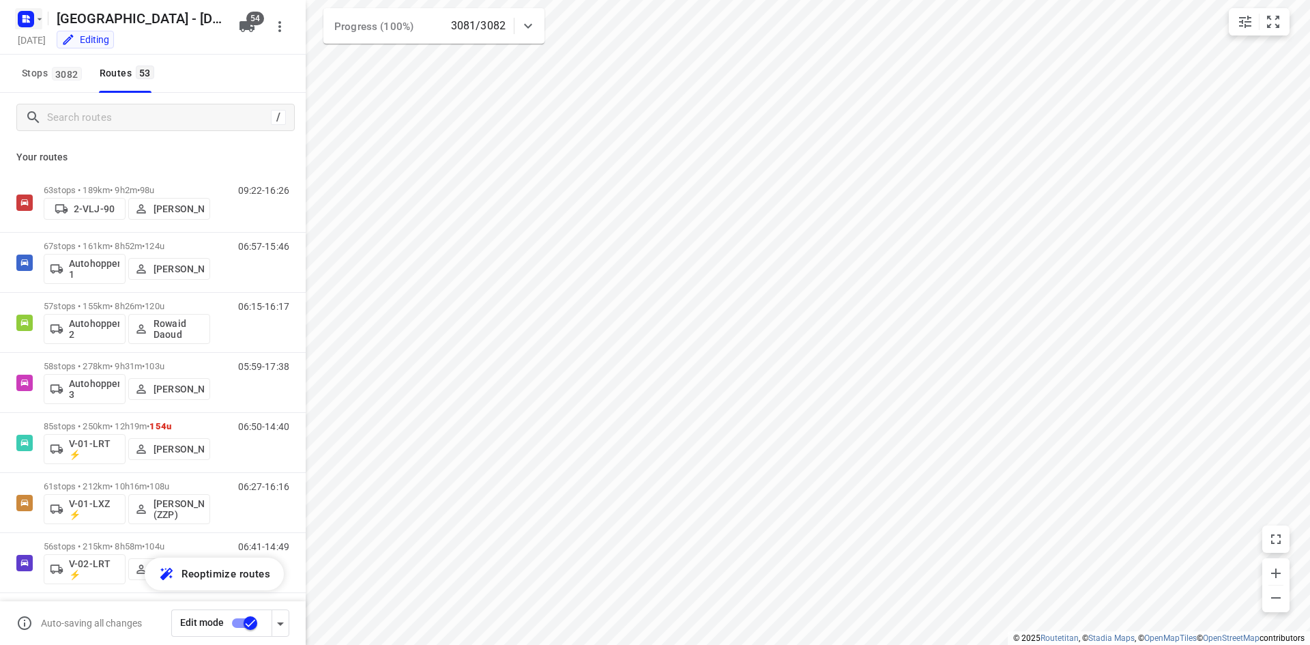
click at [25, 18] on rect "button" at bounding box center [26, 19] width 16 height 16
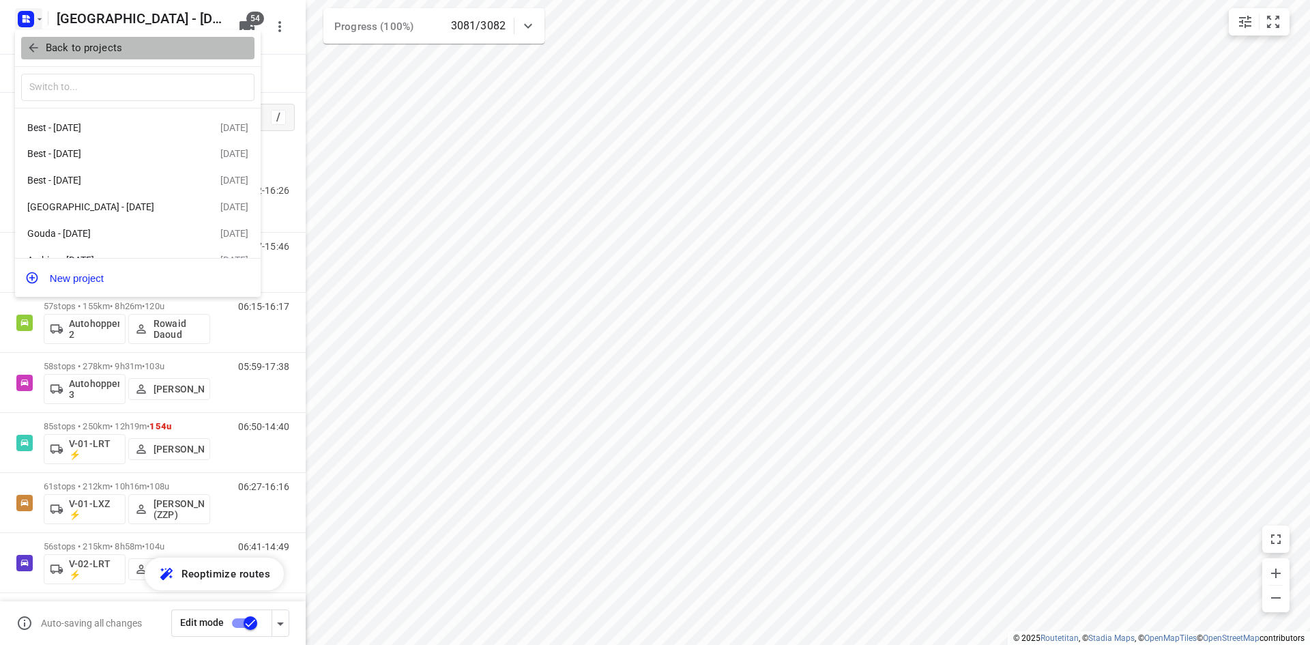
click at [32, 57] on button "Back to projects" at bounding box center [137, 48] width 233 height 23
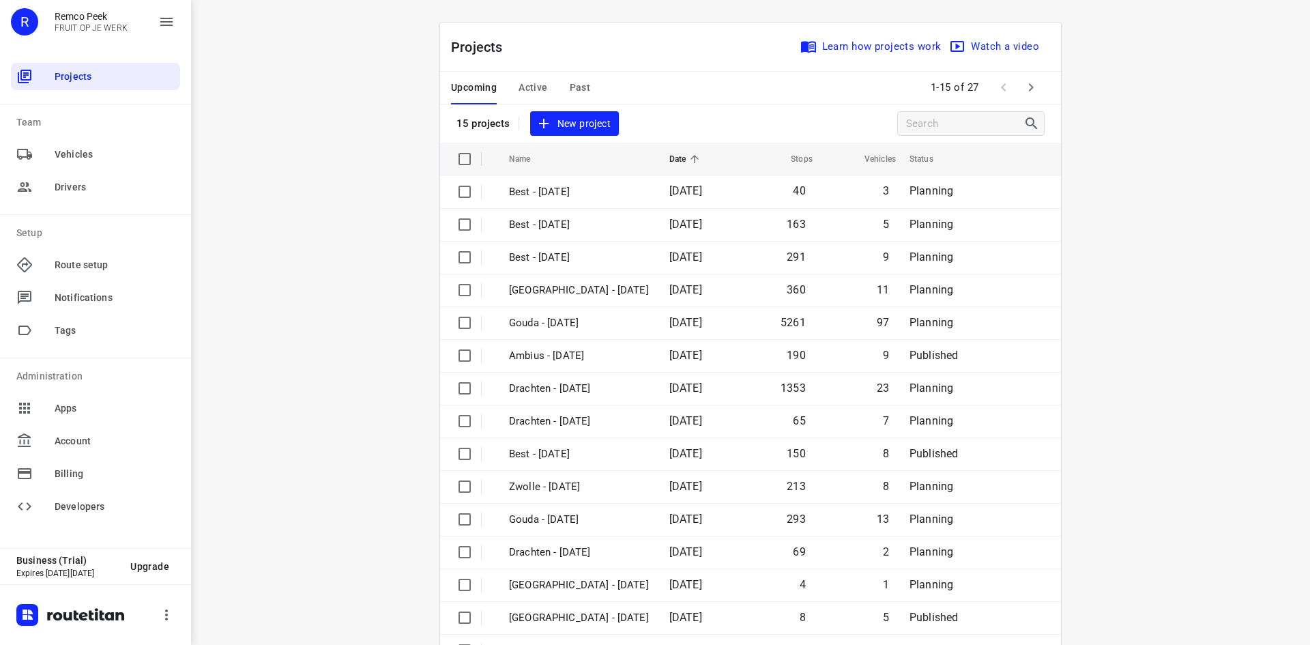
click at [509, 85] on div "Upcoming Active Past" at bounding box center [531, 88] width 161 height 33
click at [527, 85] on span "Active" at bounding box center [532, 87] width 29 height 17
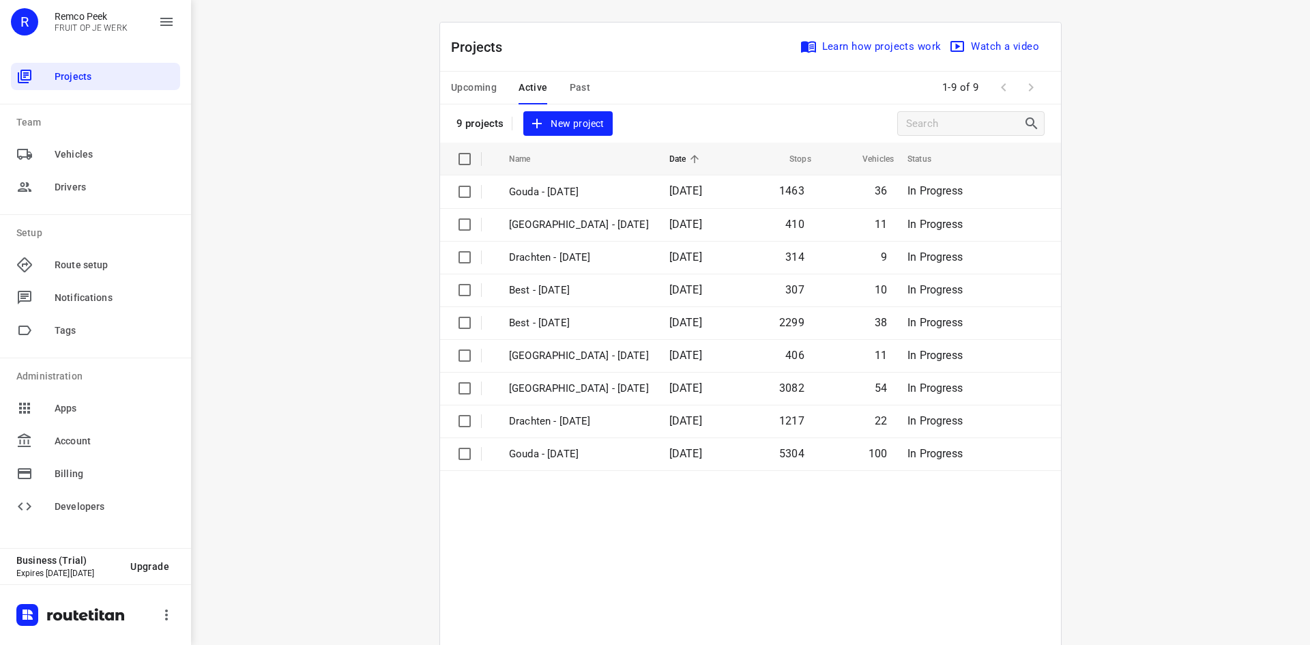
click at [664, 540] on table "Name Date Stops Vehicles Status Gouda - Tuesday 16 Sep 2025 1463 36 In Progress…" at bounding box center [750, 421] width 621 height 557
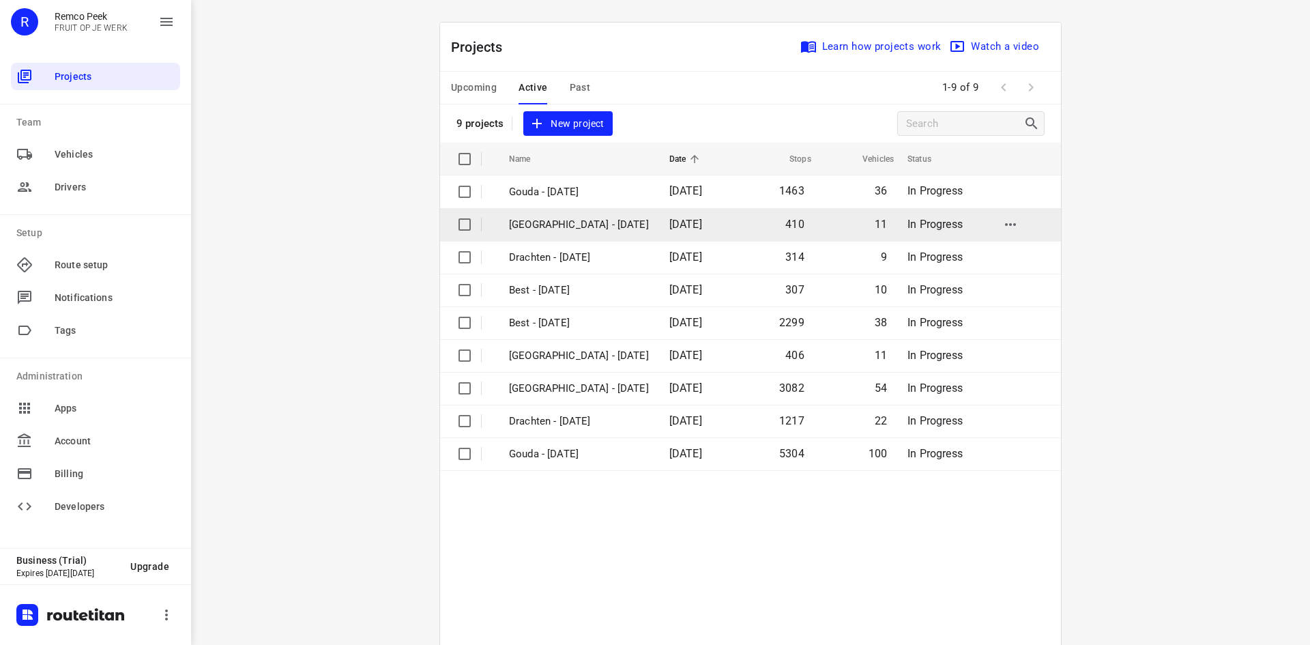
click at [551, 228] on p "[GEOGRAPHIC_DATA] - [DATE]" at bounding box center [579, 225] width 140 height 16
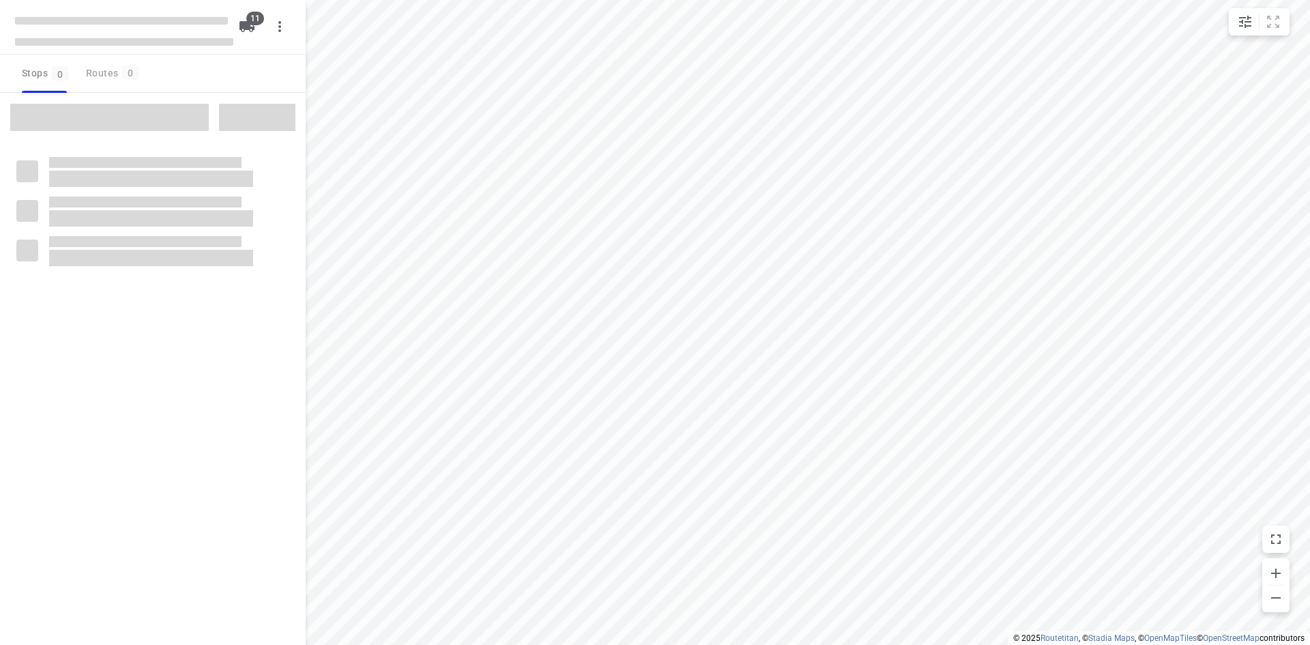
checkbox input "true"
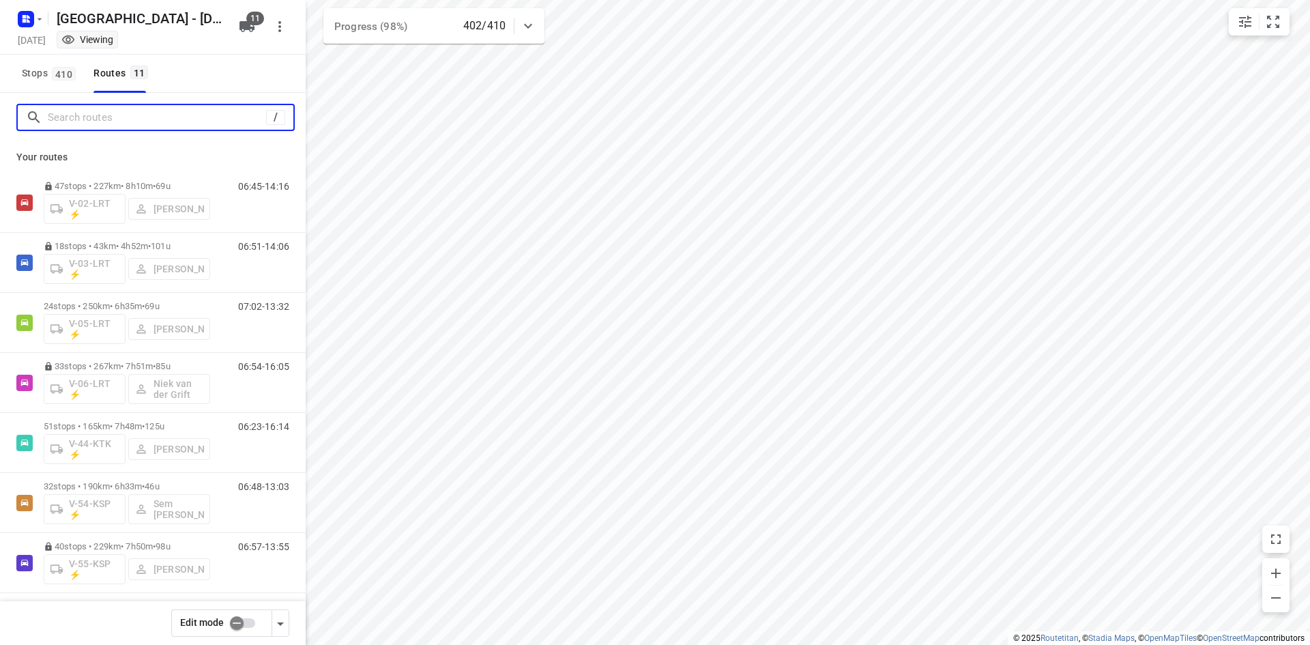
click at [108, 113] on input "Search routes" at bounding box center [157, 117] width 218 height 21
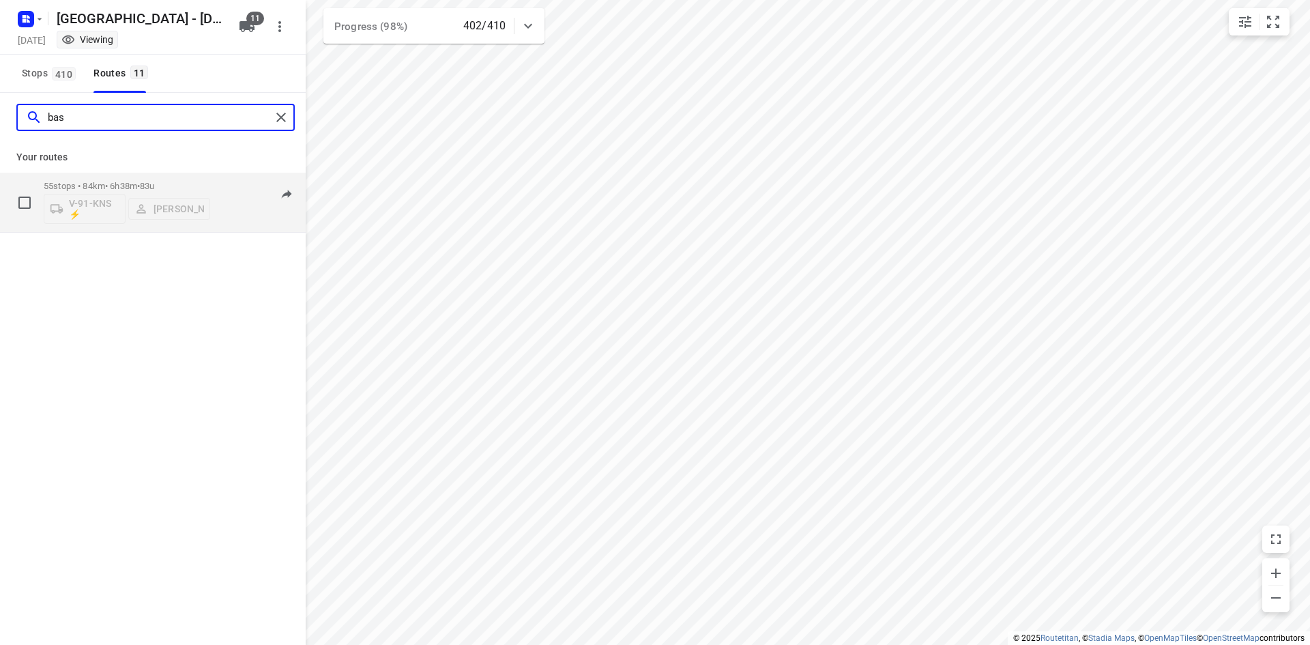
type input "bas"
click at [239, 220] on div "08:25-14:57" at bounding box center [255, 206] width 68 height 50
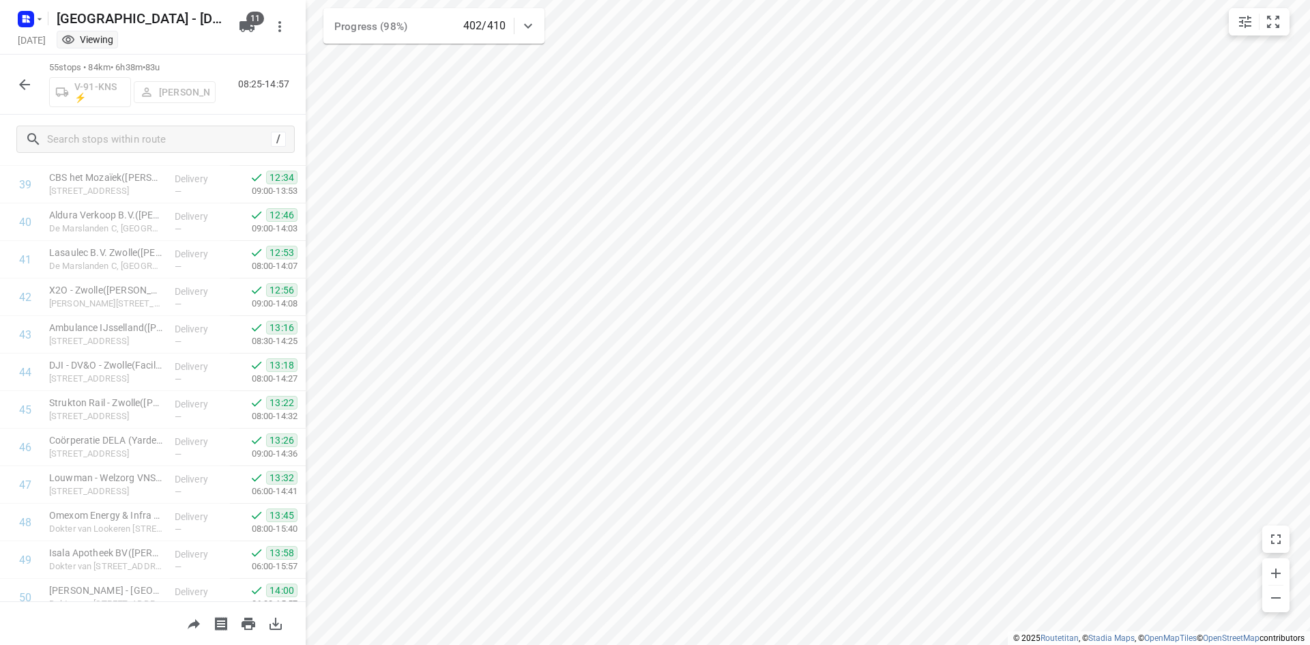
scroll to position [1732, 0]
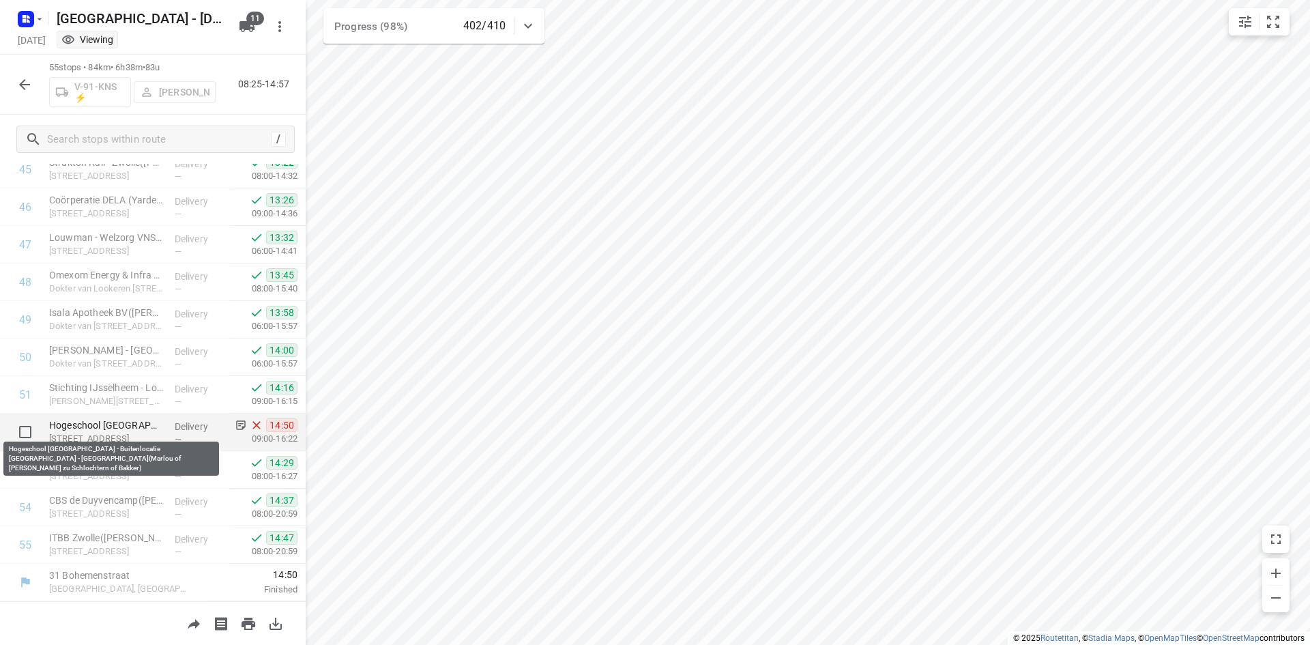
click at [121, 426] on p "Hogeschool Windesheim - Buitenlocatie Zwolle - Zwinc(Marlou of Rene Meijer zu S…" at bounding box center [106, 425] width 115 height 14
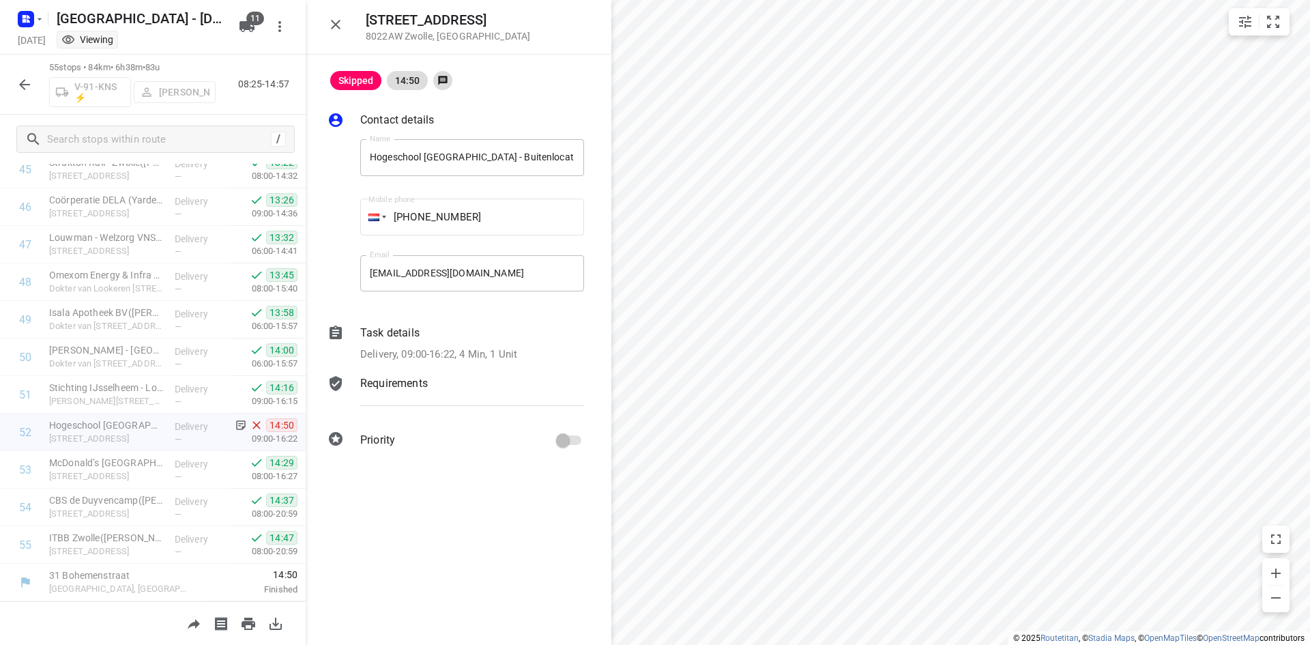
click at [379, 381] on p "Requirements" at bounding box center [394, 383] width 68 height 16
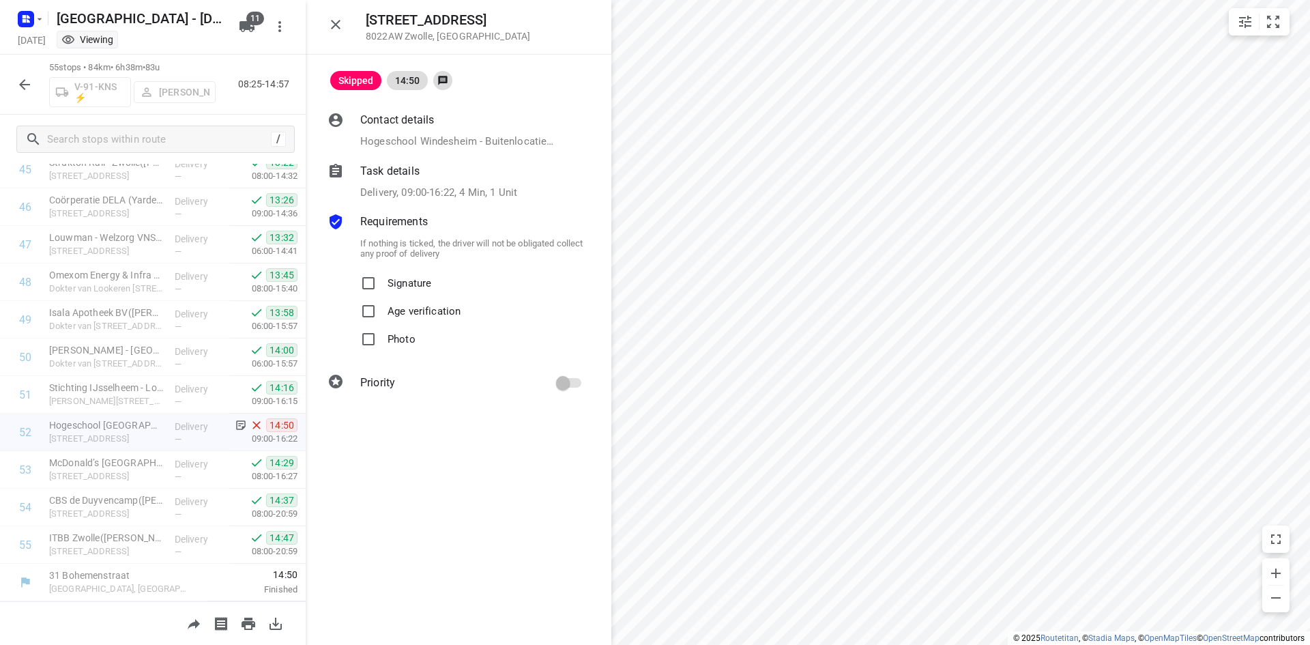
click at [449, 188] on p "Delivery, 09:00-16:22, 4 Min, 1 Unit" at bounding box center [438, 193] width 157 height 16
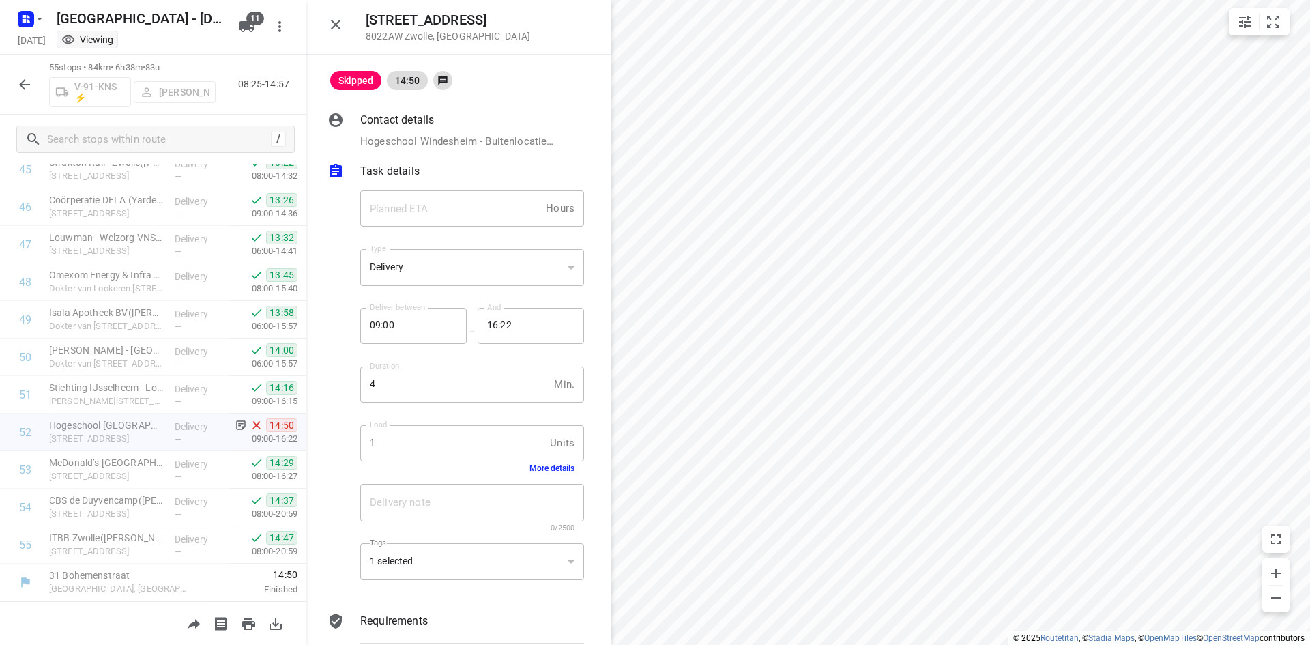
click at [545, 469] on button "More details" at bounding box center [551, 468] width 45 height 10
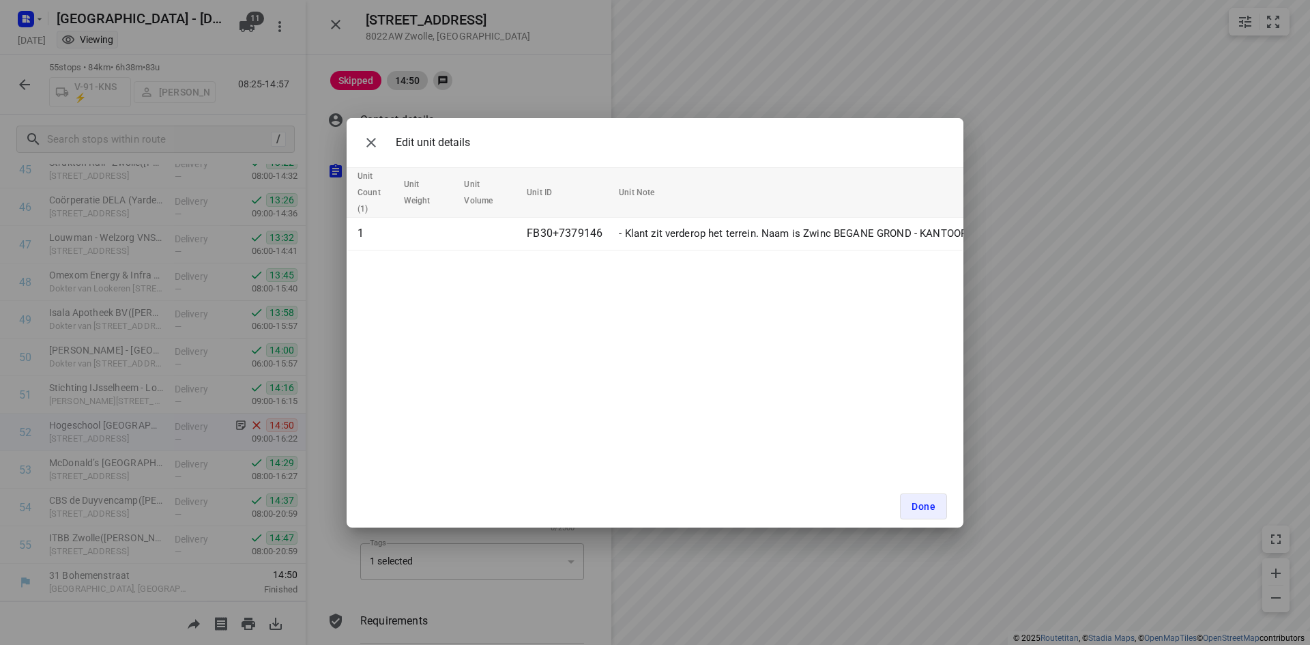
drag, startPoint x: 763, startPoint y: 257, endPoint x: 818, endPoint y: 256, distance: 55.3
click at [818, 256] on div "Edit unit details Unit Count (1) Unit Weight Unit Volume Unit ID Unit Note 1 FB…" at bounding box center [654, 322] width 617 height 409
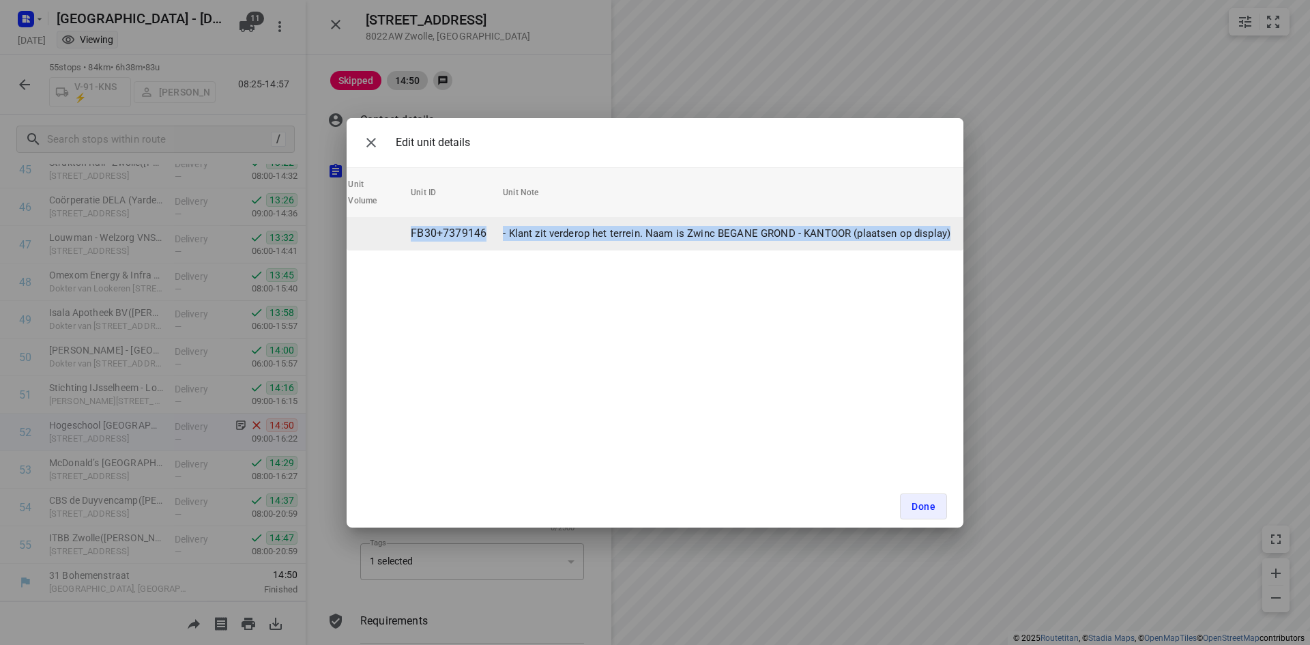
drag, startPoint x: 921, startPoint y: 238, endPoint x: 409, endPoint y: 235, distance: 511.5
click at [409, 235] on tr "1 FB30+7379146 - Klant zit verderop het terrein. Naam is Zwinc BEGANE GROND - K…" at bounding box center [599, 233] width 736 height 33
click at [928, 239] on p "- Klant zit verderop het terrein. Naam is Zwinc BEGANE GROND - KANTOOR (plaatse…" at bounding box center [726, 234] width 447 height 16
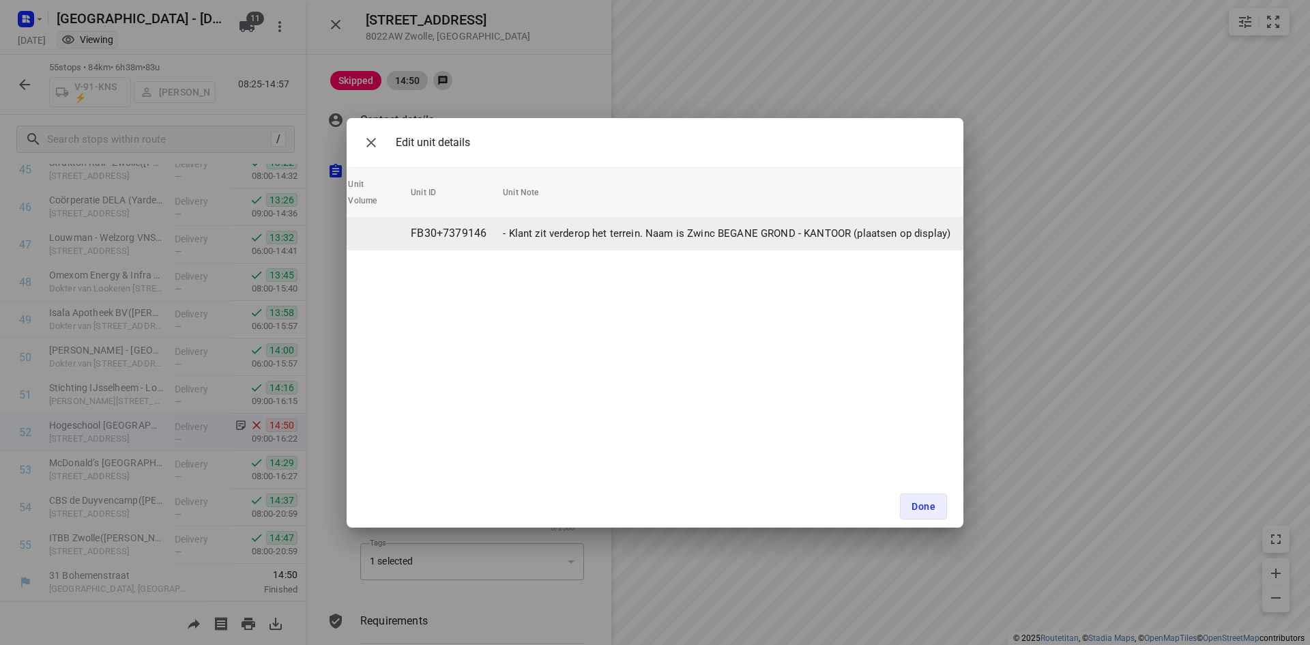
click at [946, 233] on p "- Klant zit verderop het terrein. Naam is Zwinc BEGANE GROND - KANTOOR (plaatse…" at bounding box center [726, 234] width 447 height 16
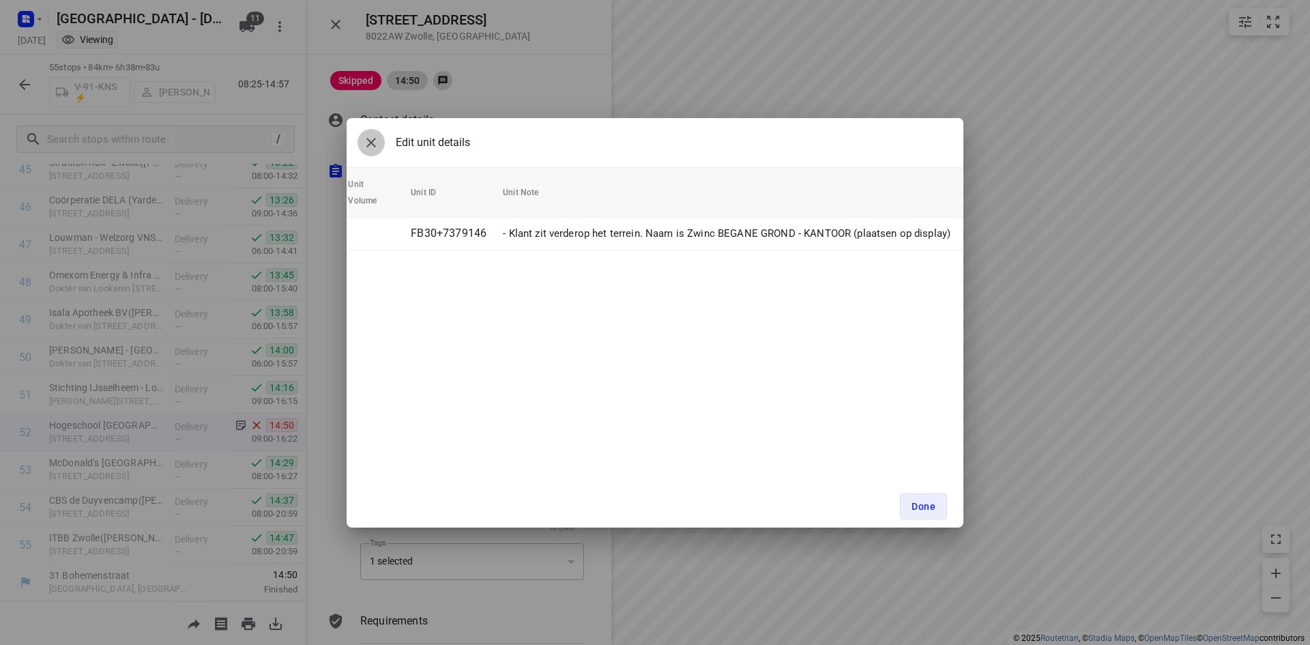
click at [374, 138] on icon "button" at bounding box center [371, 142] width 16 height 16
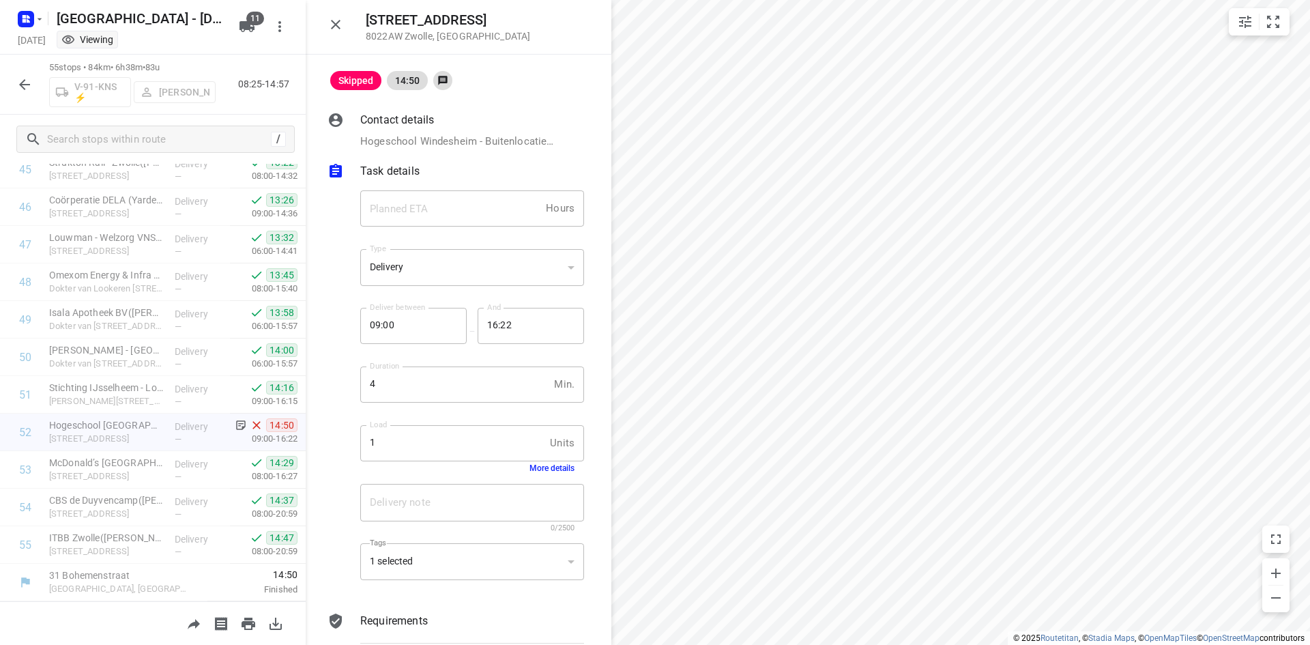
click at [548, 471] on button "More details" at bounding box center [551, 468] width 45 height 10
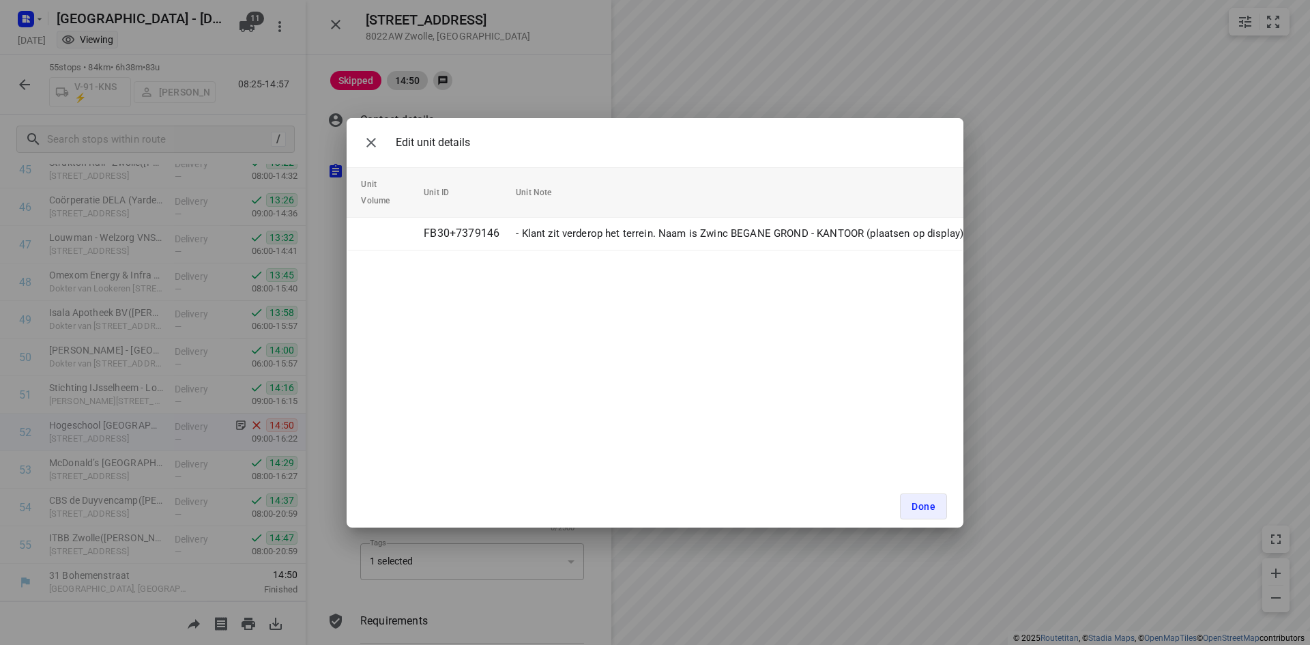
scroll to position [0, 0]
click at [371, 142] on icon "button" at bounding box center [371, 143] width 10 height 10
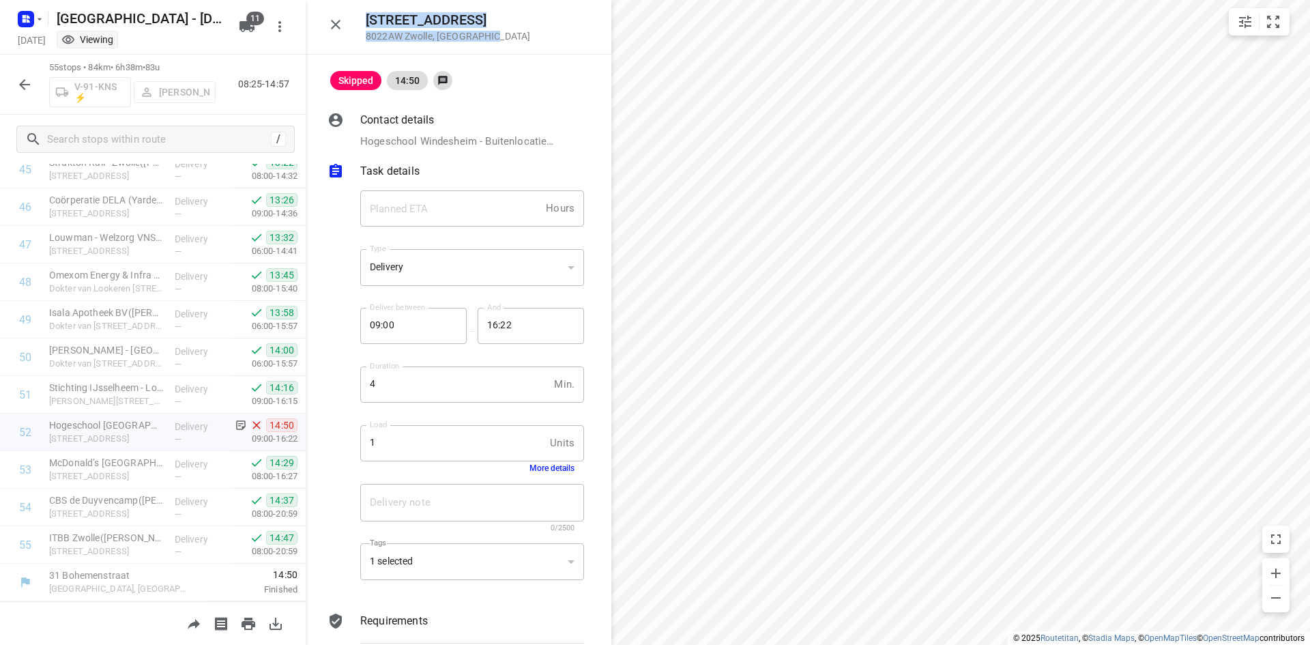
drag, startPoint x: 490, startPoint y: 35, endPoint x: 367, endPoint y: 13, distance: 124.7
click at [367, 13] on div "Ceintuurbaan 15 8022AW Zwolle , Netherlands" at bounding box center [448, 26] width 164 height 29
copy div "Ceintuurbaan 15 8022AW Zwolle , Netherlands"
click at [337, 28] on icon "button" at bounding box center [335, 24] width 16 height 16
